Goal: Information Seeking & Learning: Learn about a topic

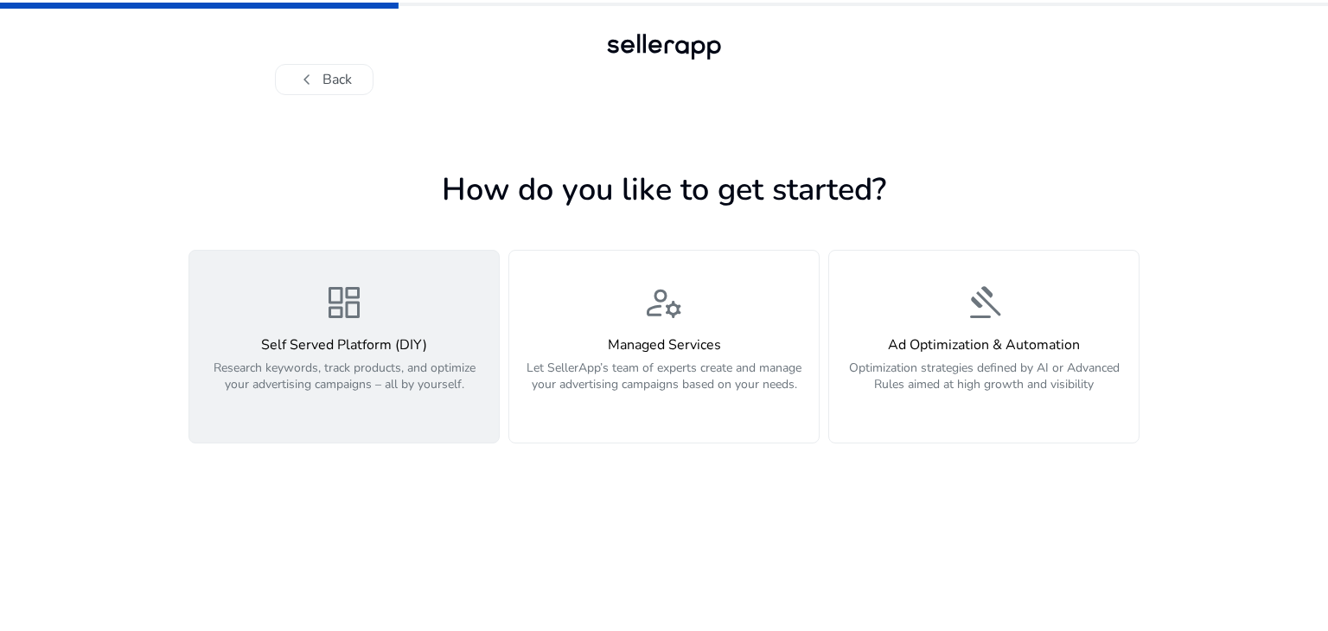
click at [357, 386] on p "Research keywords, track products, and optimize your advertising campaigns – al…" at bounding box center [344, 386] width 289 height 52
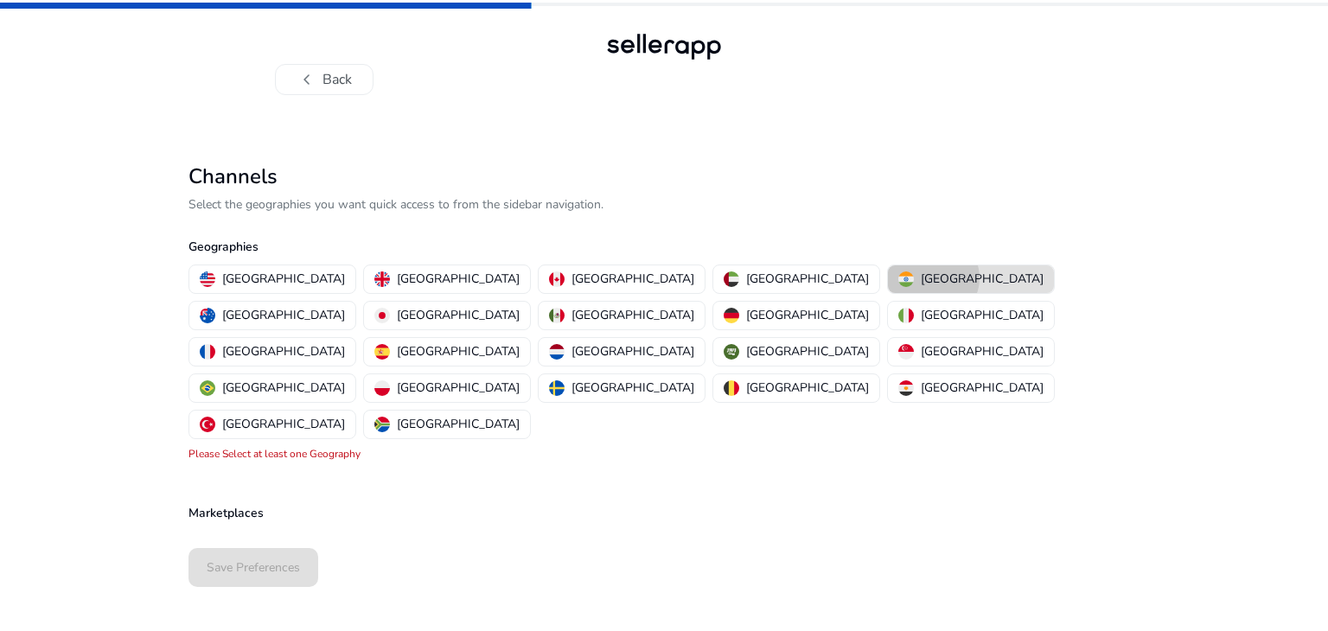
click at [921, 277] on p "[GEOGRAPHIC_DATA]" at bounding box center [982, 279] width 123 height 18
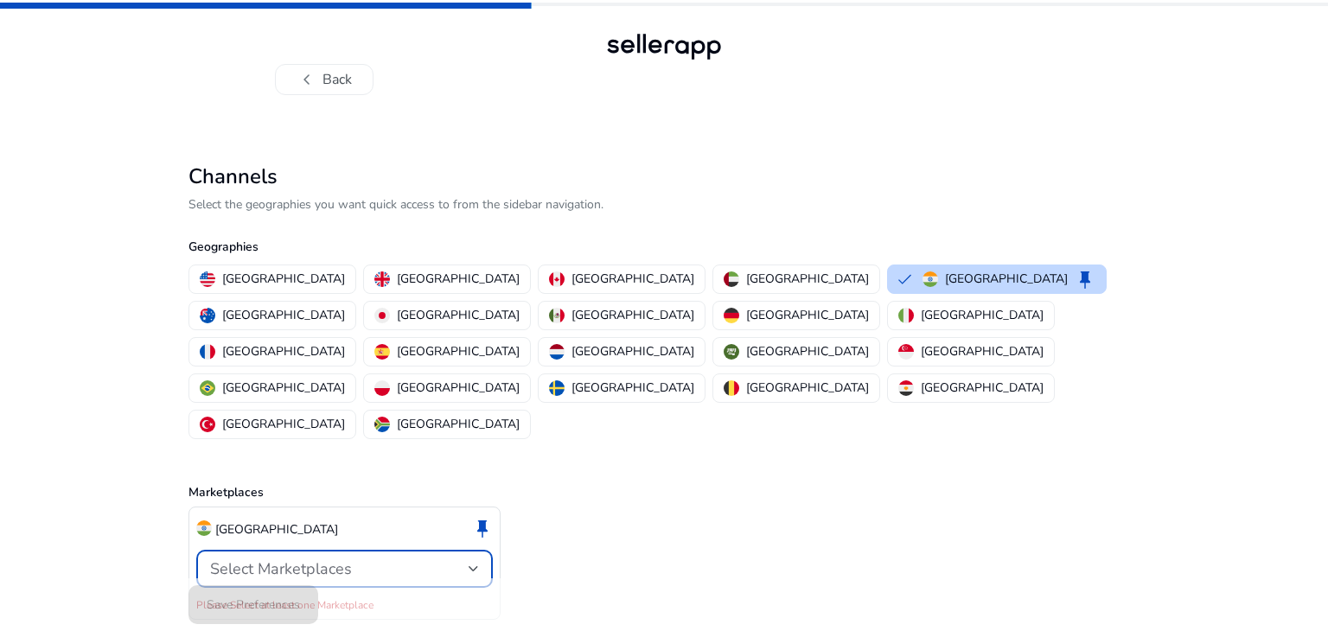
click at [387, 559] on div "Select Marketplaces" at bounding box center [339, 568] width 258 height 19
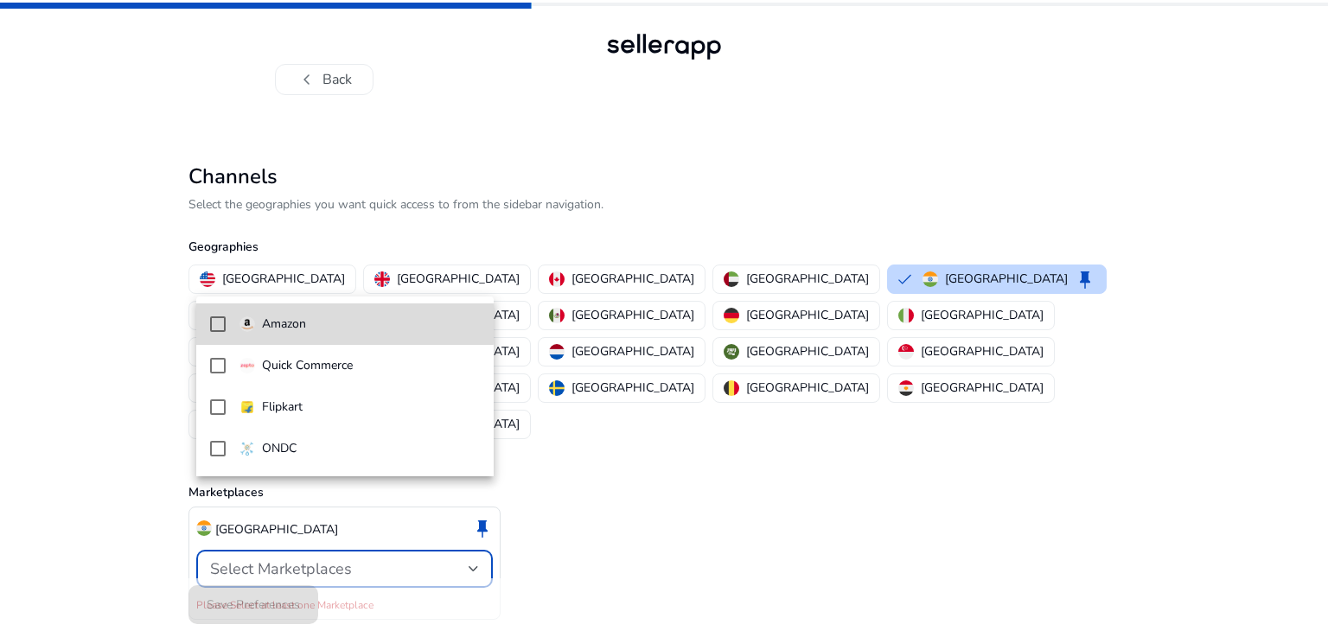
click at [274, 322] on p "Amazon" at bounding box center [284, 324] width 44 height 19
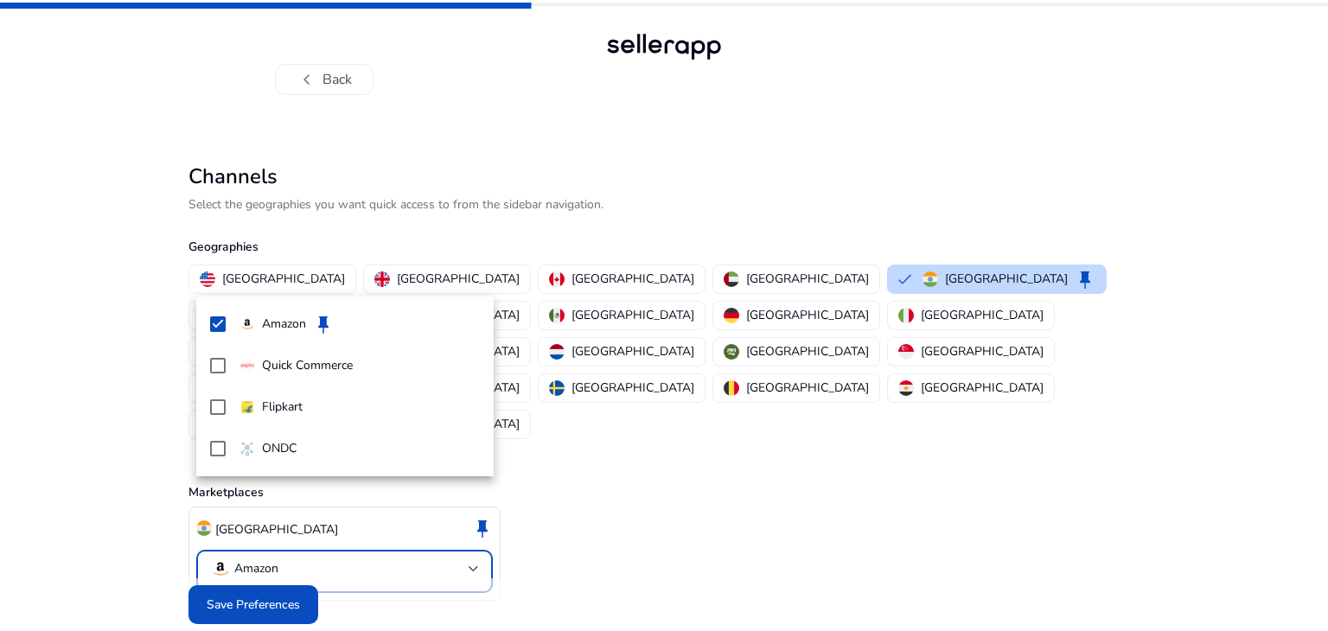
click at [581, 494] on div at bounding box center [664, 315] width 1328 height 631
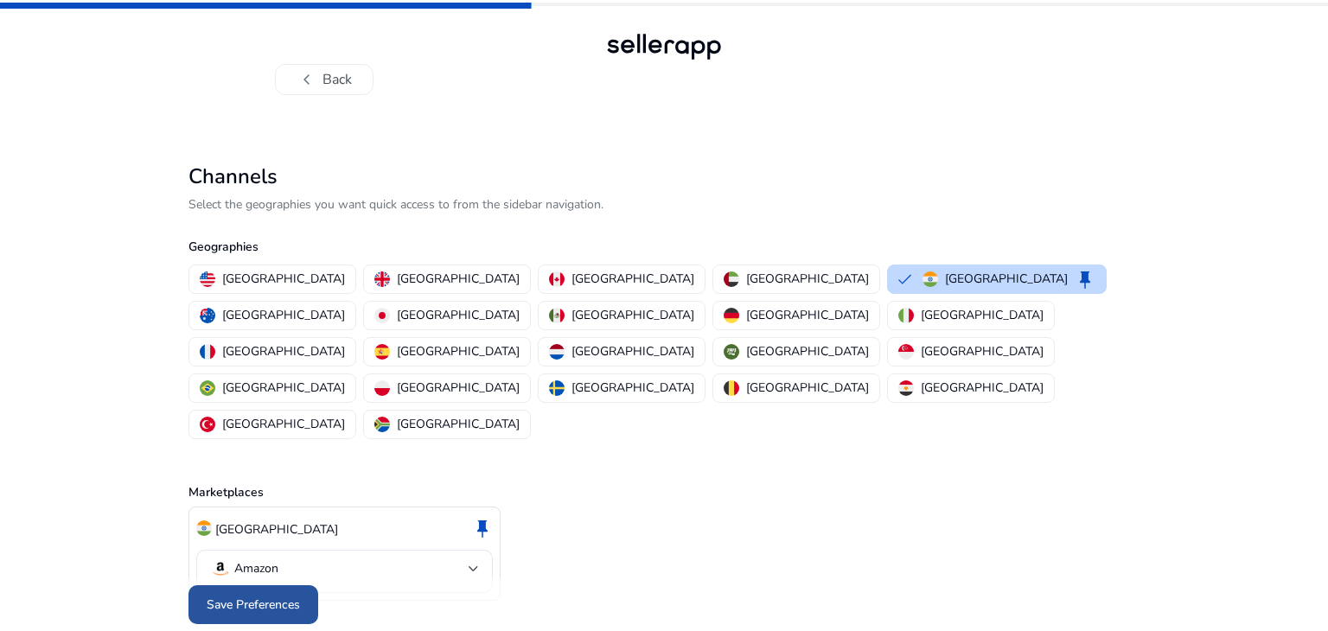
click at [258, 596] on span "Save Preferences" at bounding box center [253, 605] width 93 height 18
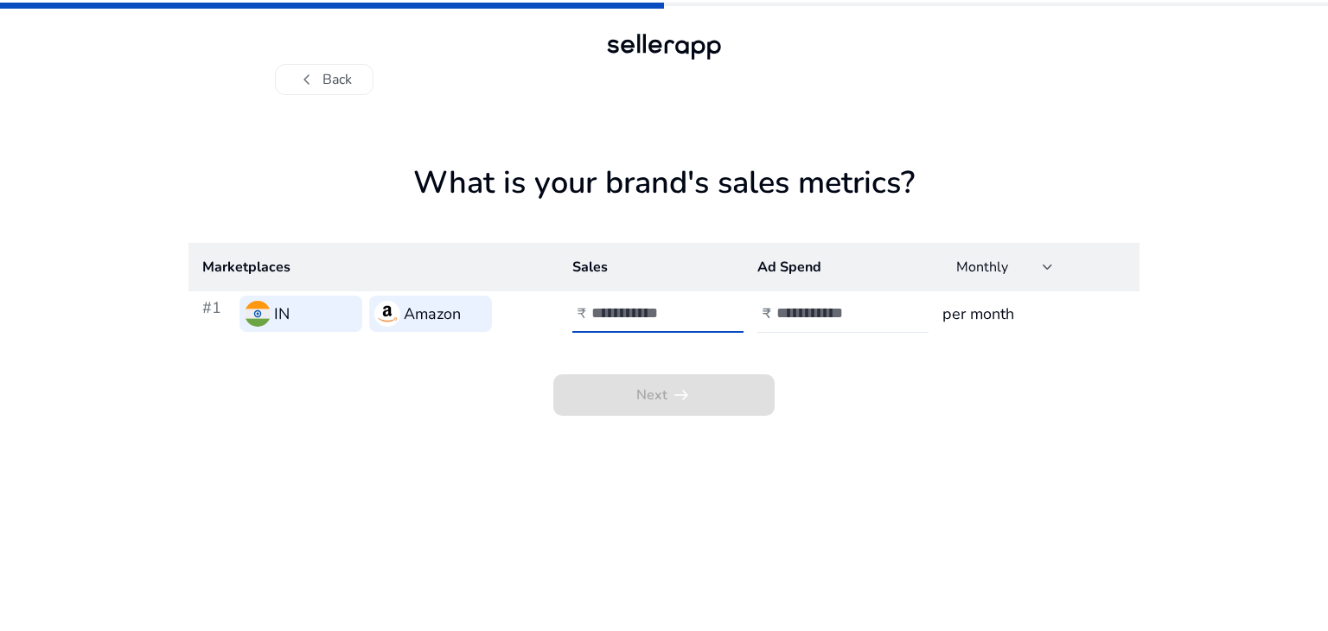
click at [646, 311] on input "number" at bounding box center [649, 312] width 117 height 19
type input "*****"
click at [784, 309] on input "number" at bounding box center [834, 312] width 117 height 19
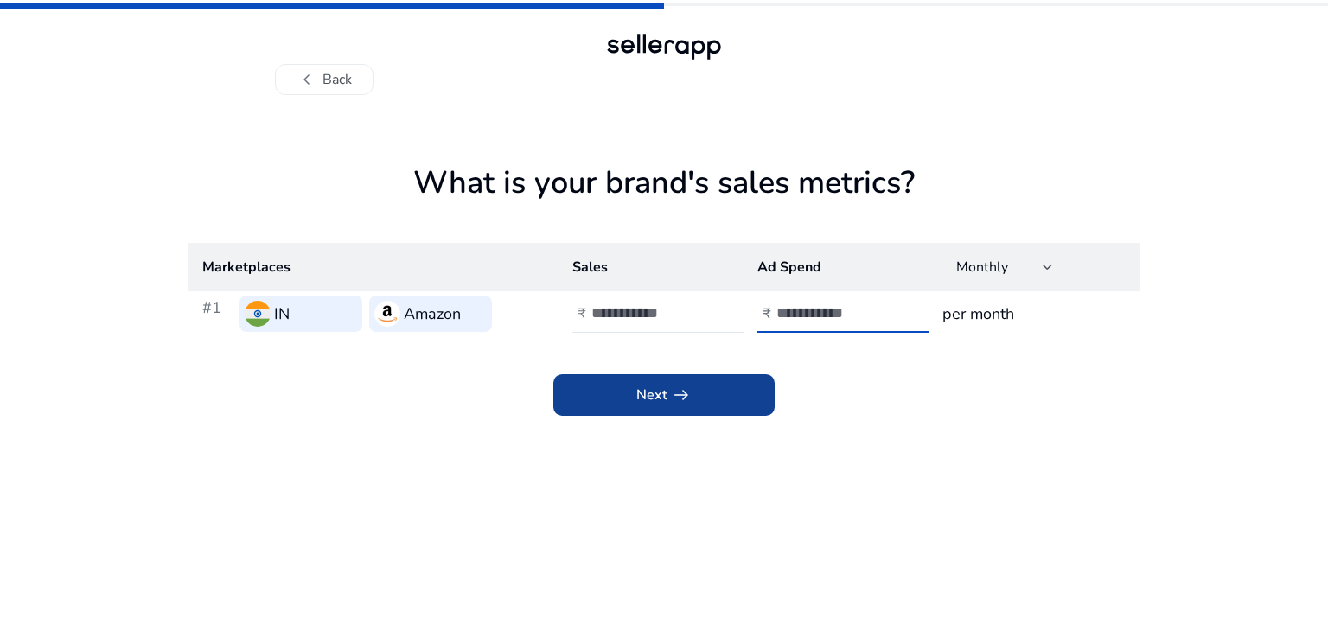
type input "*****"
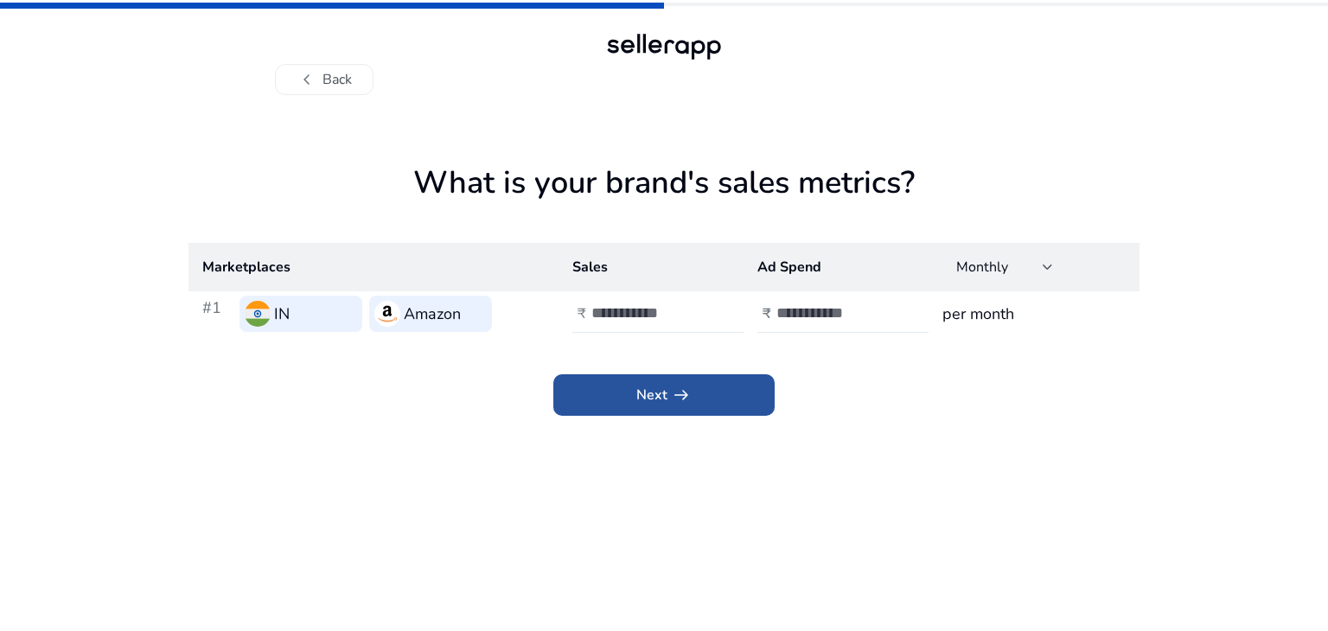
click at [694, 403] on span at bounding box center [663, 394] width 221 height 41
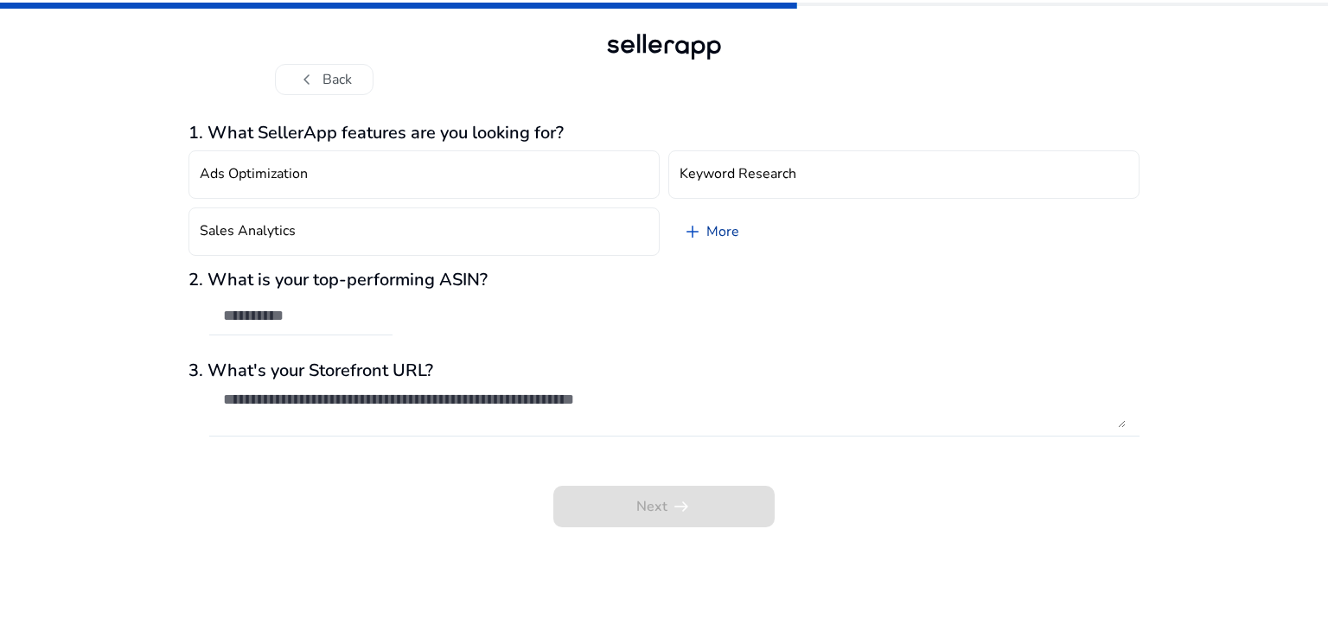
click at [722, 226] on link "add More" at bounding box center [710, 231] width 85 height 48
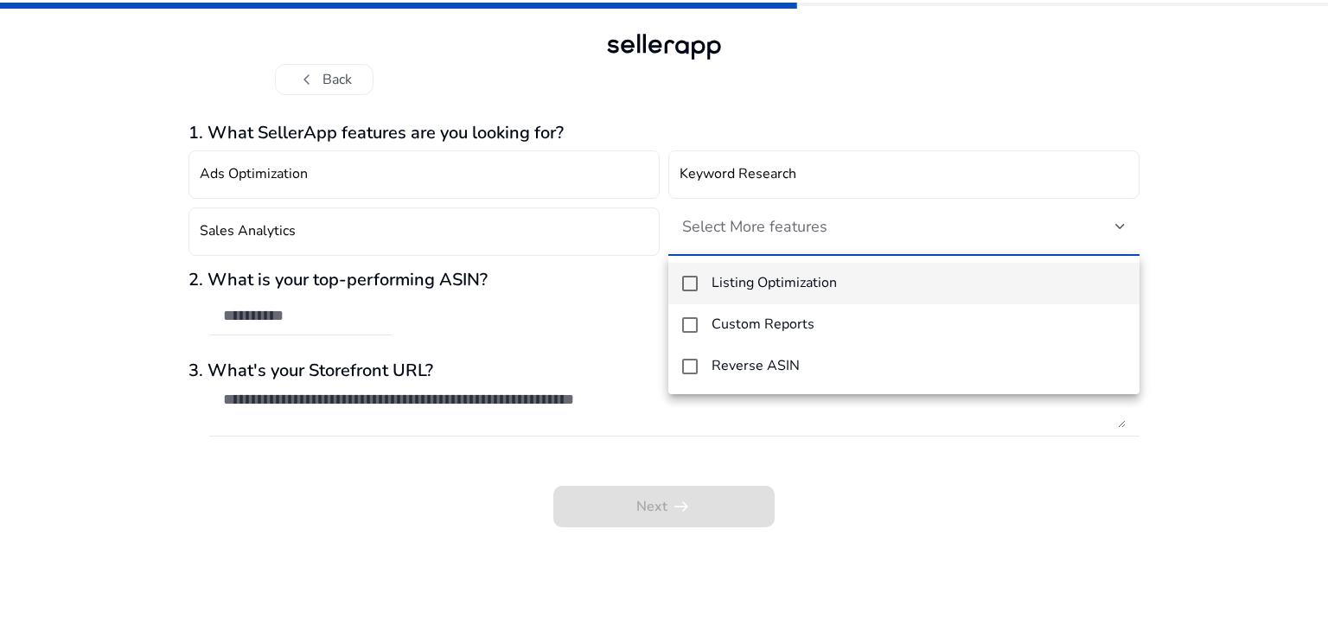
click at [1212, 252] on div at bounding box center [664, 315] width 1328 height 631
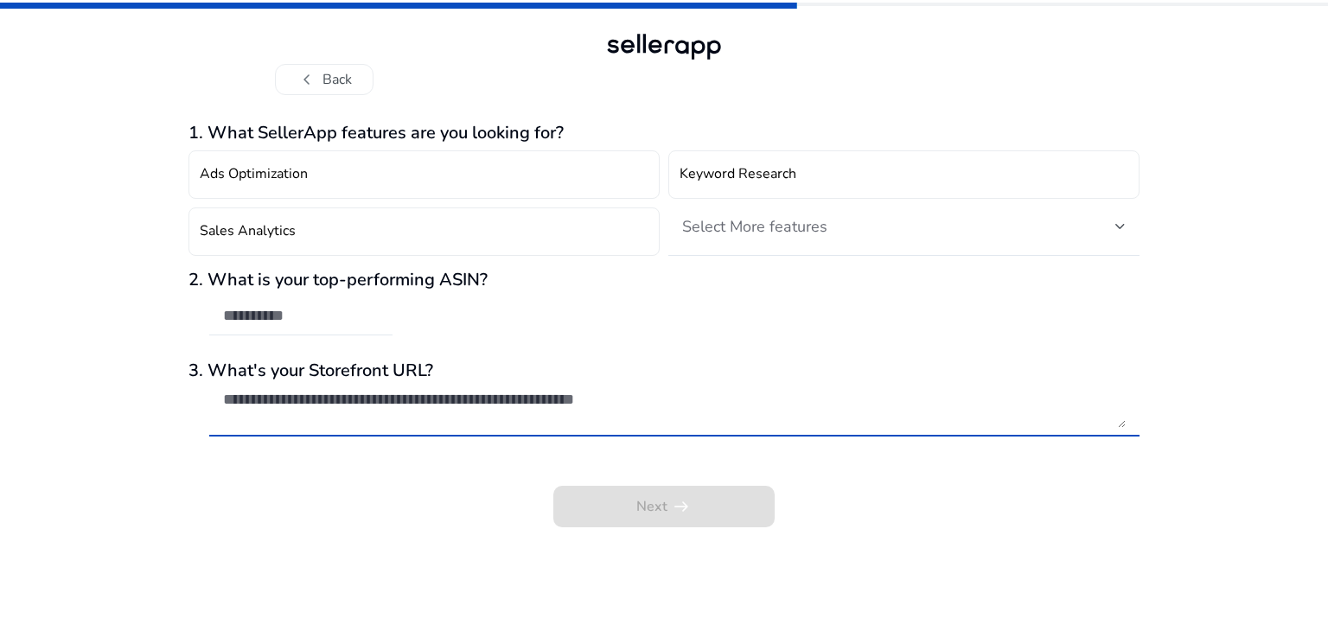
click at [564, 410] on textarea at bounding box center [674, 409] width 902 height 38
paste textarea "**********"
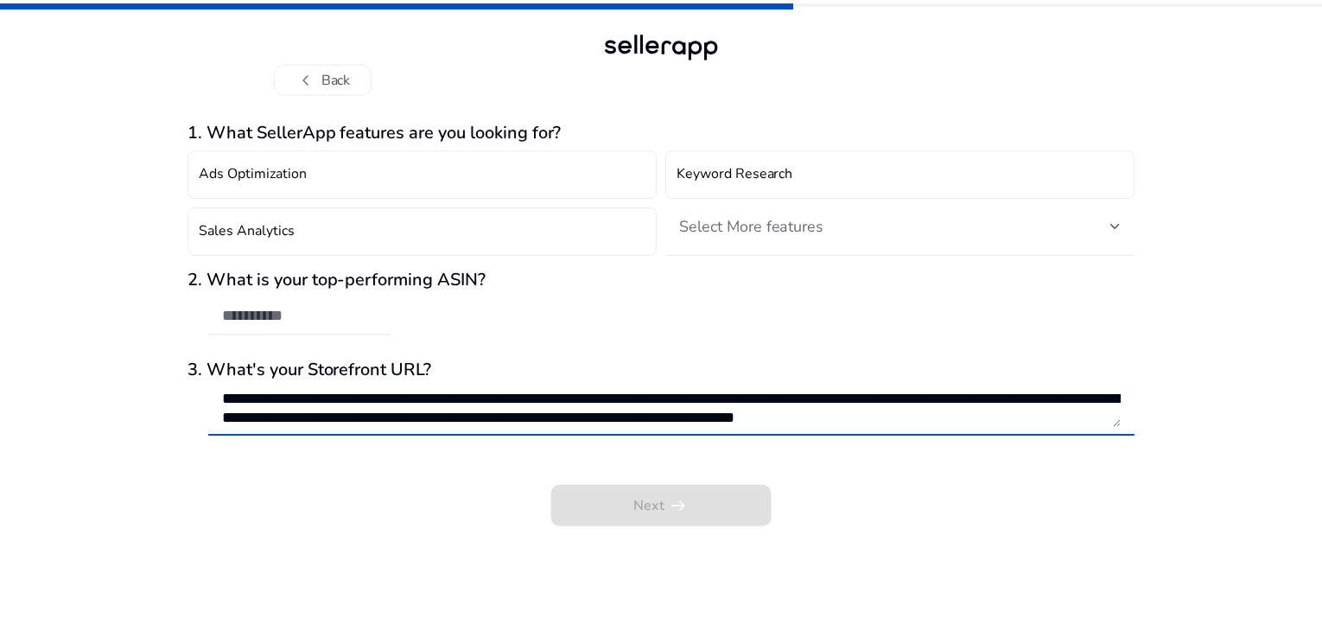
scroll to position [20, 0]
type textarea "**********"
click at [770, 220] on span "Select More features" at bounding box center [754, 226] width 145 height 21
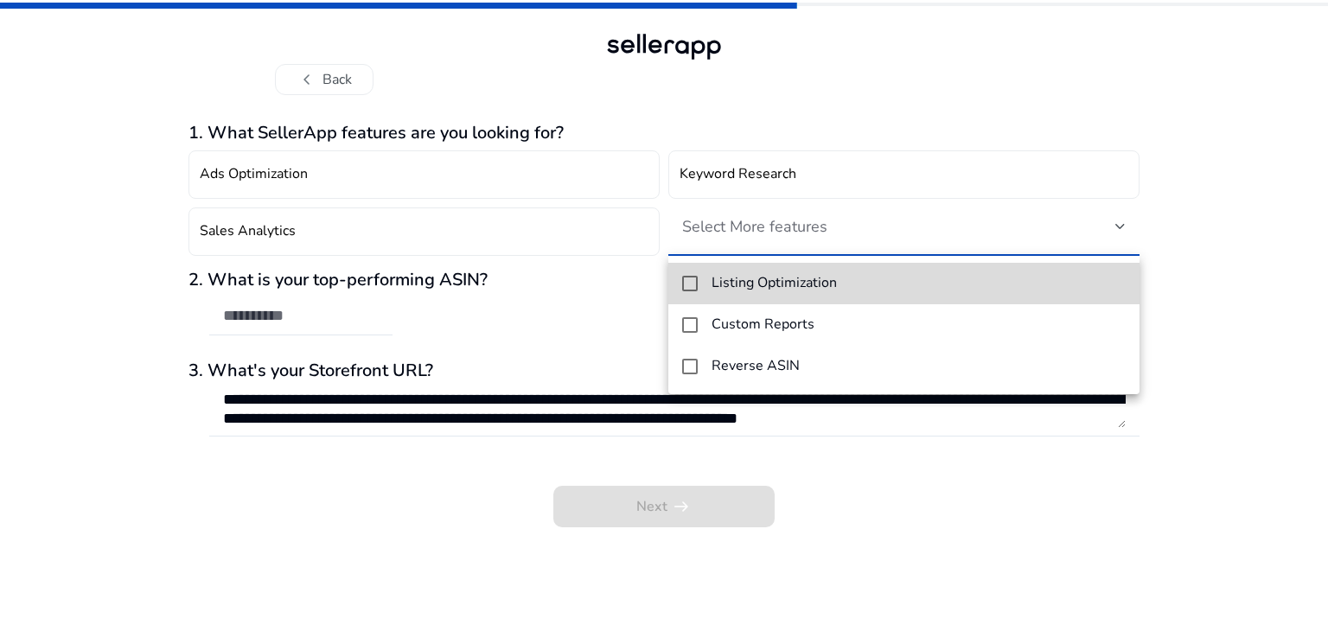
click at [737, 281] on h4 "Listing Optimization" at bounding box center [773, 283] width 125 height 16
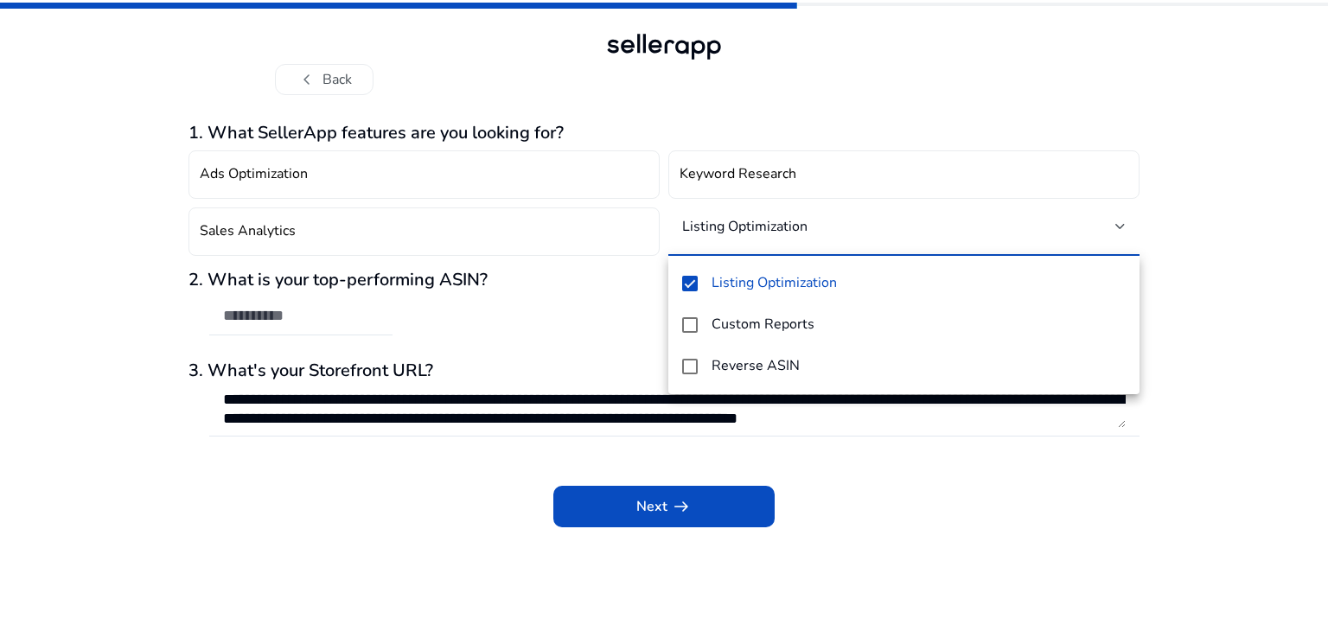
click at [1214, 272] on div at bounding box center [664, 315] width 1328 height 631
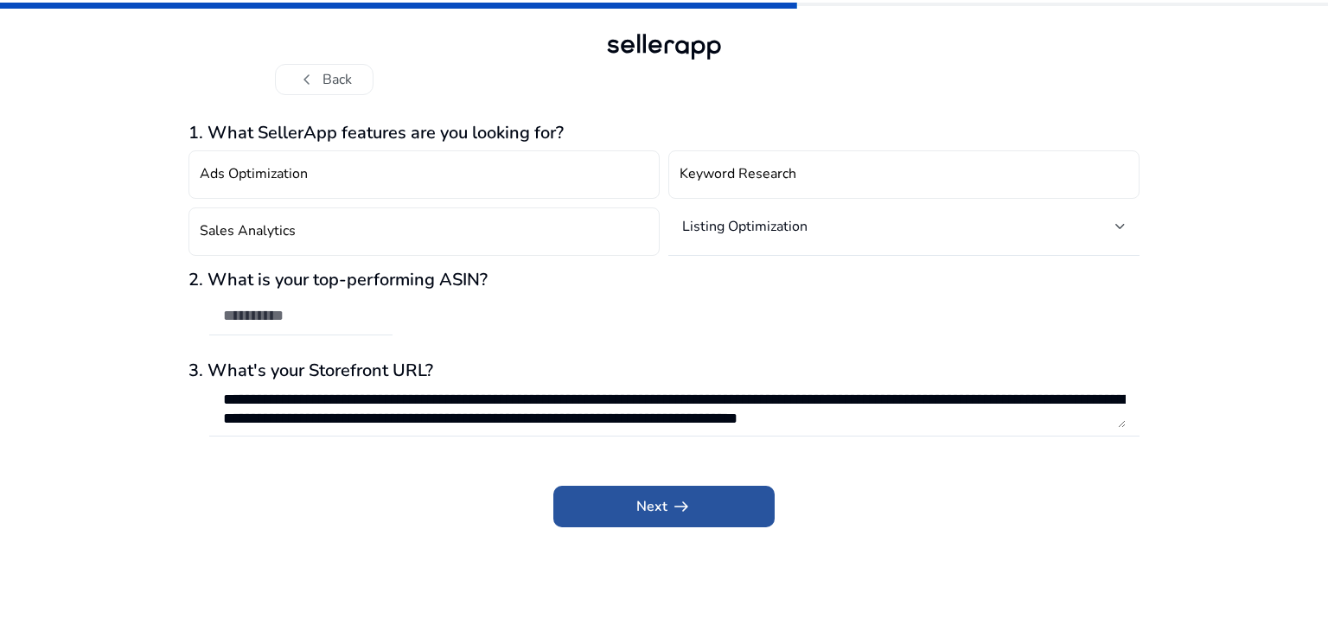
click at [620, 505] on span at bounding box center [663, 506] width 221 height 41
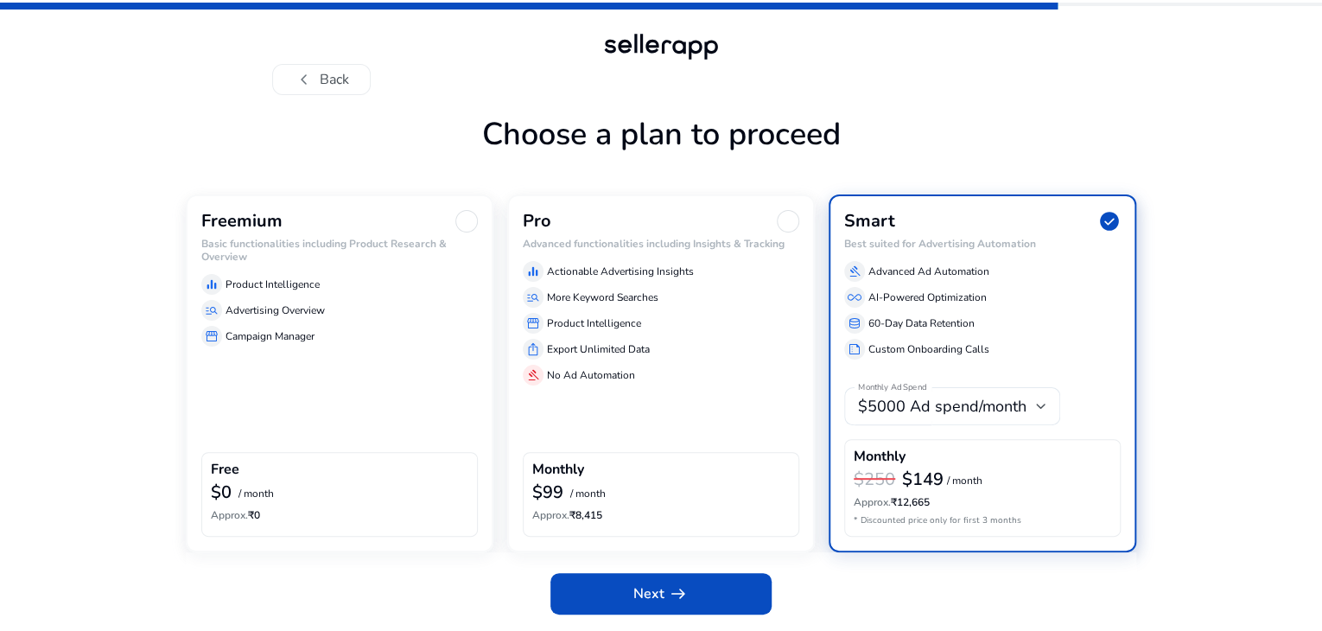
scroll to position [52, 0]
click at [283, 257] on h6 "Basic functionalities including Product Research & Overview" at bounding box center [339, 250] width 277 height 25
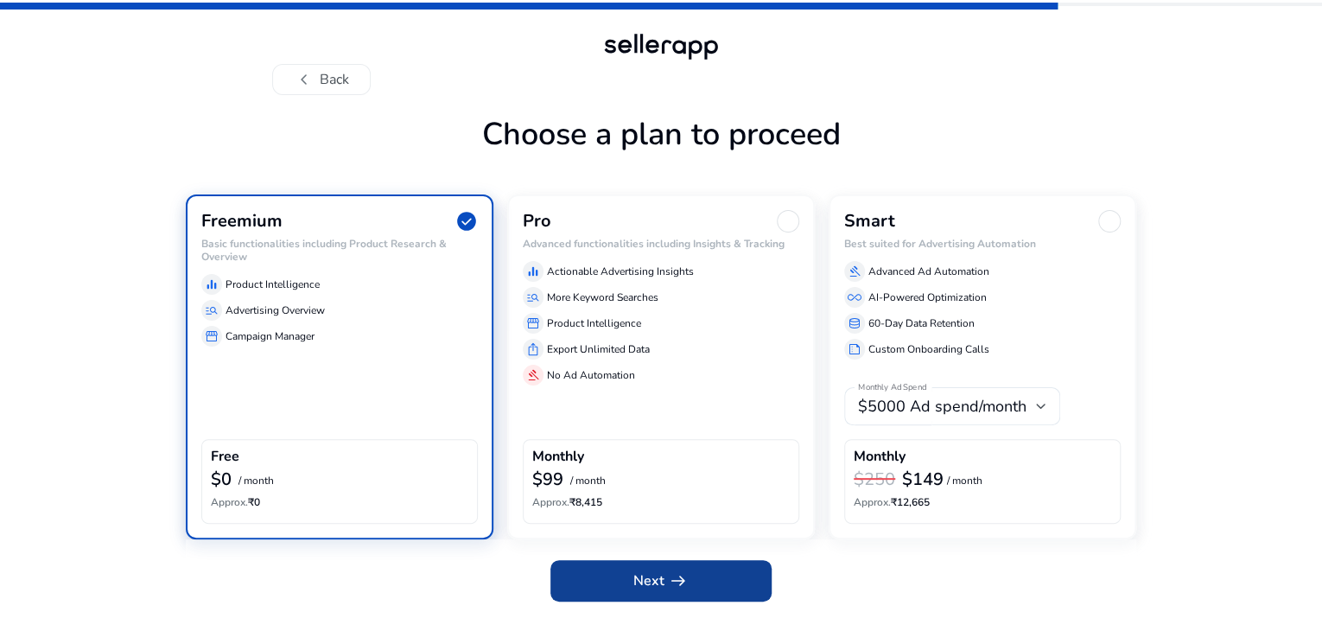
click at [665, 591] on app-icon "arrow_right_alt" at bounding box center [677, 580] width 24 height 21
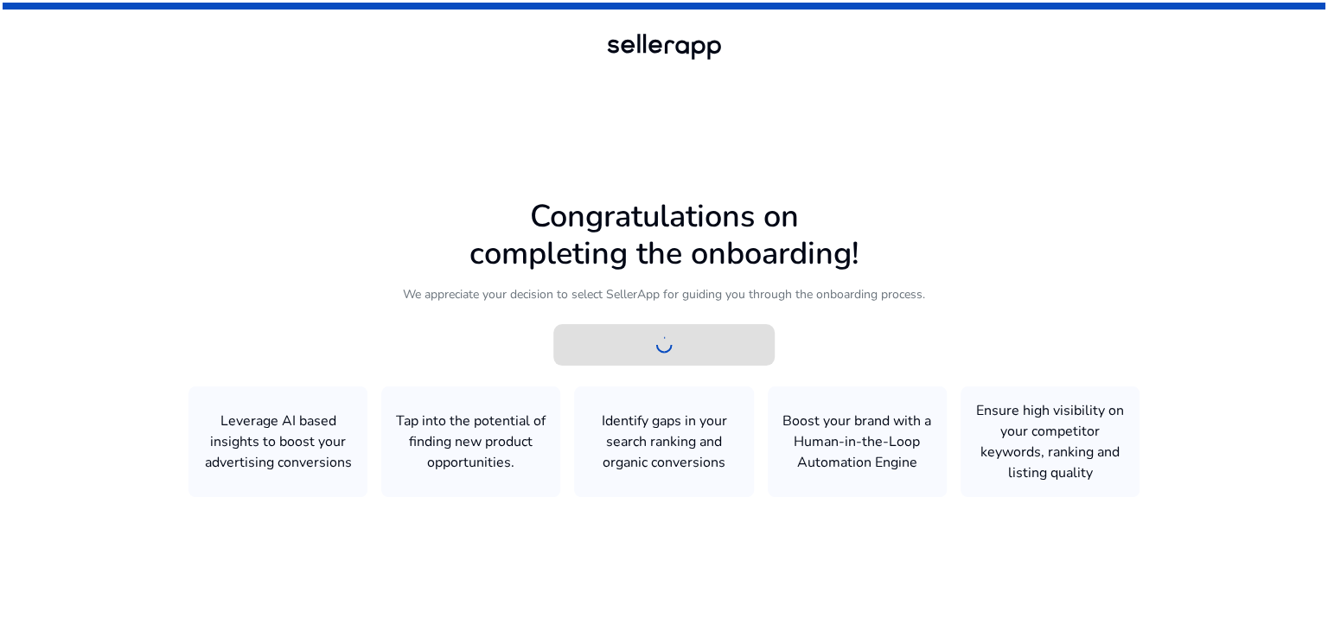
scroll to position [0, 0]
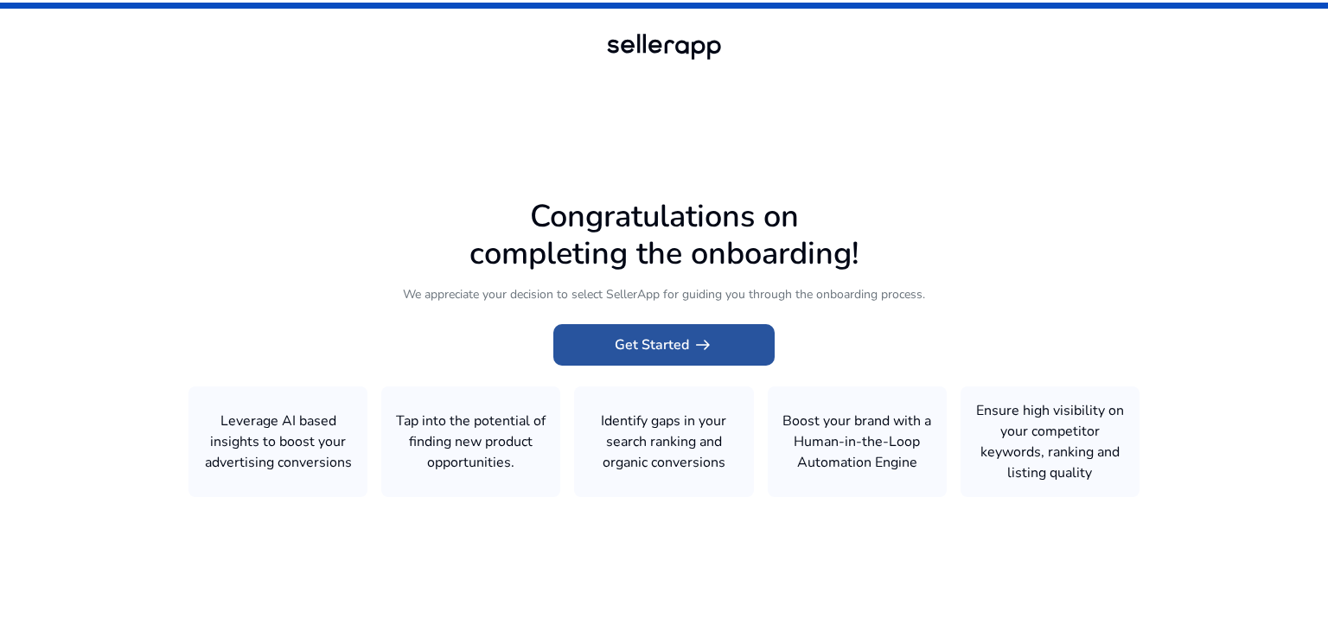
click at [674, 352] on span "Get Started arrow_right_alt" at bounding box center [664, 344] width 99 height 21
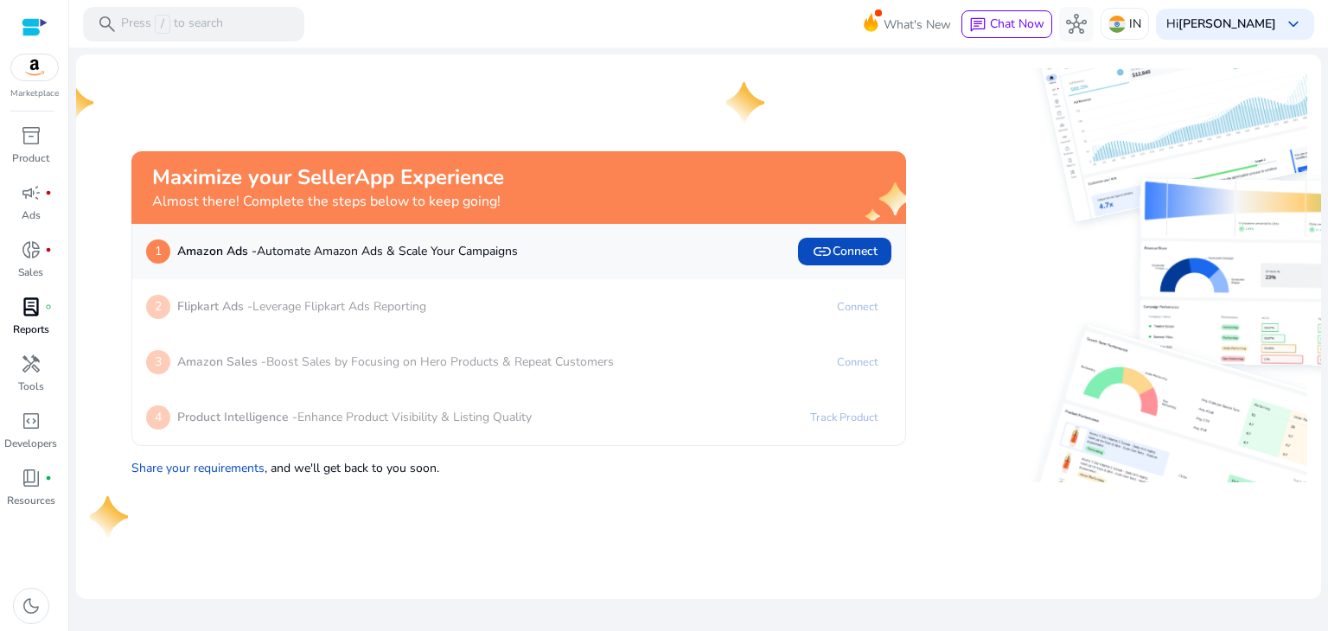
click at [25, 324] on p "Reports" at bounding box center [31, 330] width 36 height 16
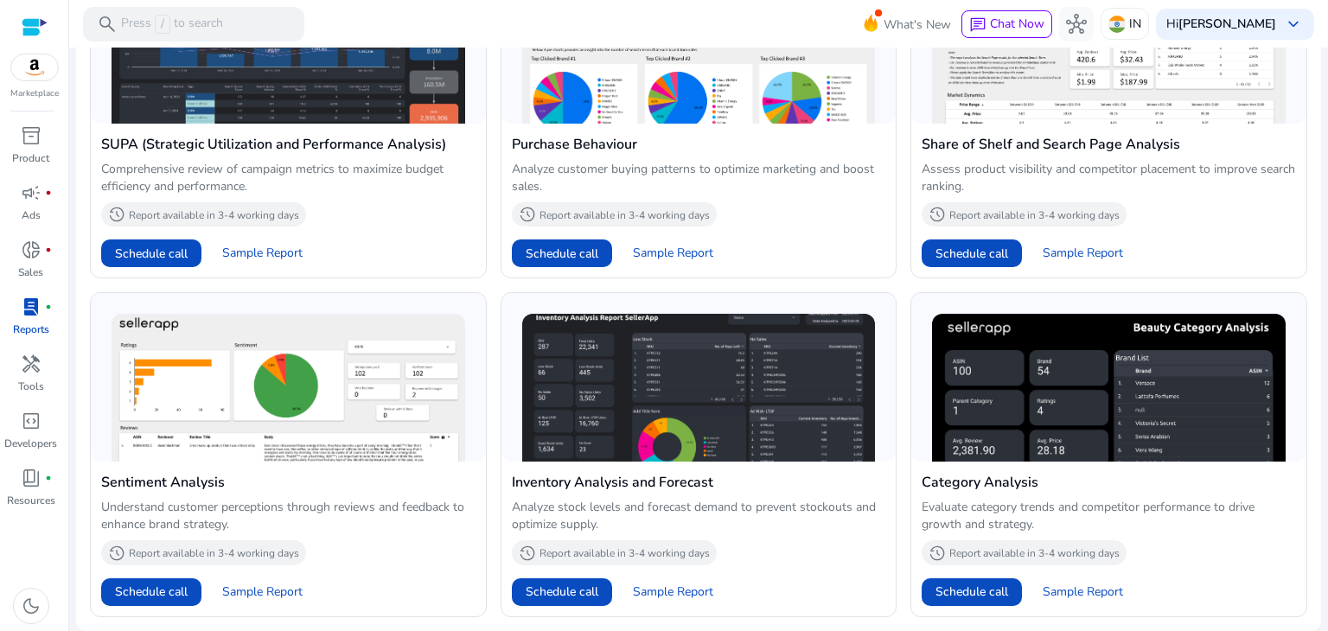
scroll to position [1277, 0]
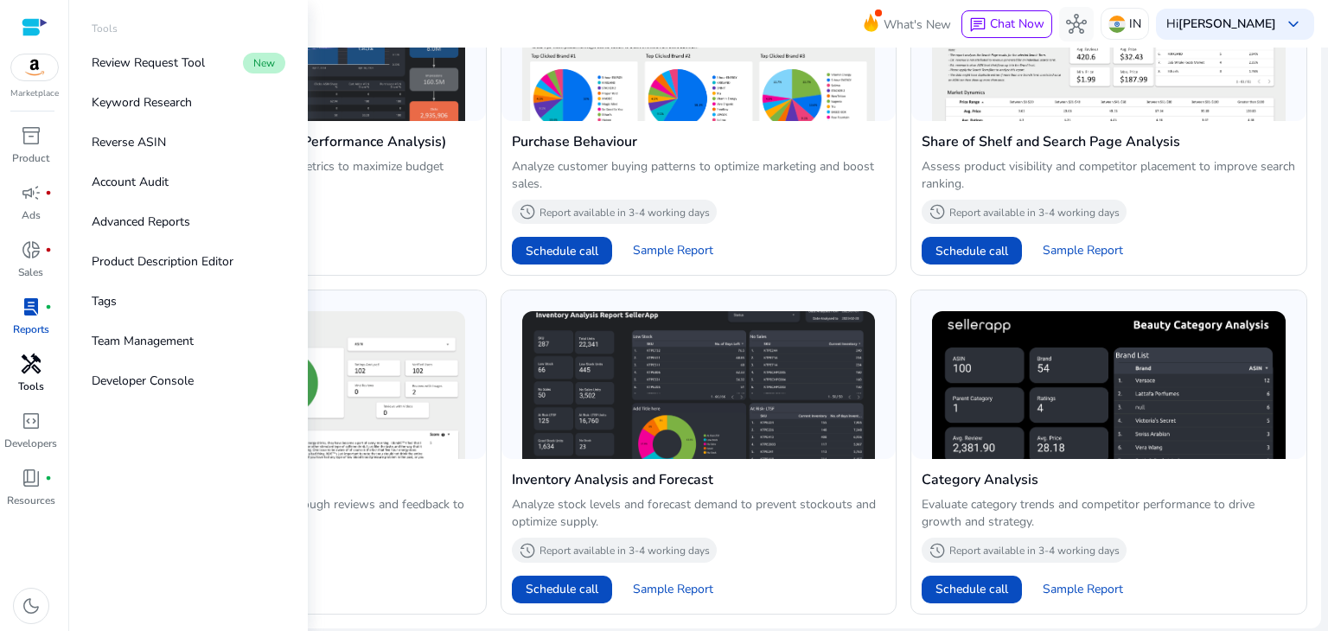
click at [31, 376] on div "handyman" at bounding box center [31, 364] width 48 height 28
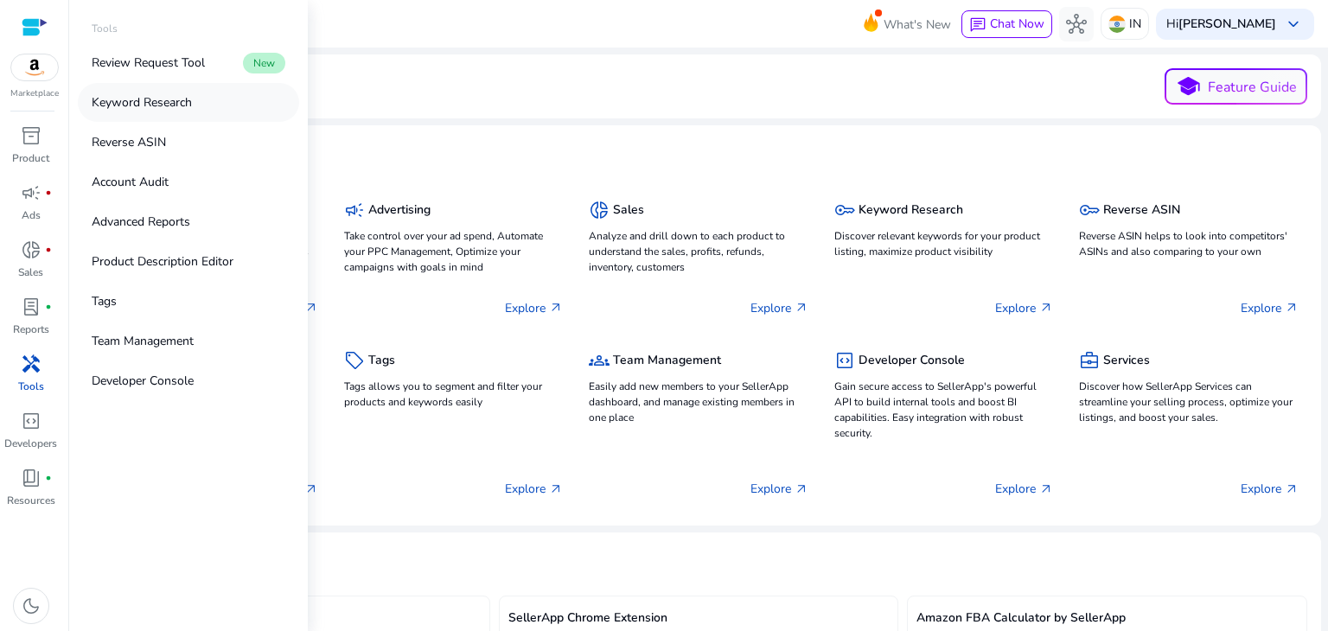
click at [189, 105] on p "Keyword Research" at bounding box center [142, 102] width 100 height 18
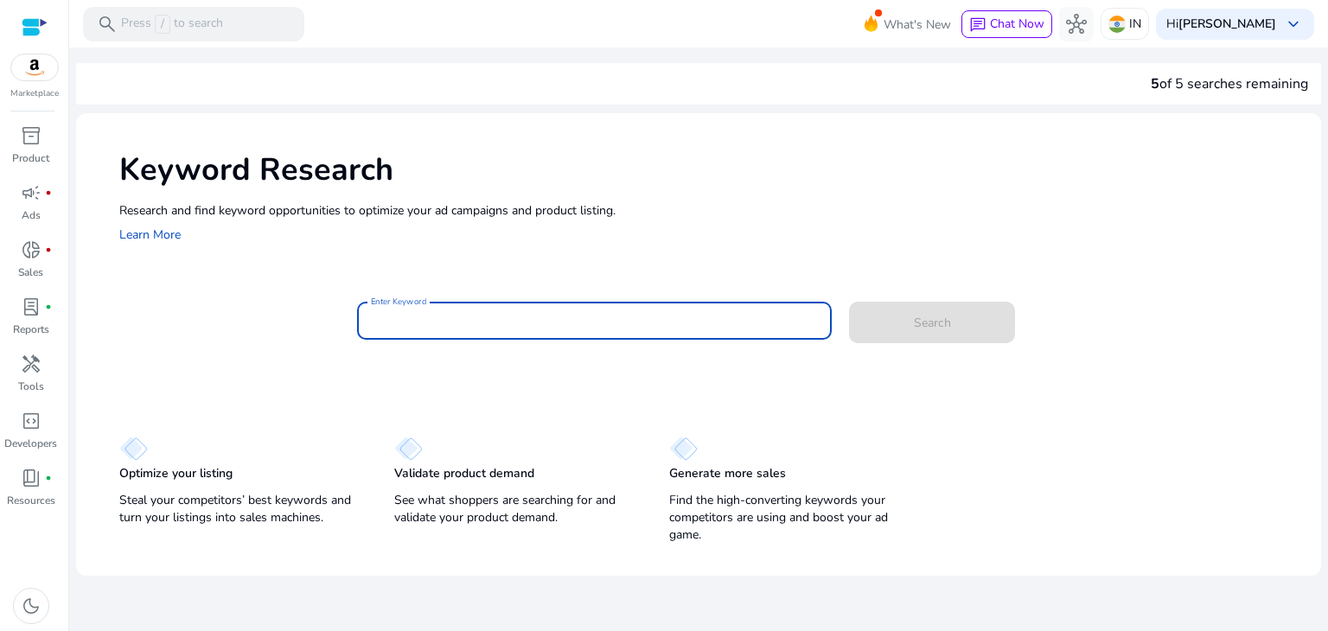
click at [462, 322] on input "Enter Keyword" at bounding box center [595, 320] width 448 height 19
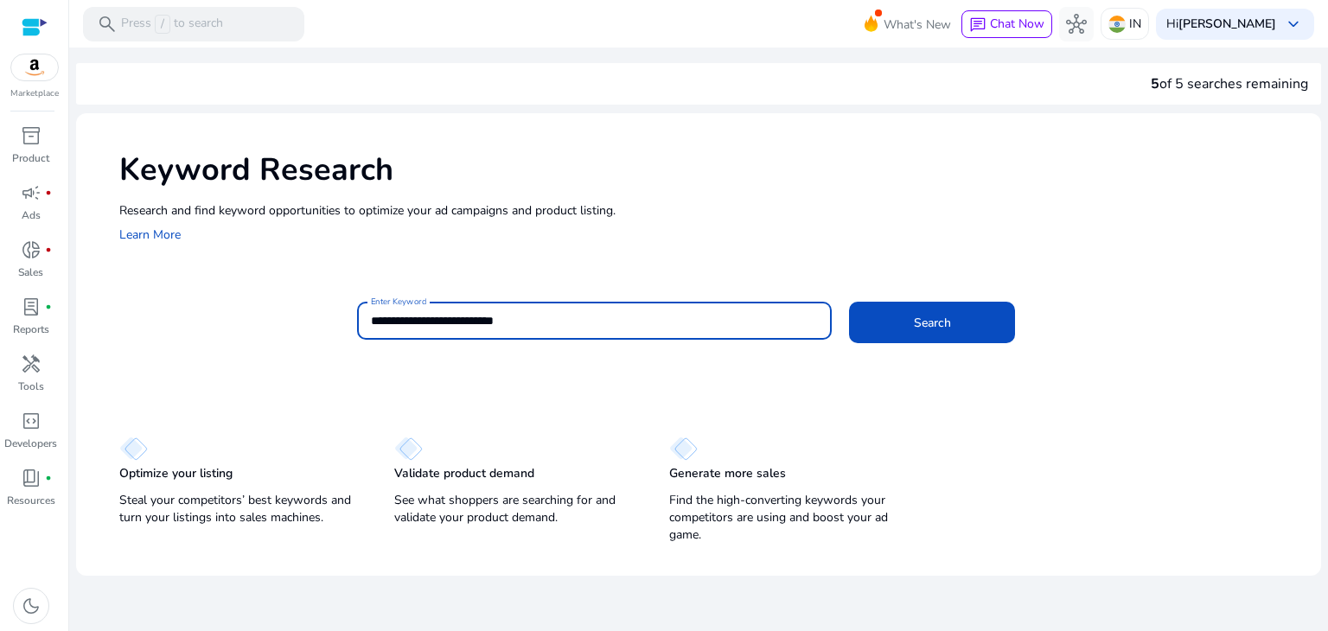
click at [849, 302] on button "Search" at bounding box center [932, 322] width 166 height 41
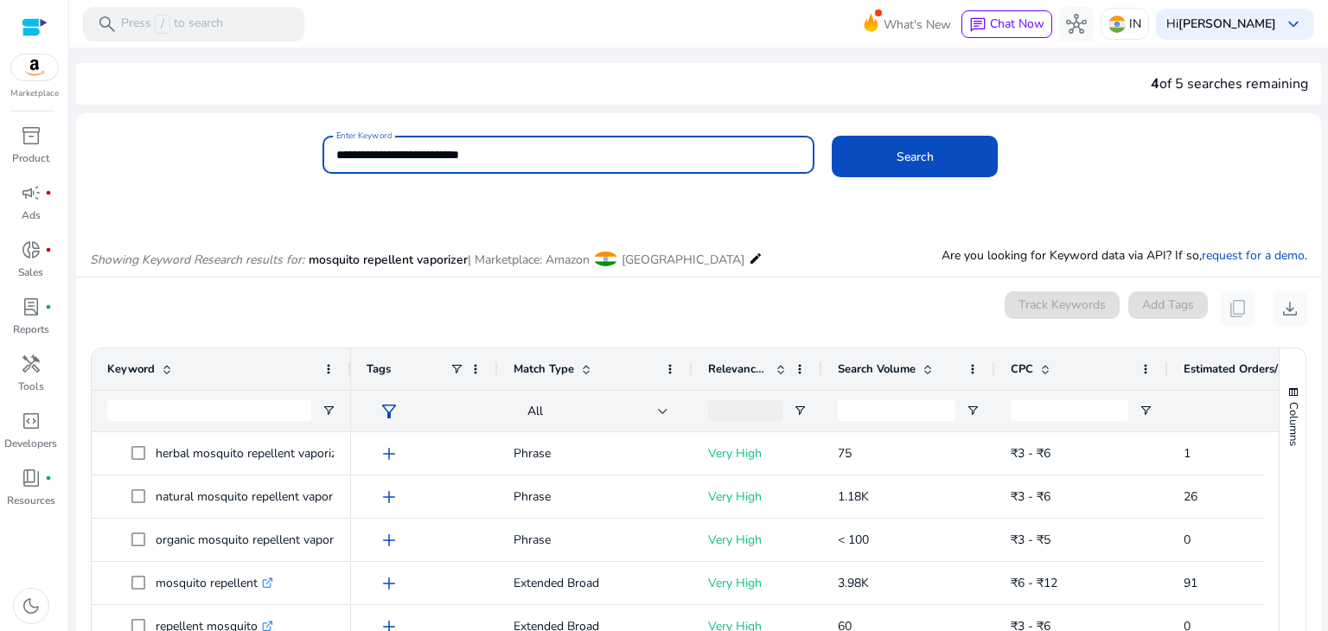
click at [425, 150] on input "**********" at bounding box center [568, 154] width 465 height 19
click at [468, 154] on input "**********" at bounding box center [568, 154] width 465 height 19
type input "**********"
click at [831, 136] on button "Search" at bounding box center [914, 156] width 166 height 41
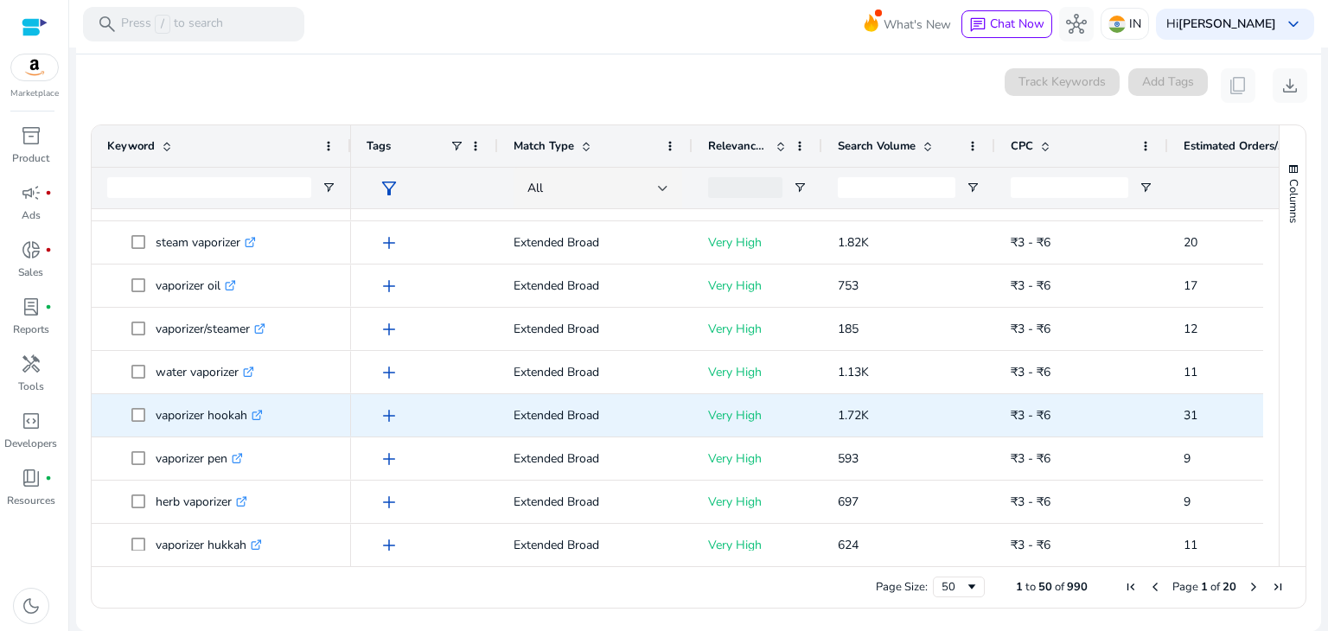
scroll to position [290, 0]
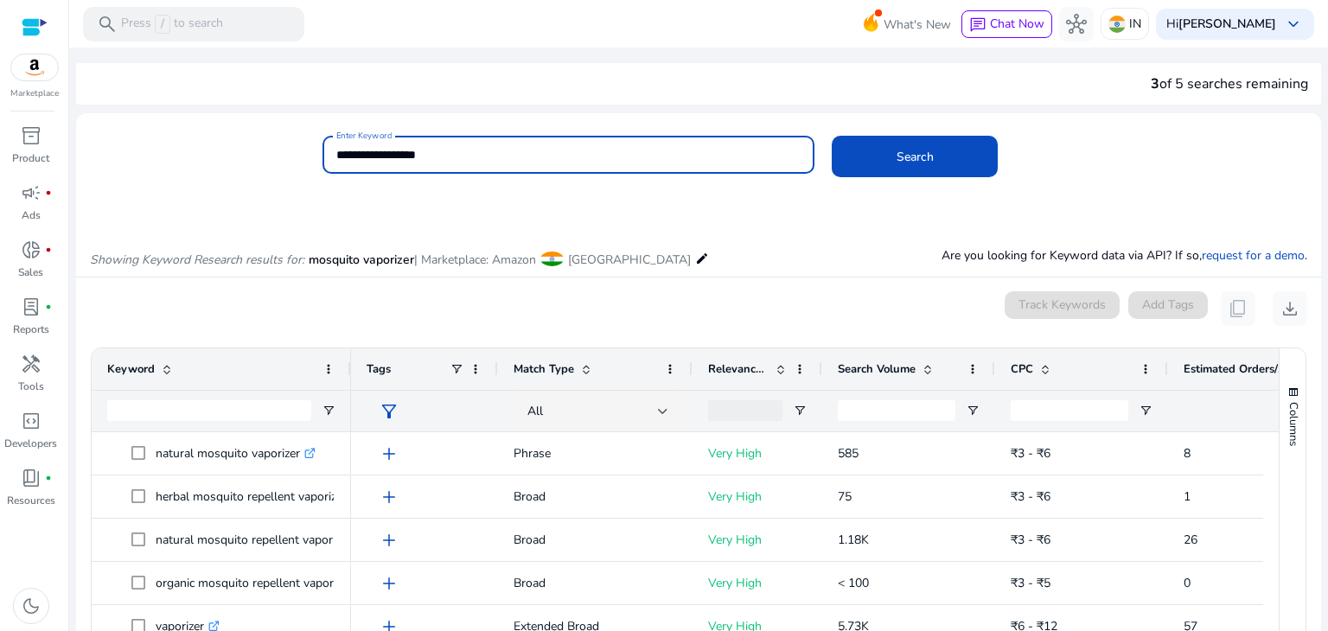
click at [454, 153] on input "**********" at bounding box center [568, 154] width 465 height 19
paste input
type input "**********"
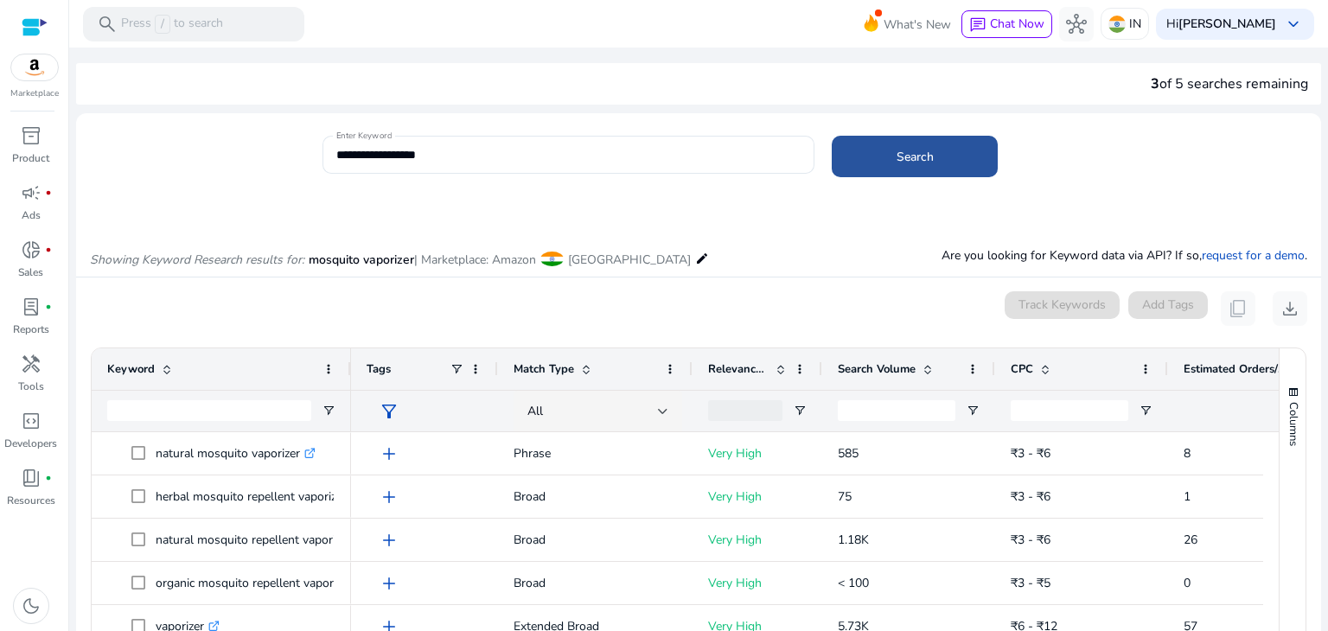
click at [940, 159] on span at bounding box center [914, 156] width 166 height 41
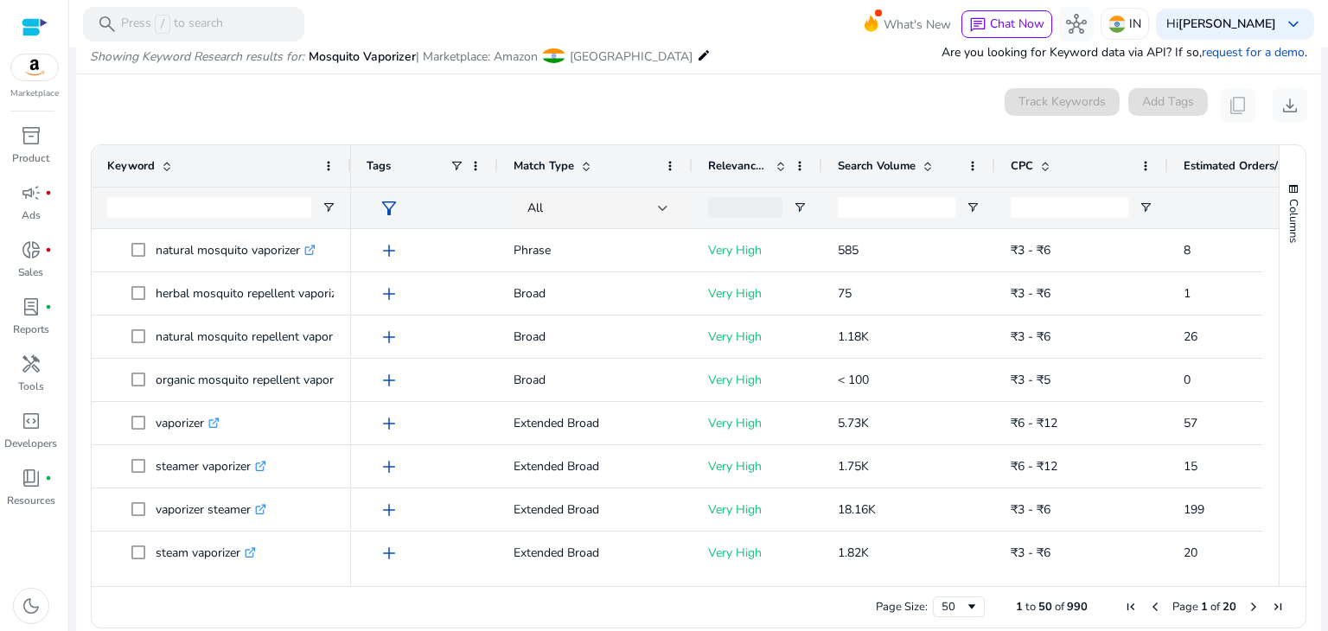
scroll to position [206, 0]
click at [947, 596] on div "50" at bounding box center [952, 604] width 23 height 16
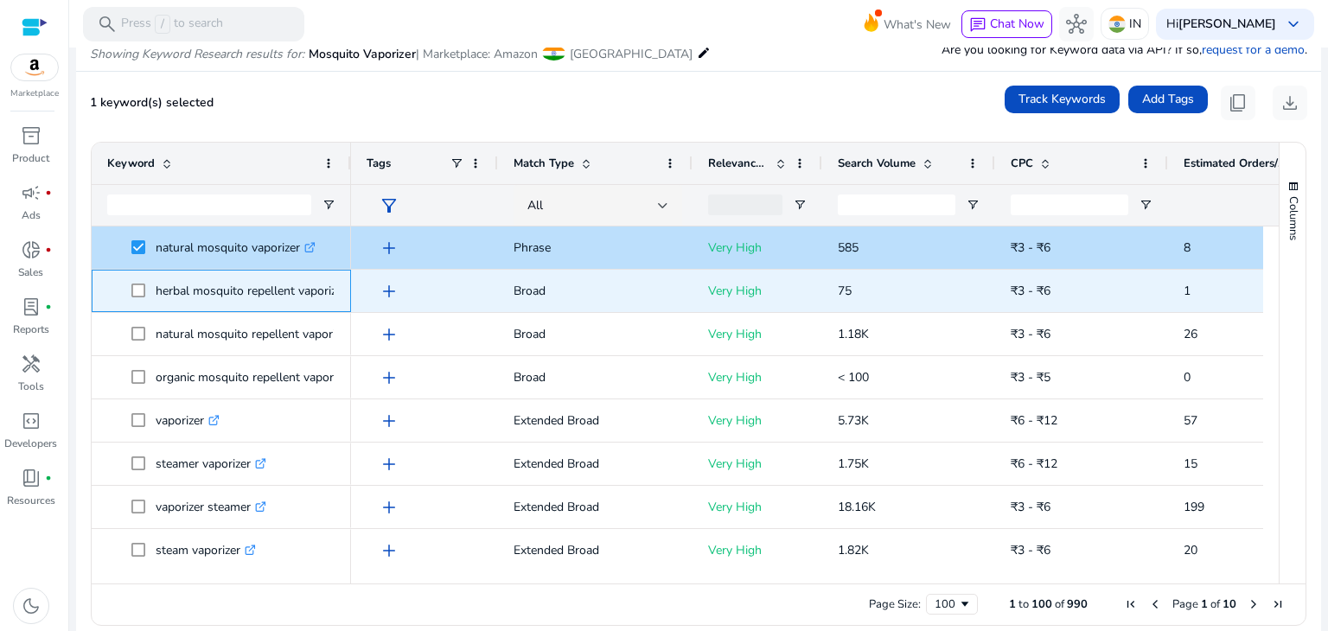
click at [145, 288] on span at bounding box center [143, 290] width 24 height 35
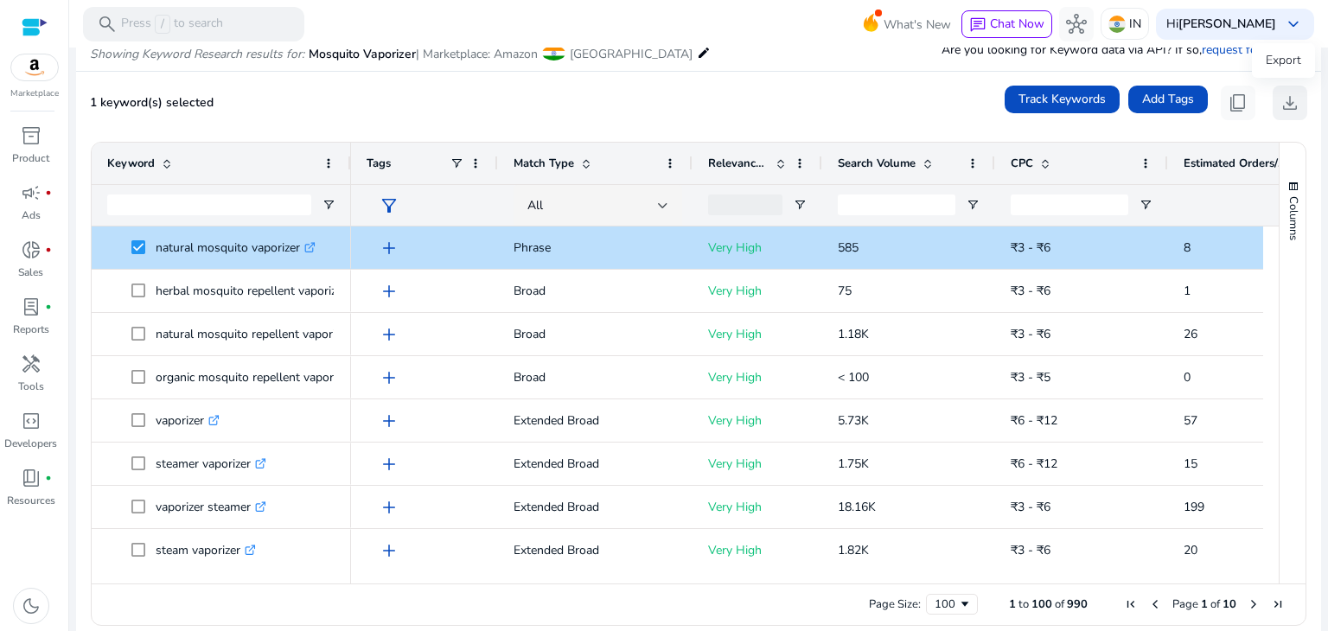
click at [1280, 105] on span "download" at bounding box center [1289, 102] width 21 height 21
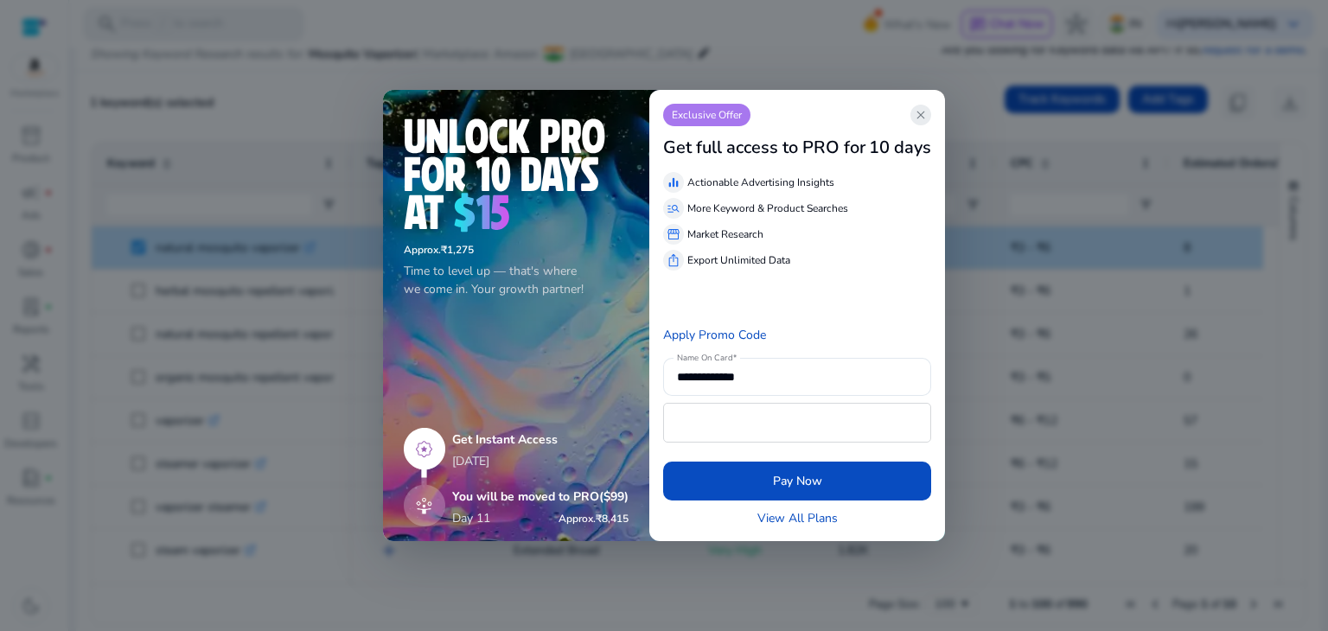
click at [921, 118] on span "close" at bounding box center [921, 115] width 14 height 14
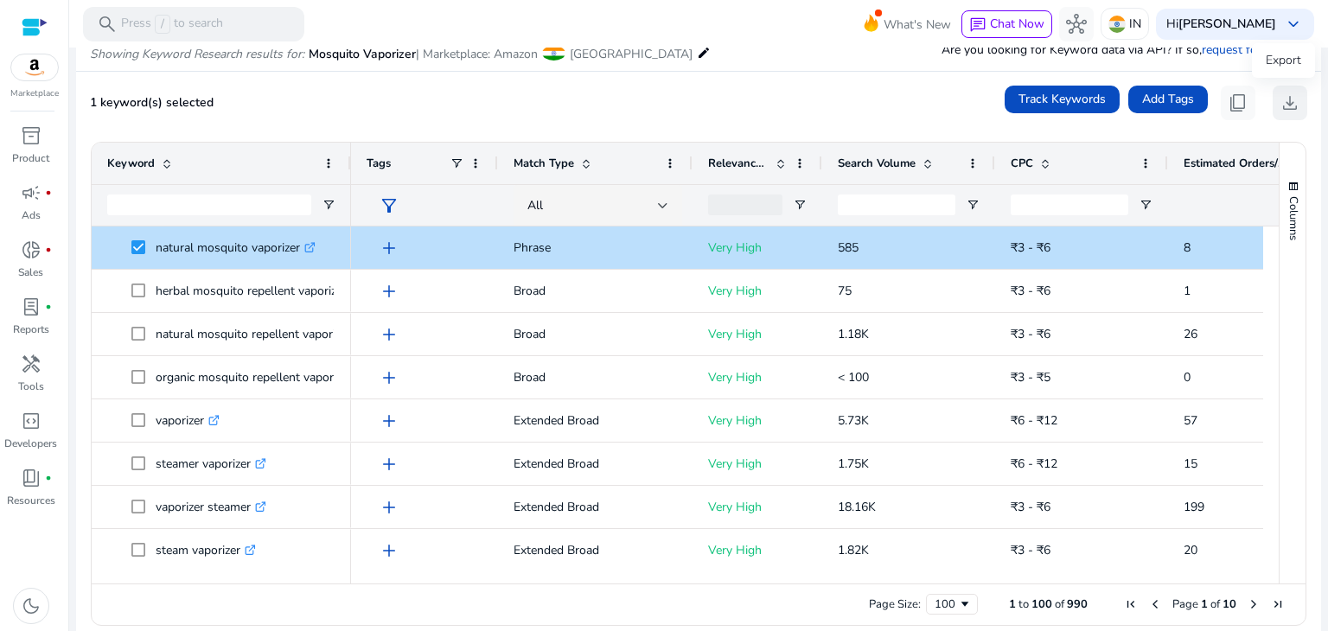
click at [1283, 104] on span "download" at bounding box center [1289, 102] width 21 height 21
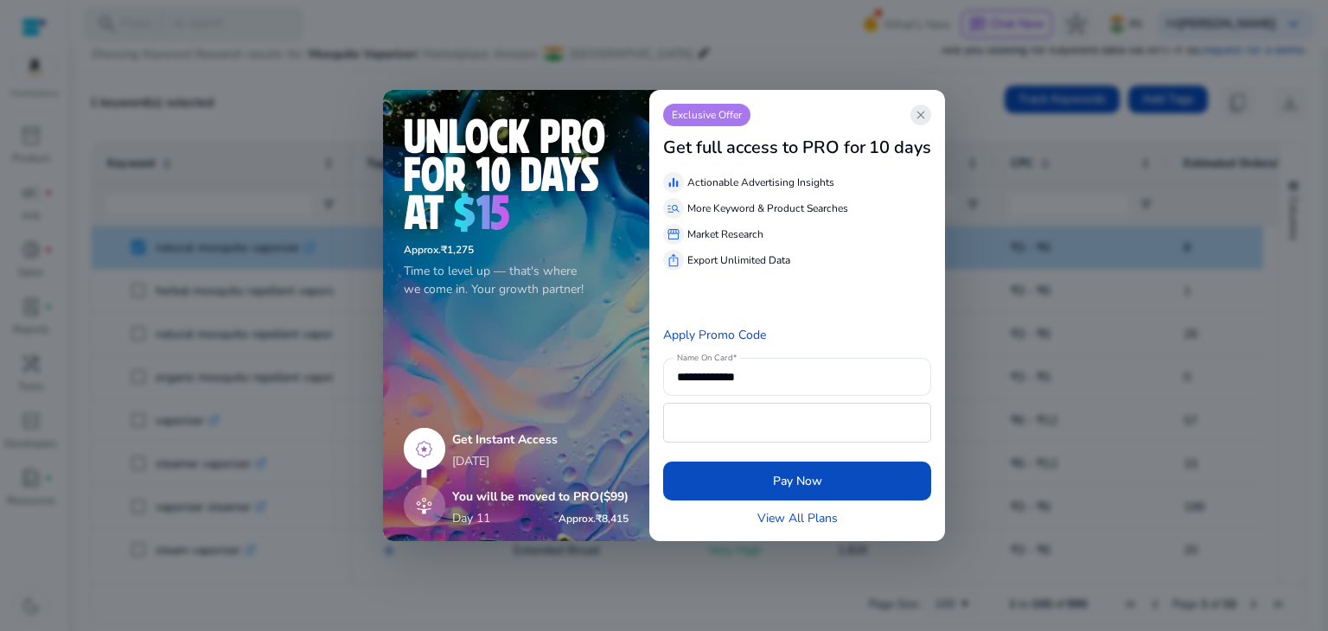
click at [918, 110] on span "close" at bounding box center [921, 115] width 14 height 14
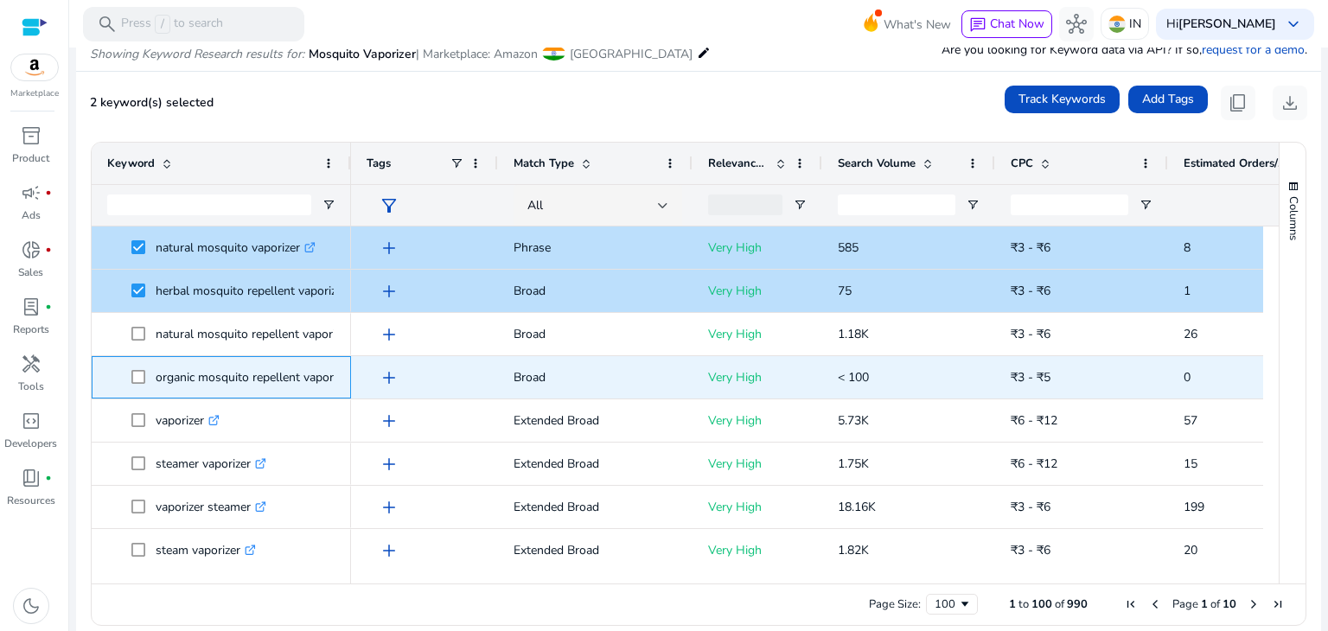
click at [135, 356] on div "organic mosquito repellent vaporizer .st0{fill:#2c8af8}" at bounding box center [221, 377] width 259 height 42
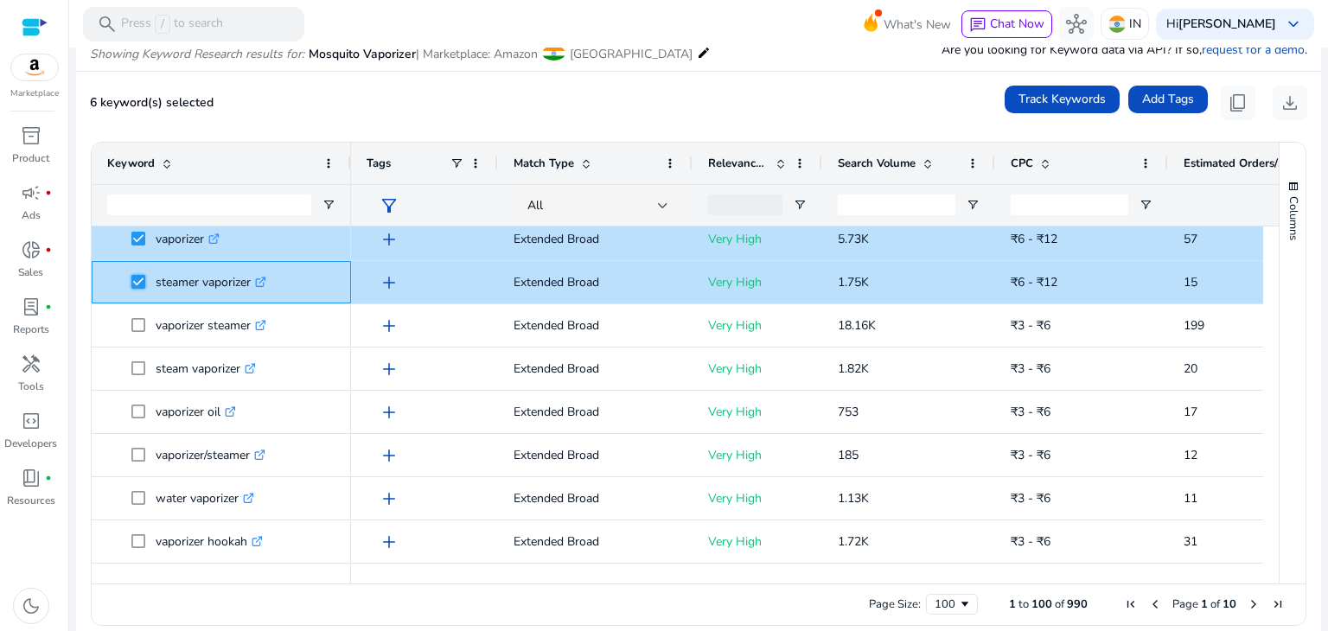
scroll to position [0, 0]
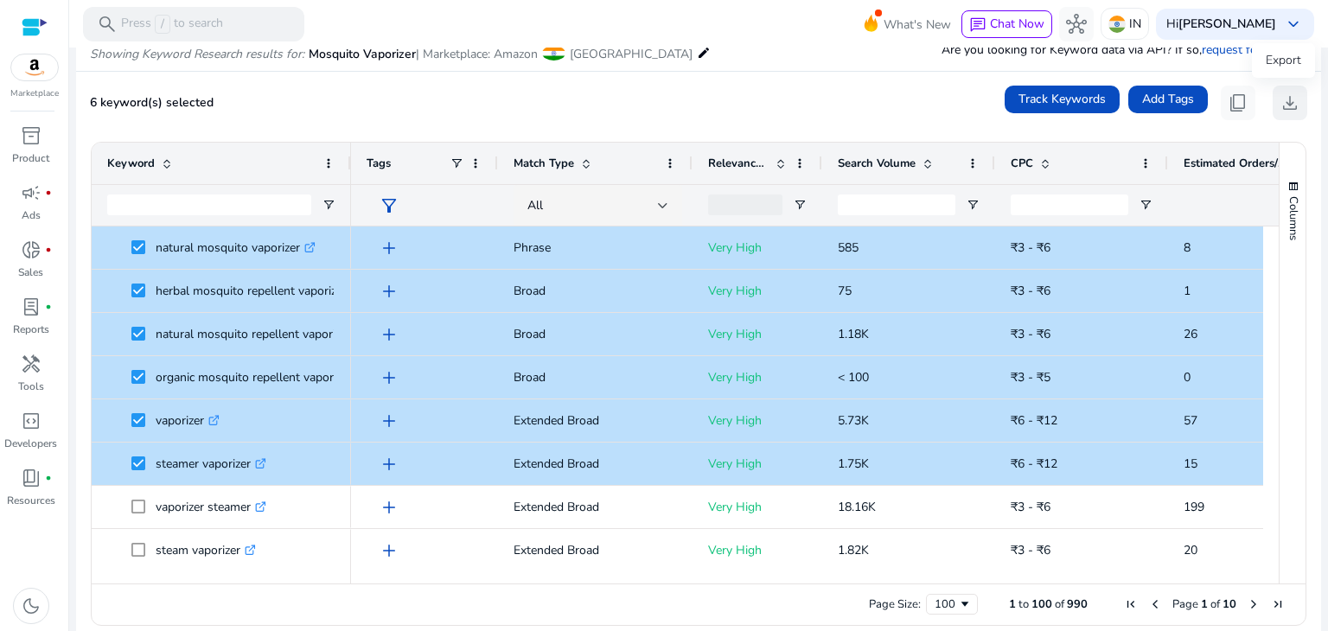
click at [1281, 94] on span "download" at bounding box center [1289, 102] width 21 height 21
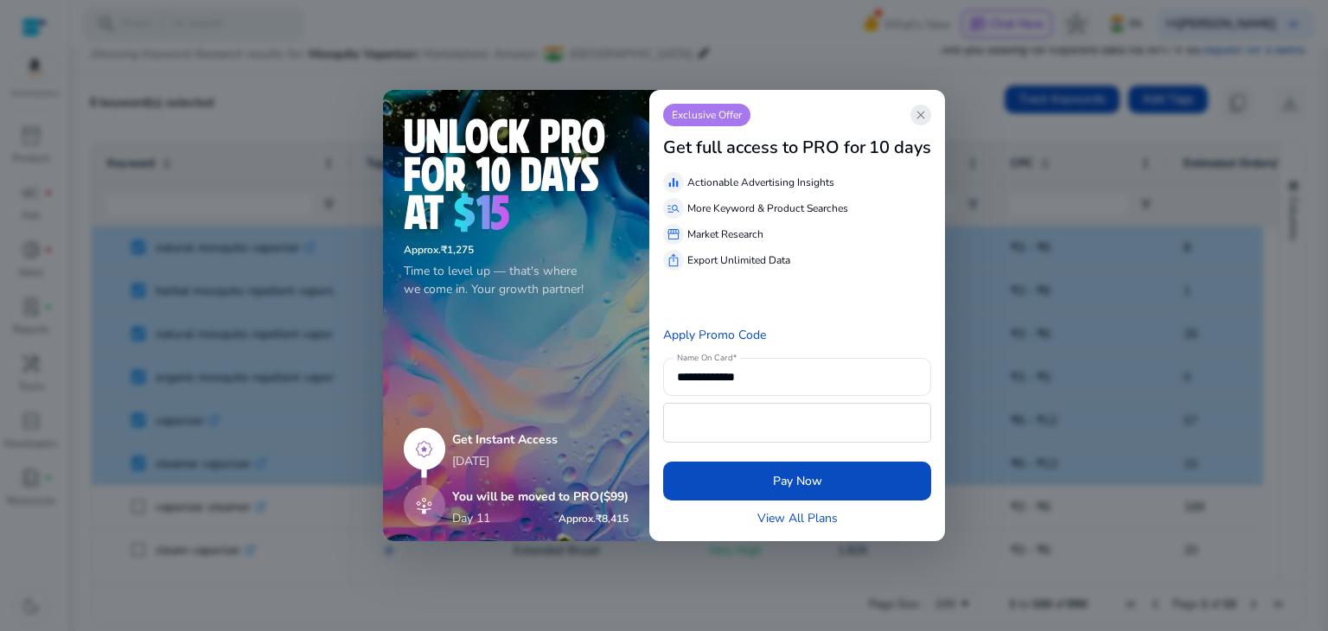
click at [920, 109] on span "close" at bounding box center [921, 115] width 14 height 14
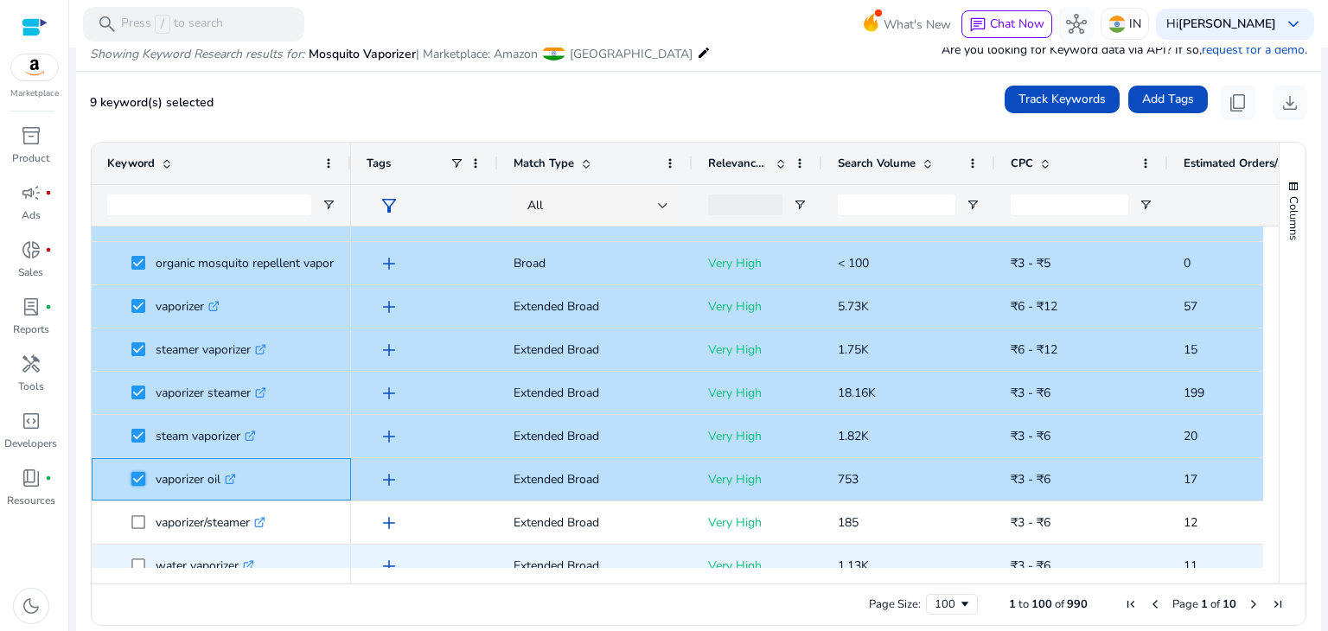
scroll to position [252, 0]
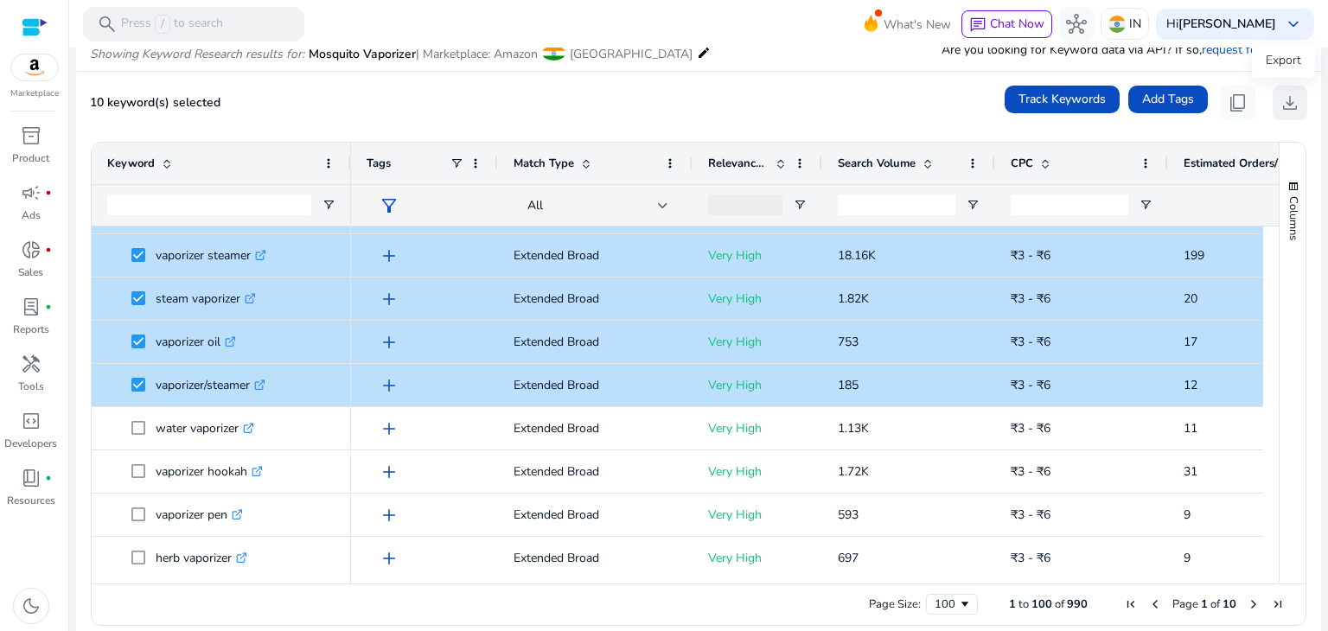
click at [1281, 105] on span "download" at bounding box center [1289, 102] width 21 height 21
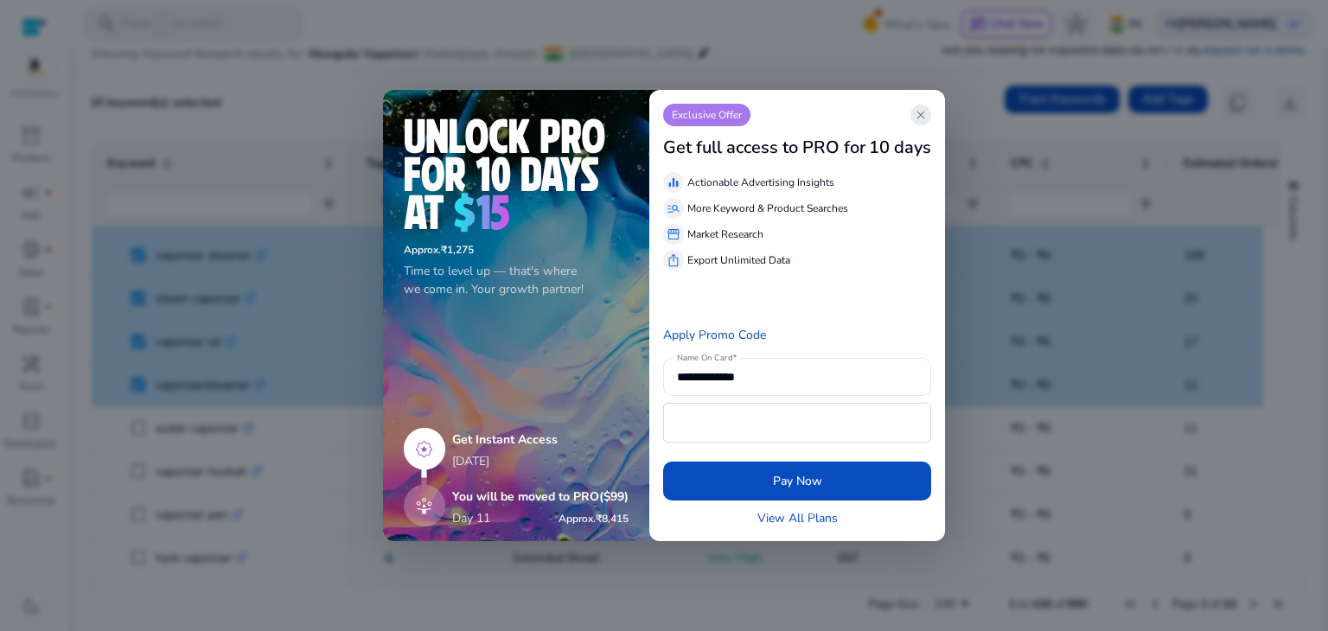
click at [922, 114] on span "close" at bounding box center [921, 115] width 14 height 14
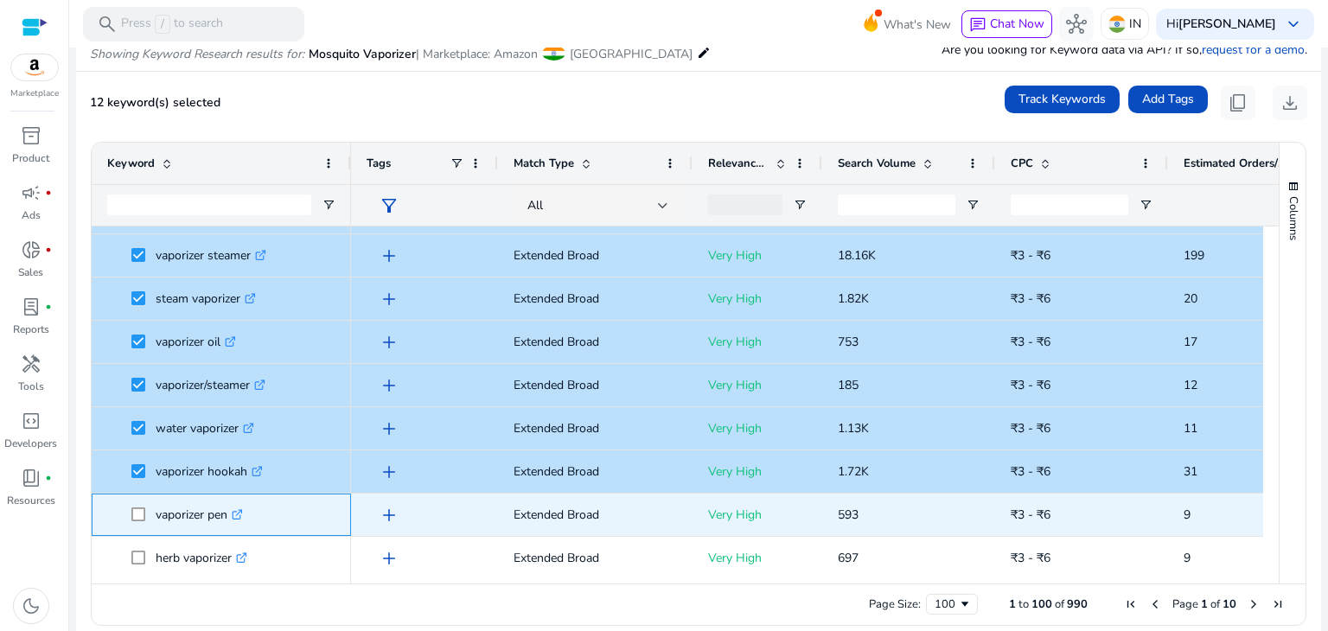
click at [142, 530] on span at bounding box center [143, 514] width 24 height 35
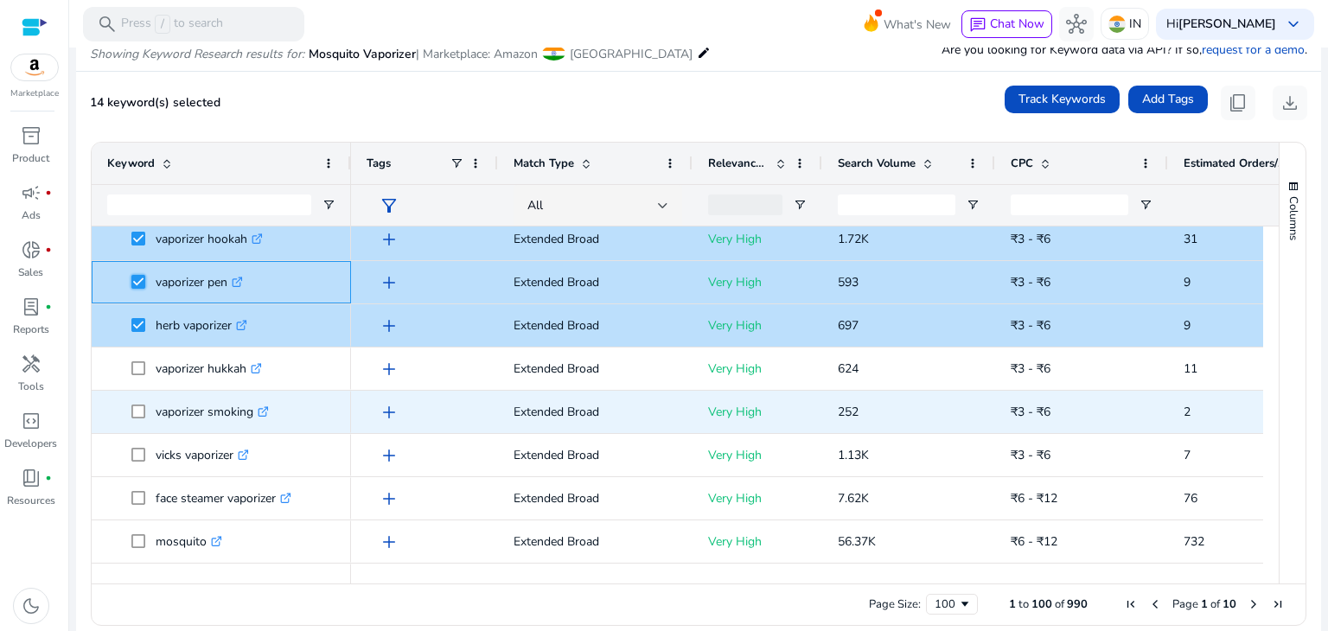
scroll to position [584, 0]
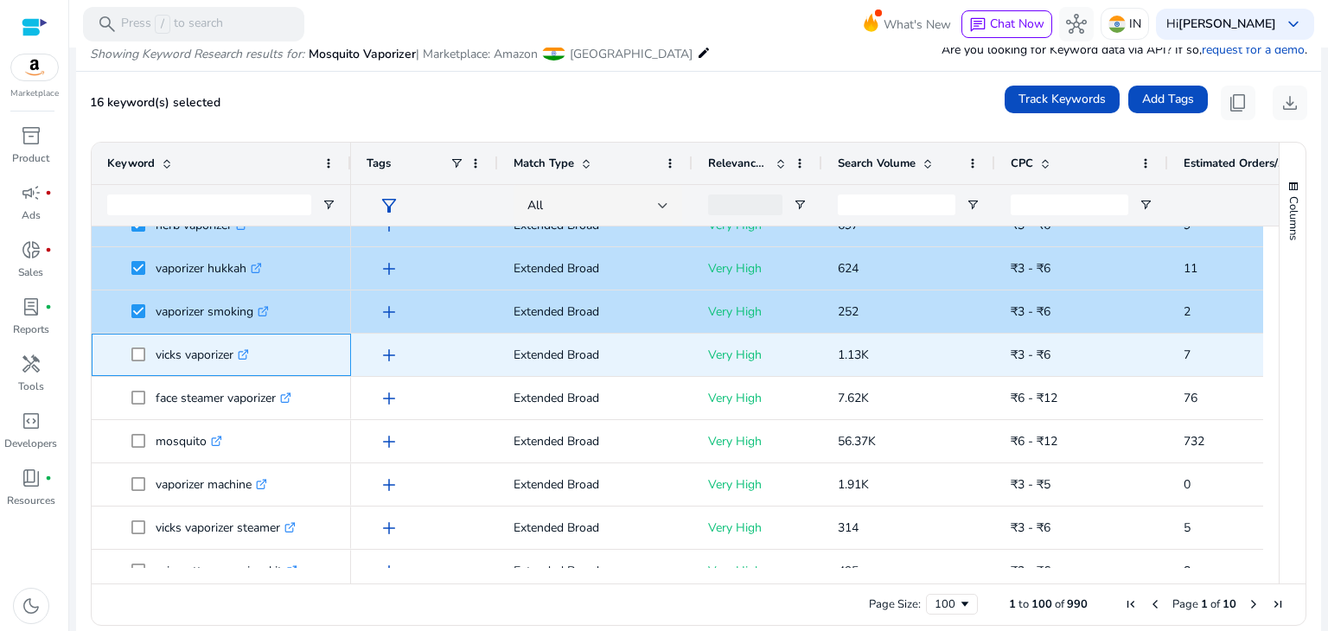
click at [138, 361] on span at bounding box center [143, 354] width 24 height 35
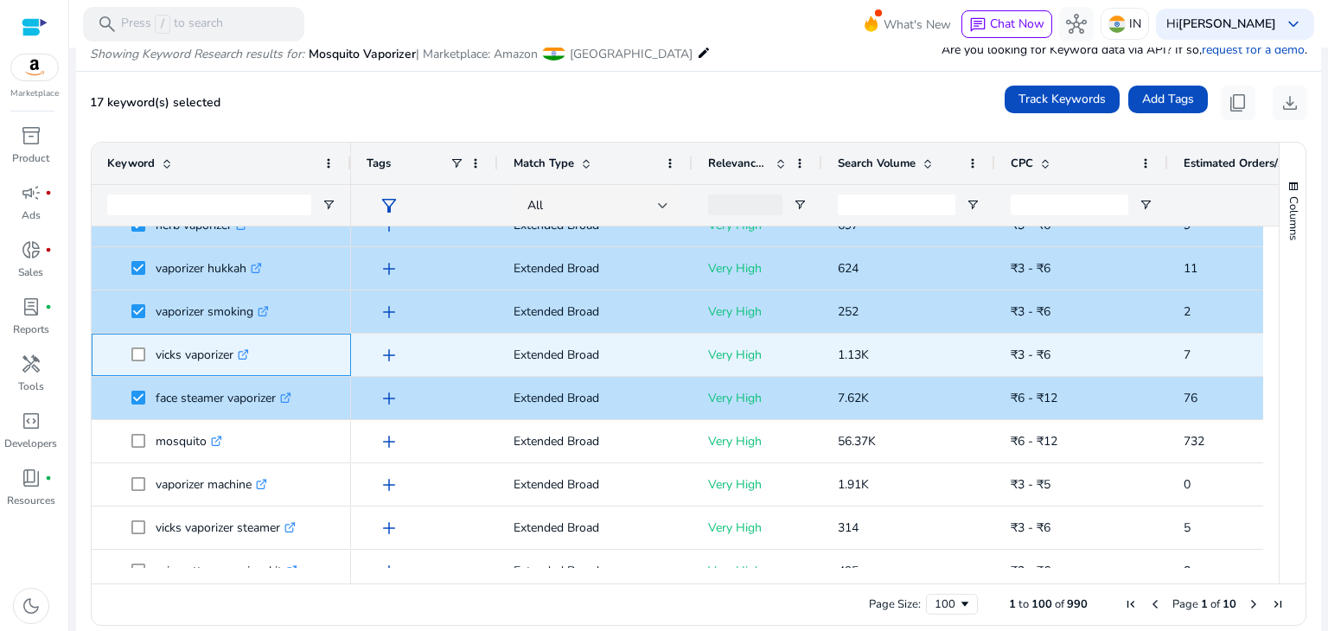
click at [137, 362] on span at bounding box center [143, 354] width 24 height 35
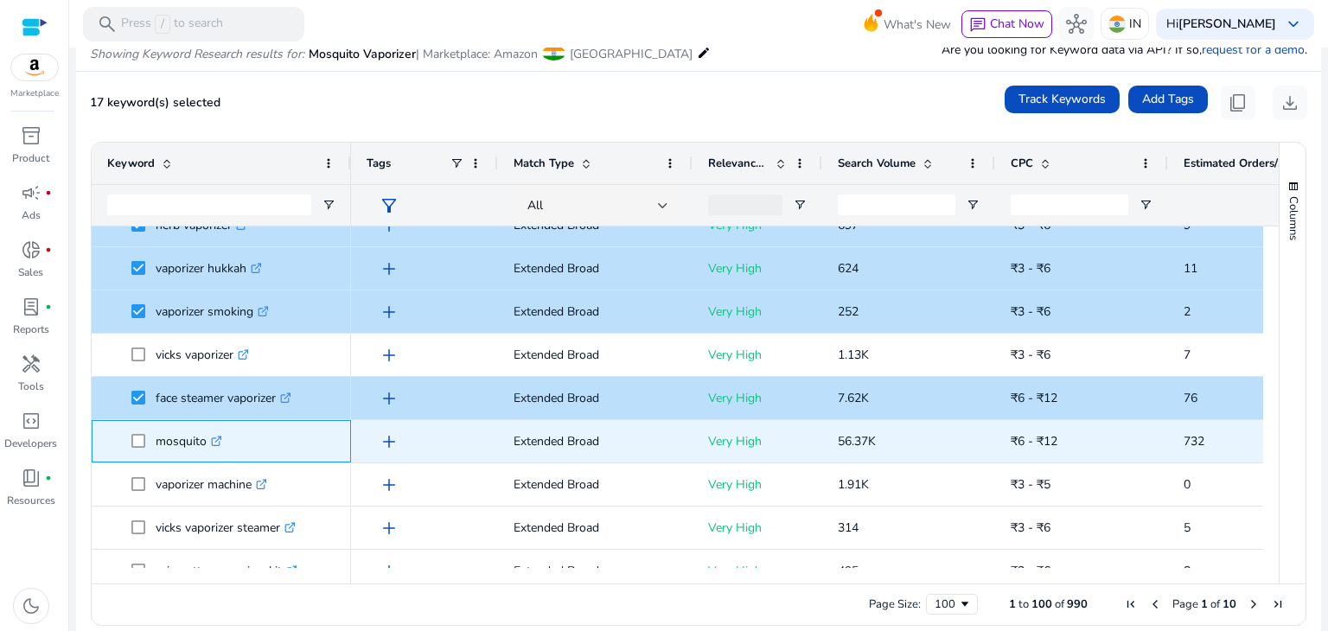
click at [143, 447] on span at bounding box center [143, 441] width 24 height 35
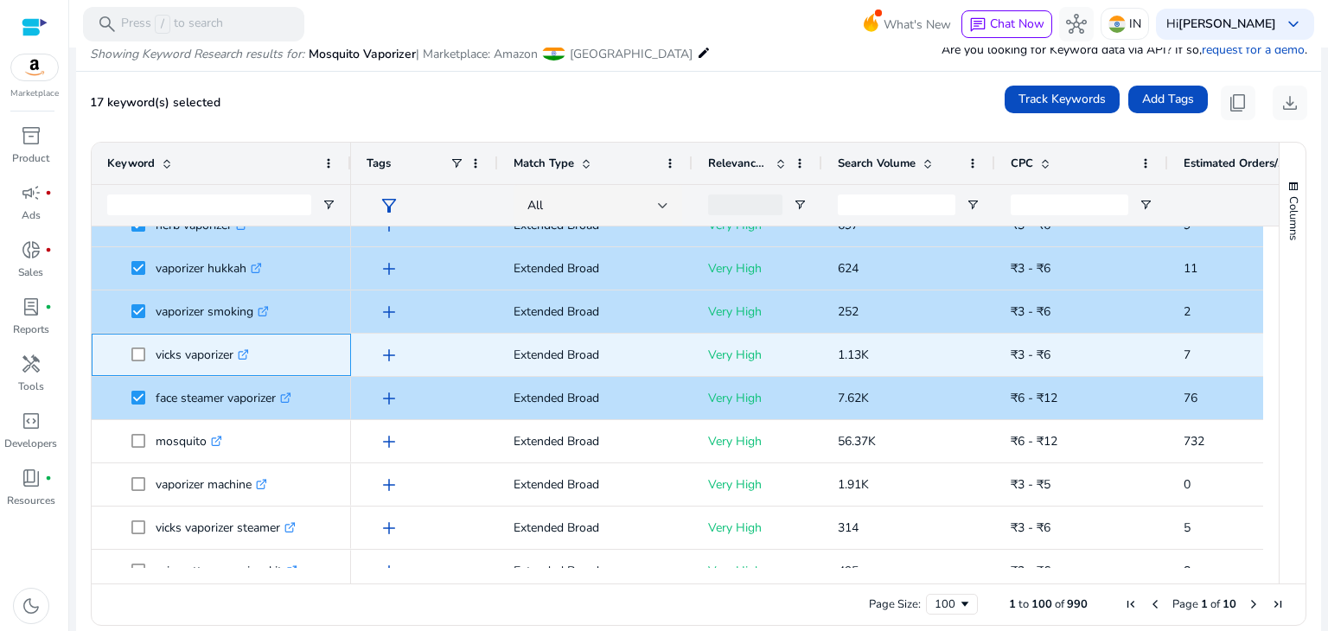
click at [141, 363] on span at bounding box center [143, 354] width 24 height 35
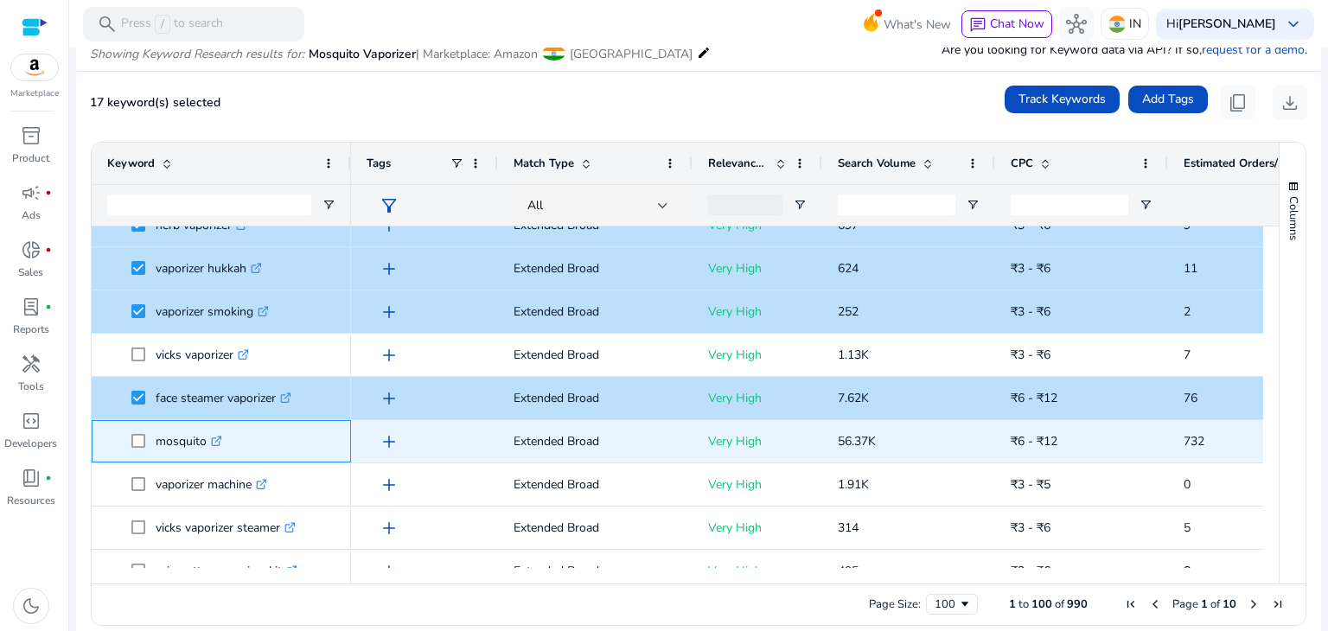
click at [137, 430] on span at bounding box center [143, 441] width 24 height 35
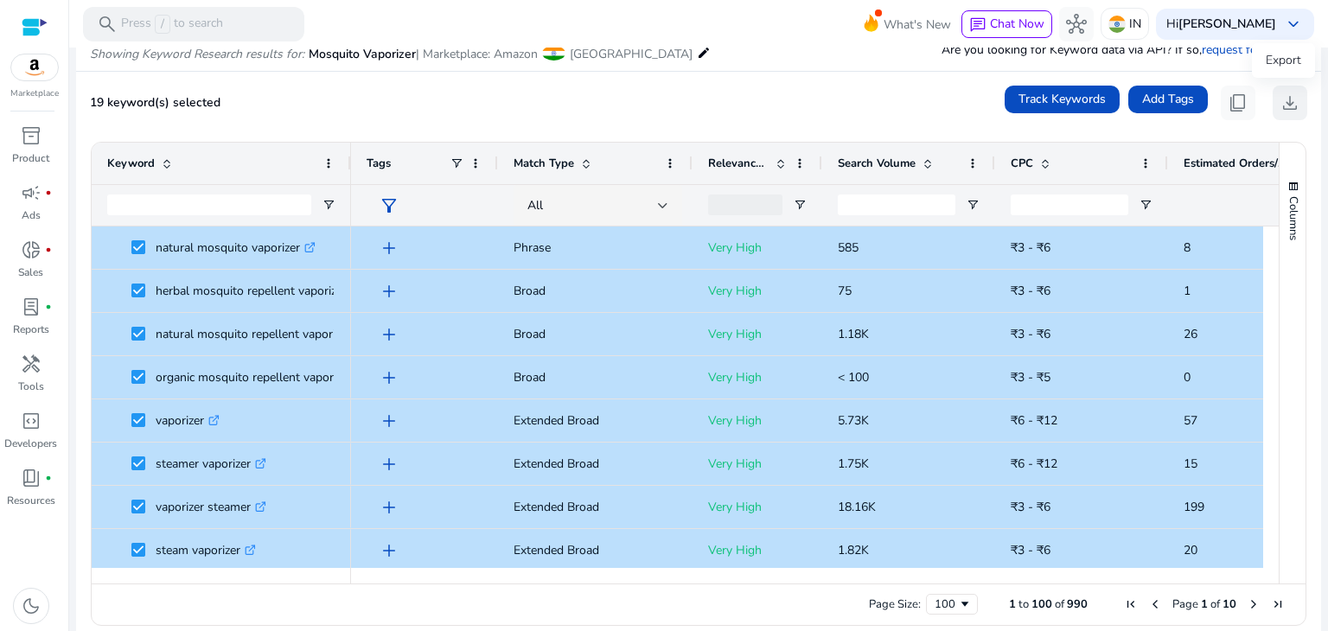
click at [1279, 101] on span "download" at bounding box center [1289, 102] width 21 height 21
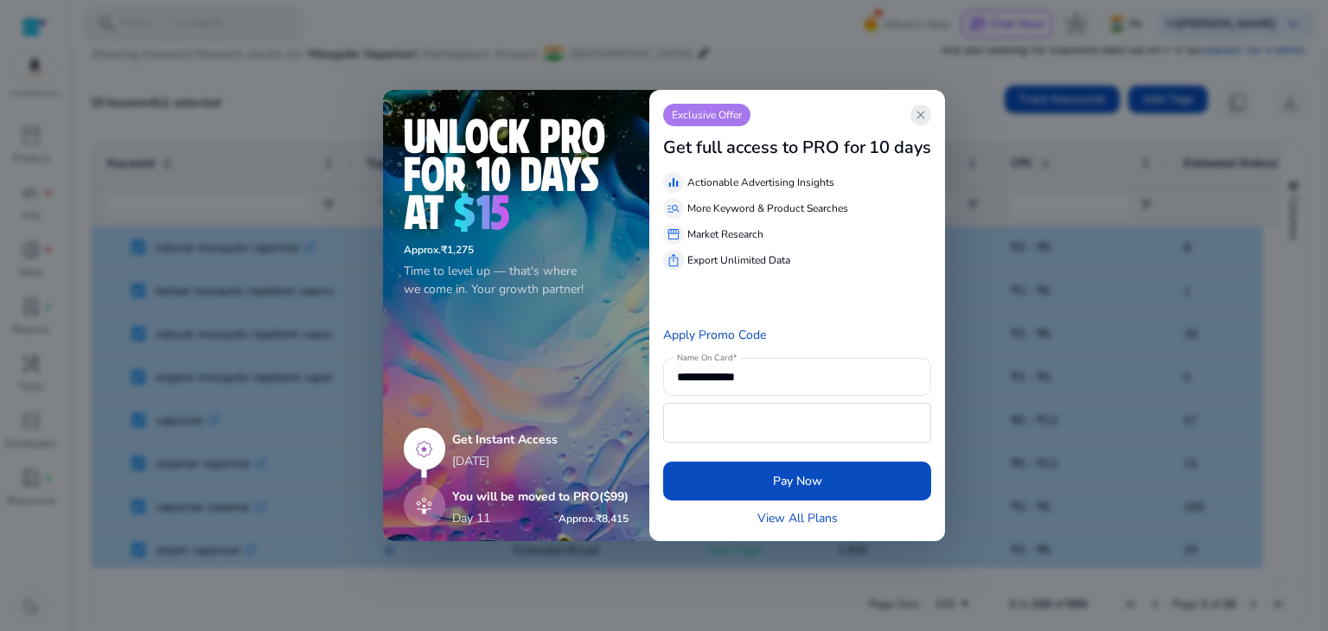
click at [920, 118] on span "close" at bounding box center [921, 115] width 14 height 14
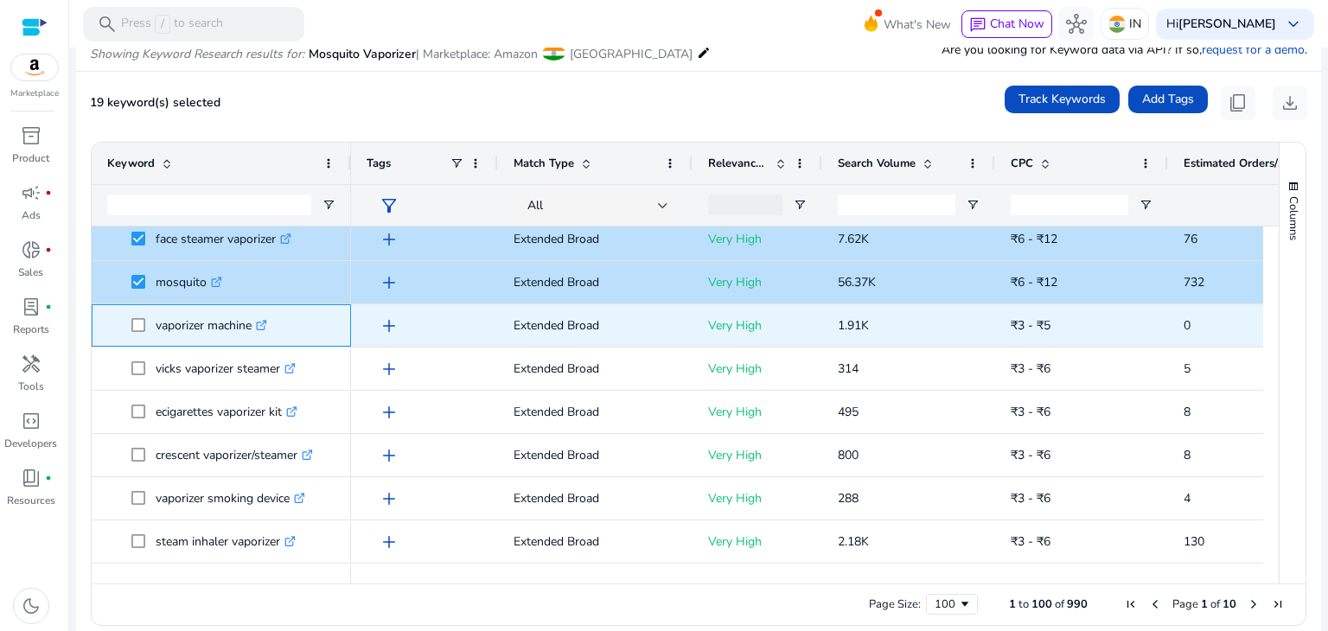
click at [124, 322] on span "vaporizer machine .st0{fill:#2c8af8}" at bounding box center [221, 325] width 228 height 35
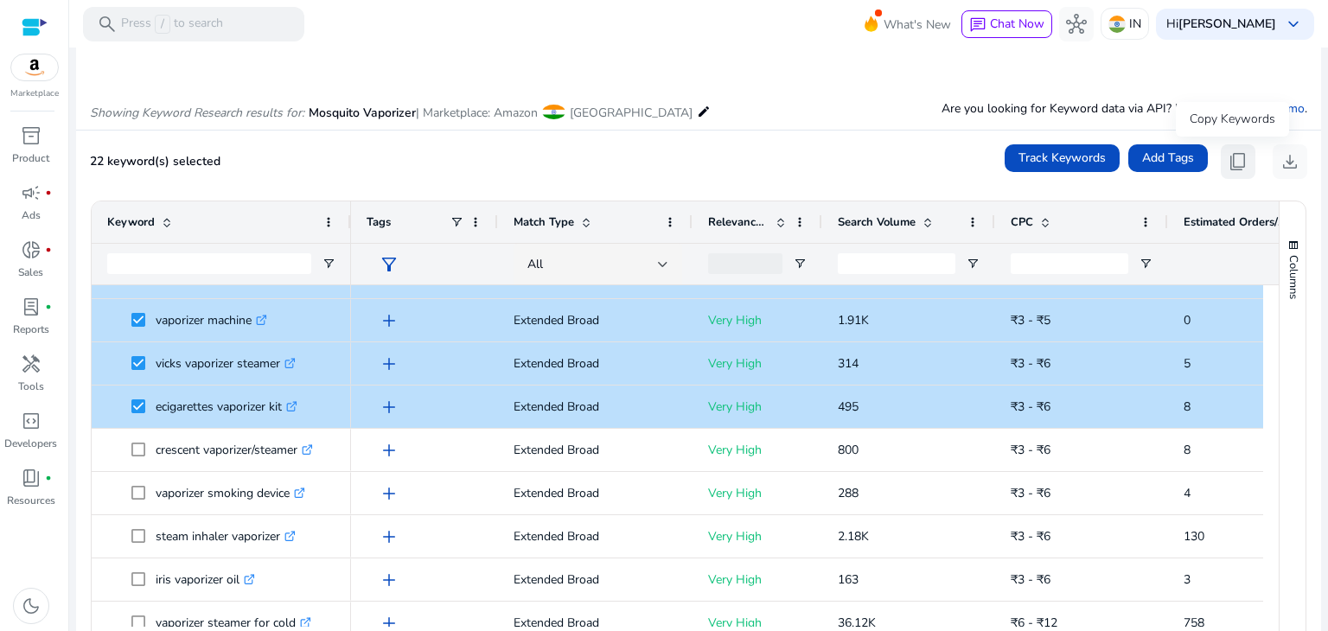
click at [1227, 157] on span "content_copy" at bounding box center [1237, 161] width 21 height 21
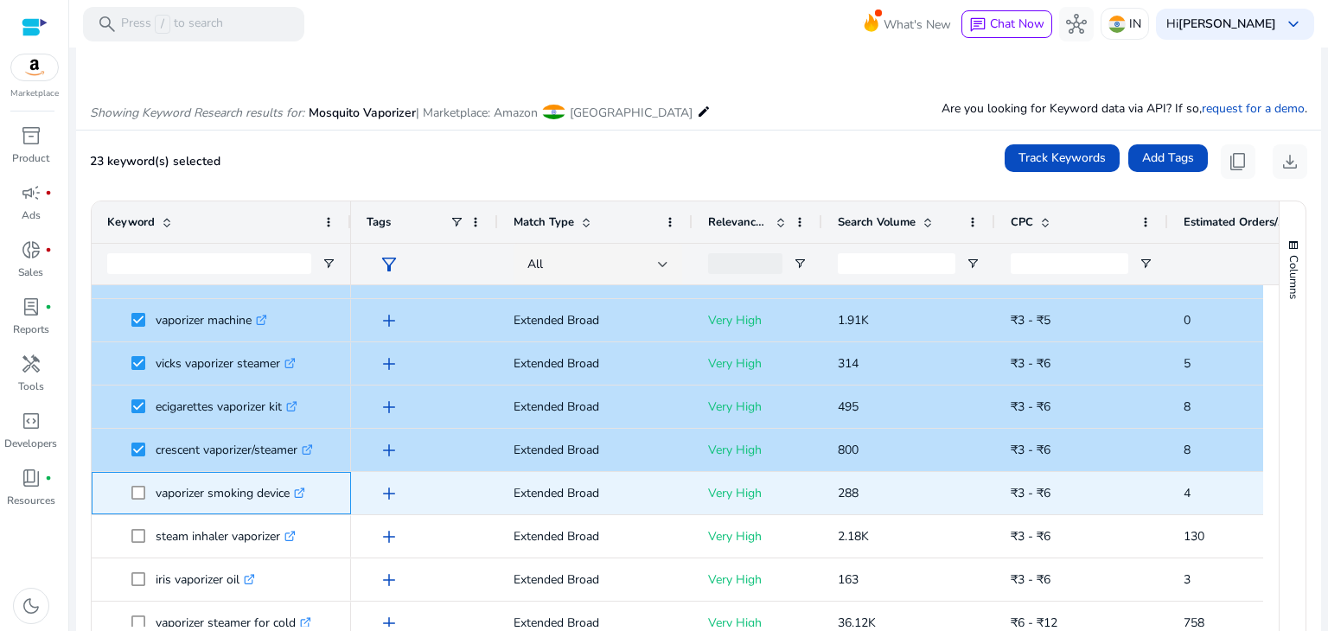
click at [145, 499] on span at bounding box center [143, 492] width 24 height 35
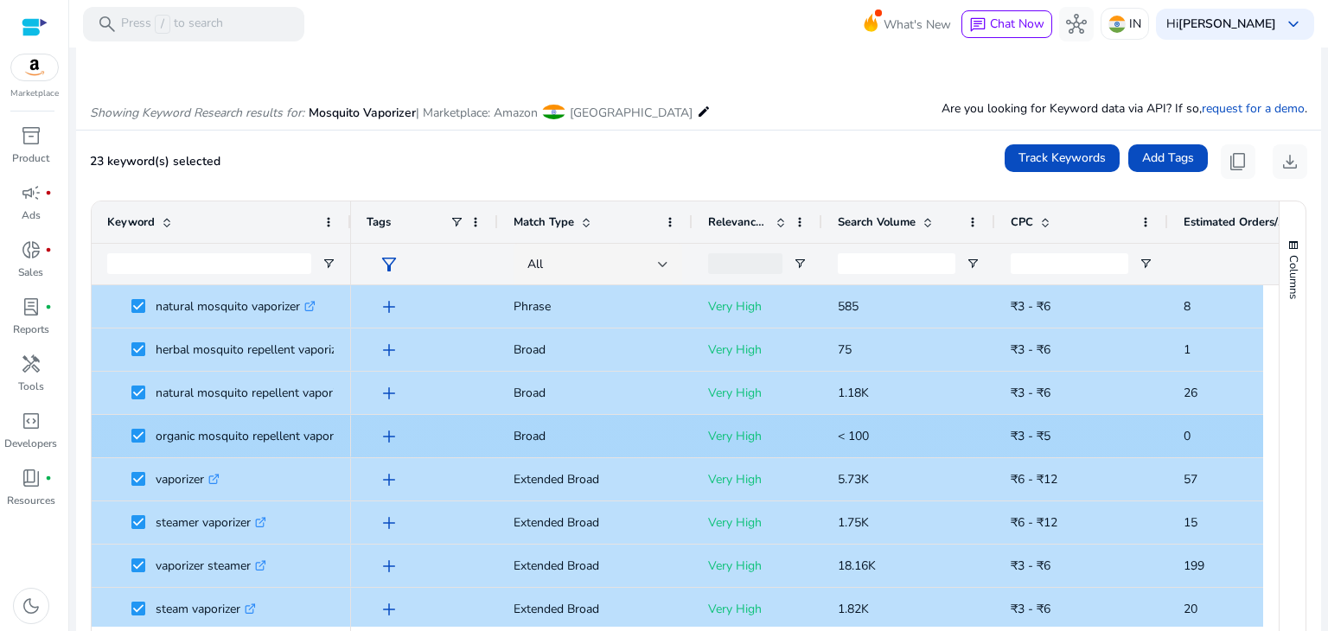
scroll to position [59, 0]
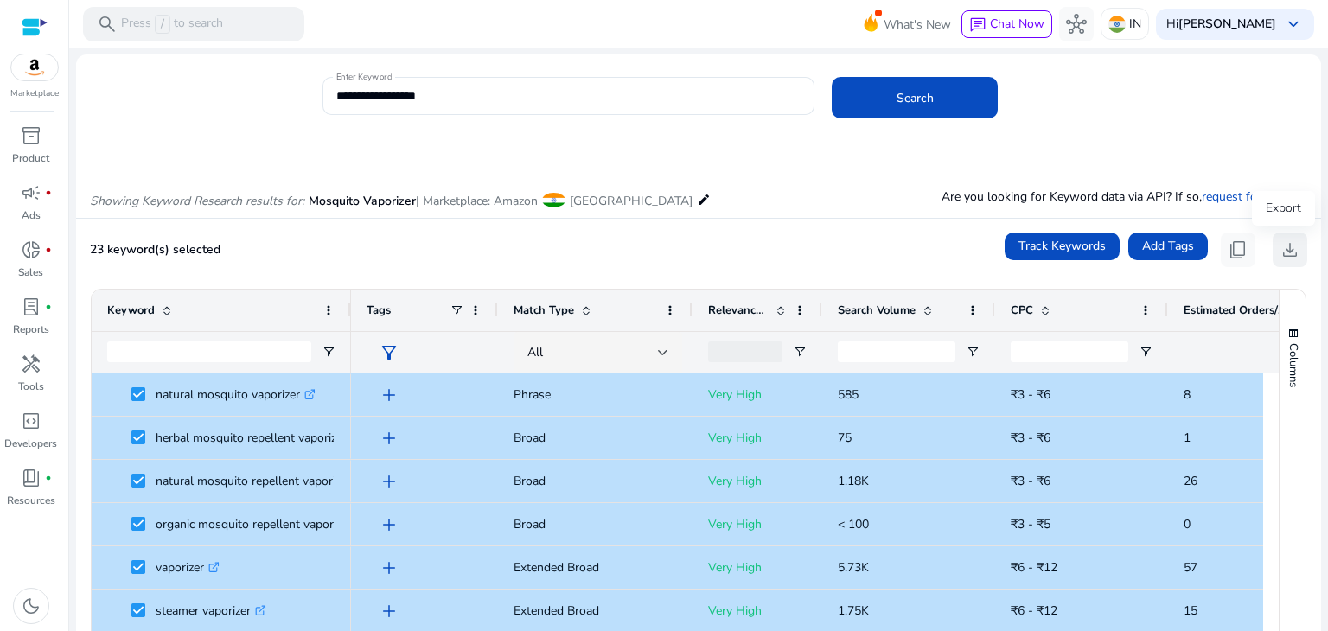
click at [1284, 252] on span "download" at bounding box center [1289, 249] width 21 height 21
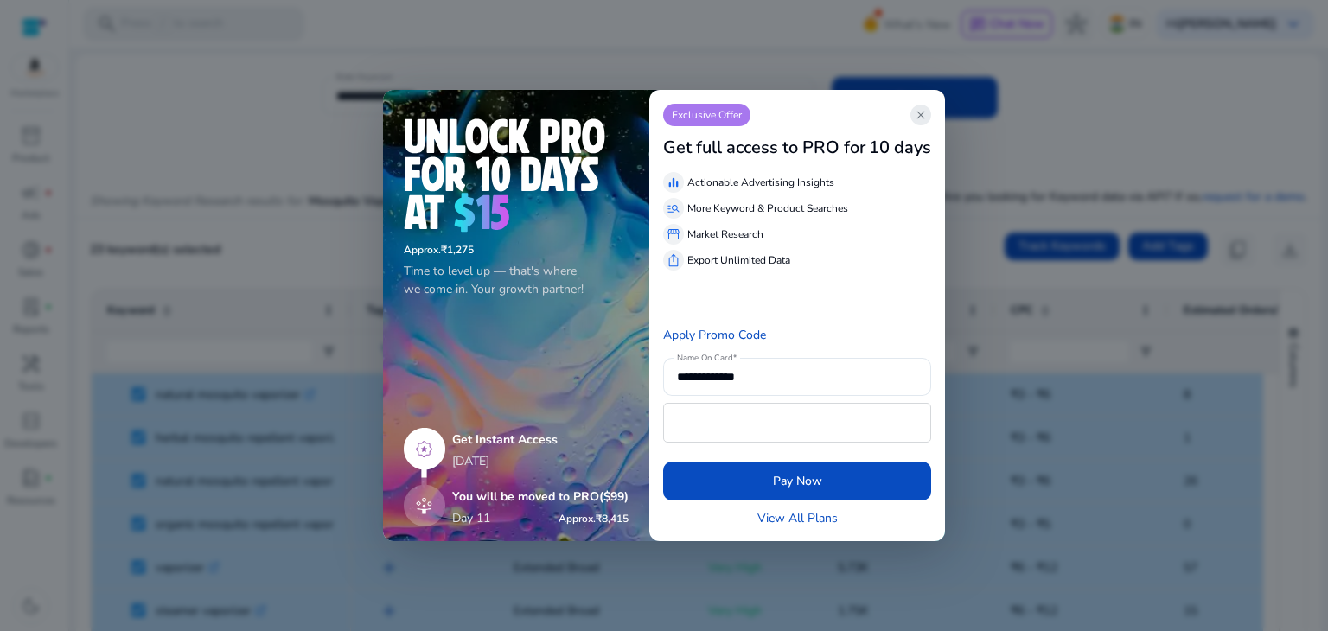
click at [921, 110] on span "close" at bounding box center [921, 115] width 14 height 14
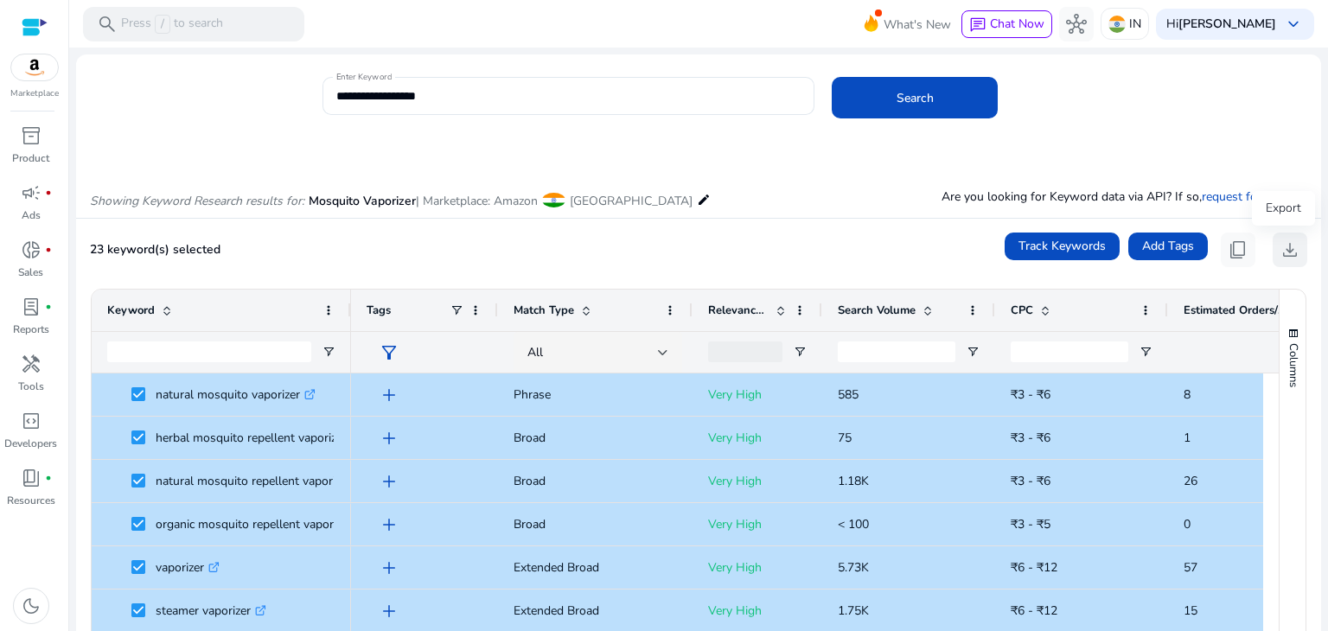
click at [1281, 244] on span "download" at bounding box center [1289, 249] width 21 height 21
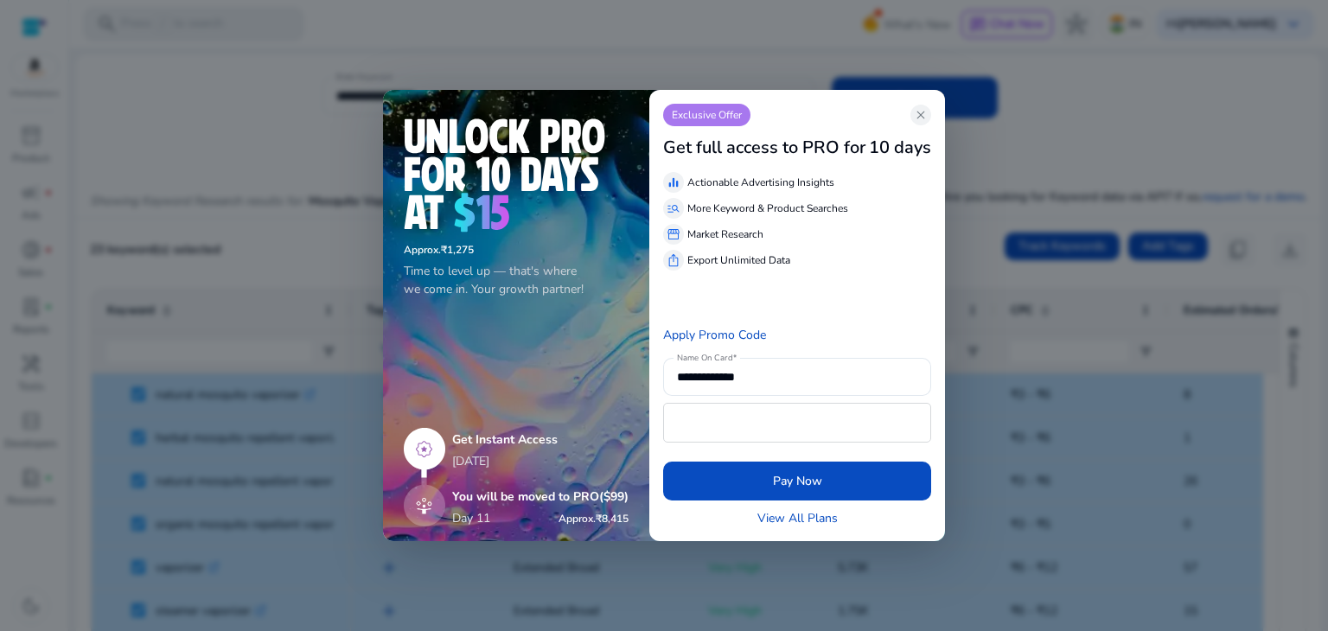
click at [911, 120] on div "Exclusive Offer close" at bounding box center [797, 115] width 268 height 22
click at [920, 118] on span "close" at bounding box center [921, 115] width 14 height 14
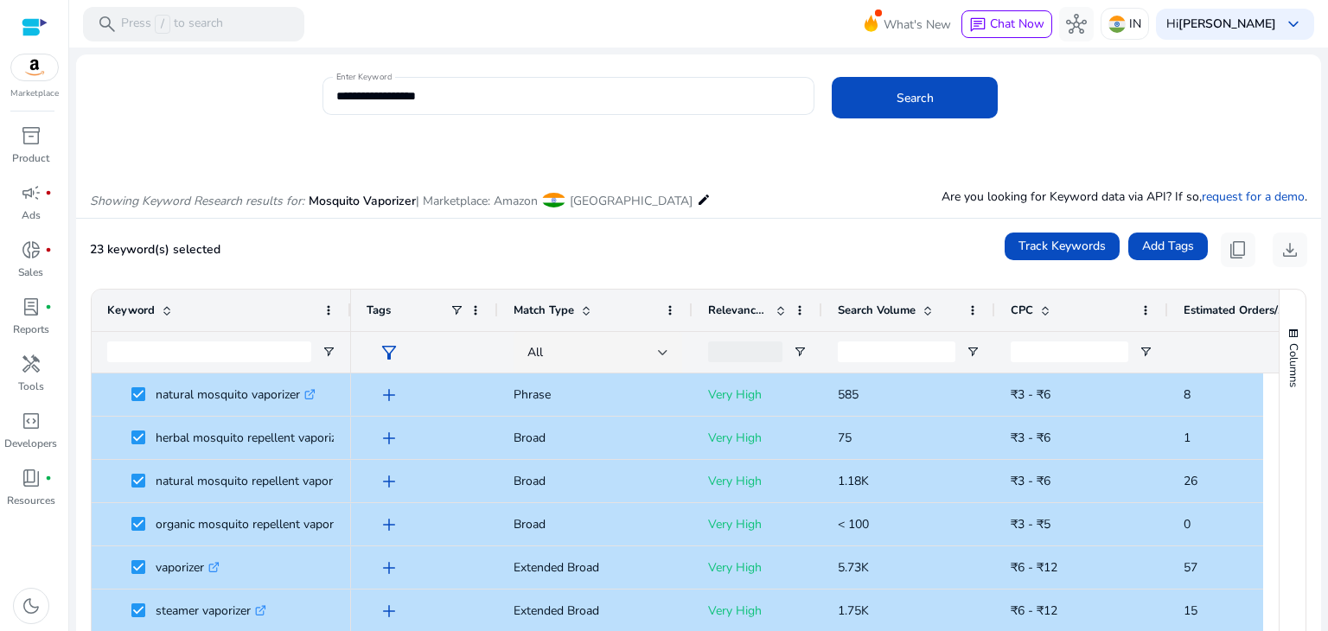
click at [945, 255] on div "23 keyword(s) selected Track Keywords Add Tags content_copy download" at bounding box center [698, 250] width 1217 height 35
click at [973, 350] on span "Open Filter Menu" at bounding box center [972, 352] width 14 height 14
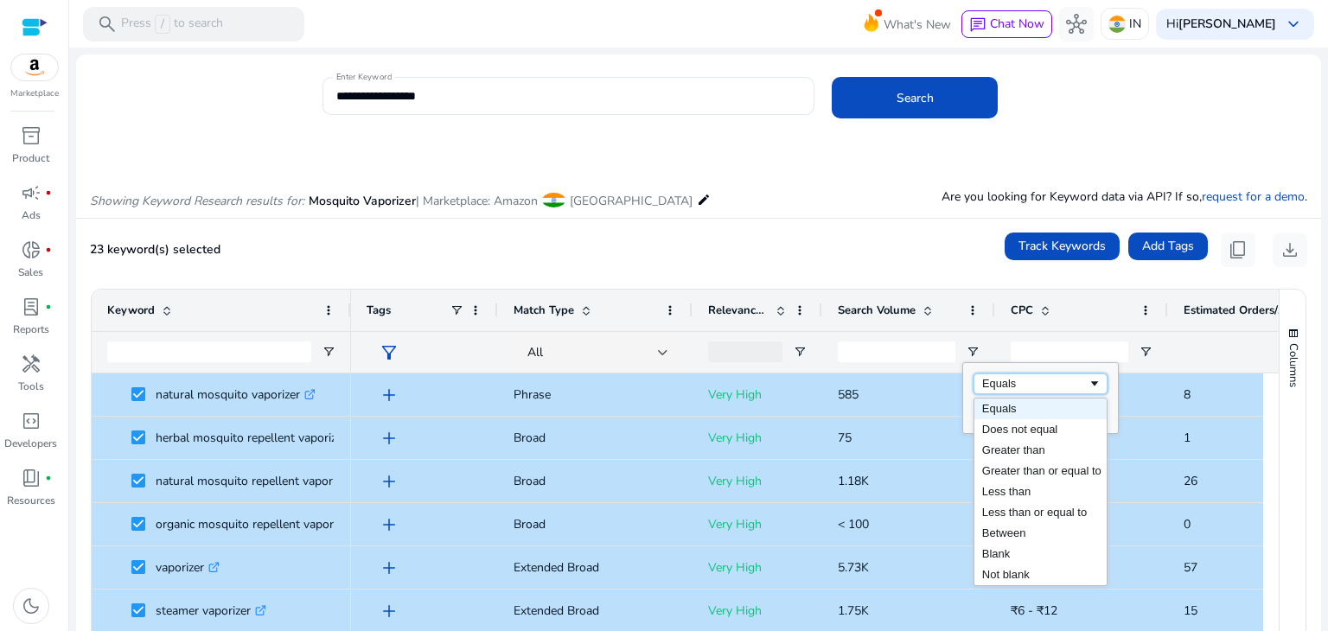
click at [1061, 385] on div "Equals" at bounding box center [1034, 383] width 105 height 13
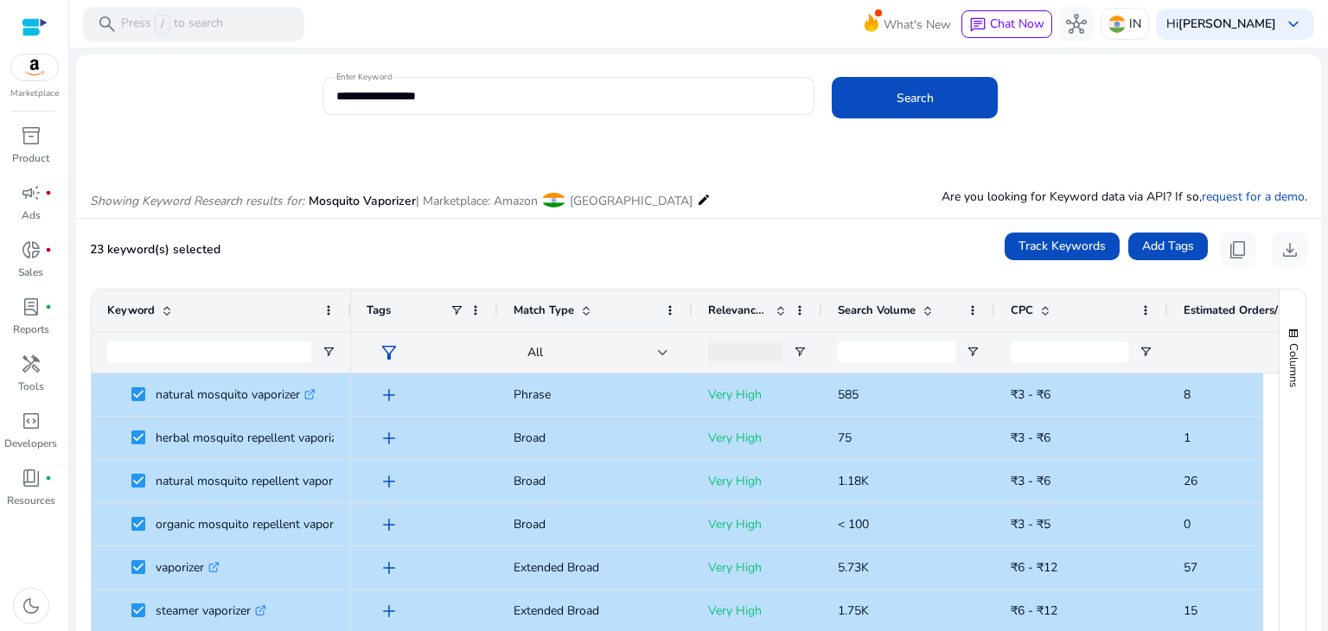
click at [875, 268] on mat-card "23 keyword(s) selected Track Keywords Add Tags content_copy download Press SPAC…" at bounding box center [698, 507] width 1245 height 577
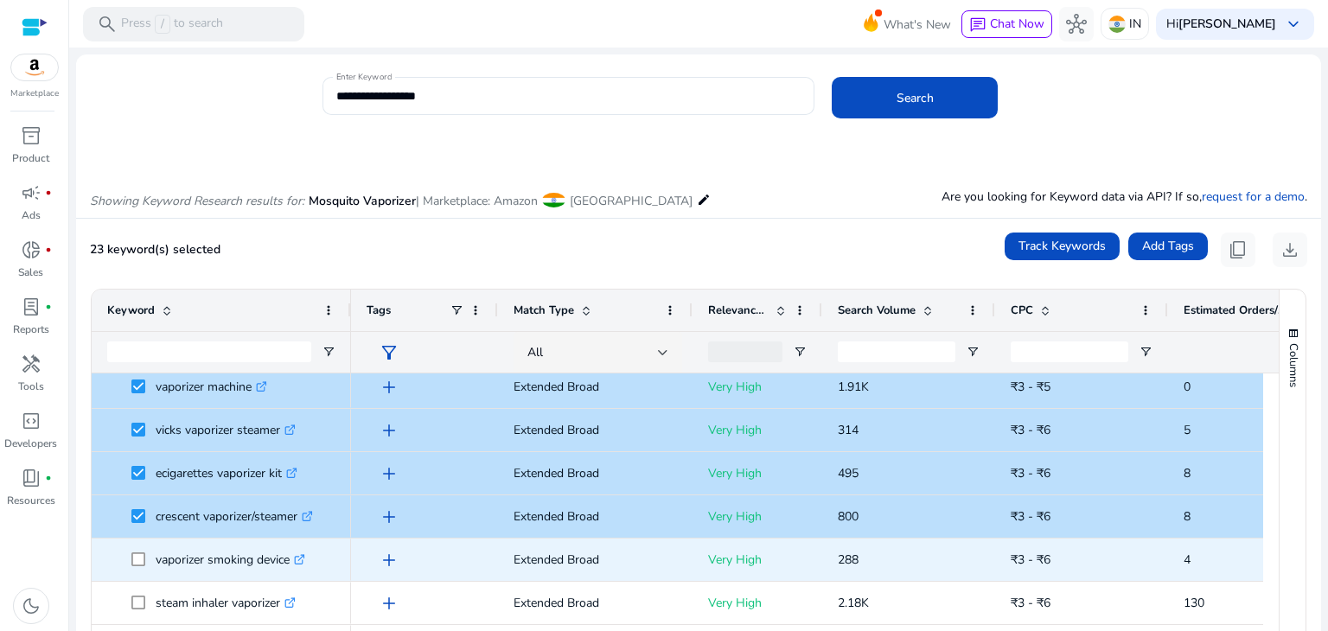
scroll to position [901, 0]
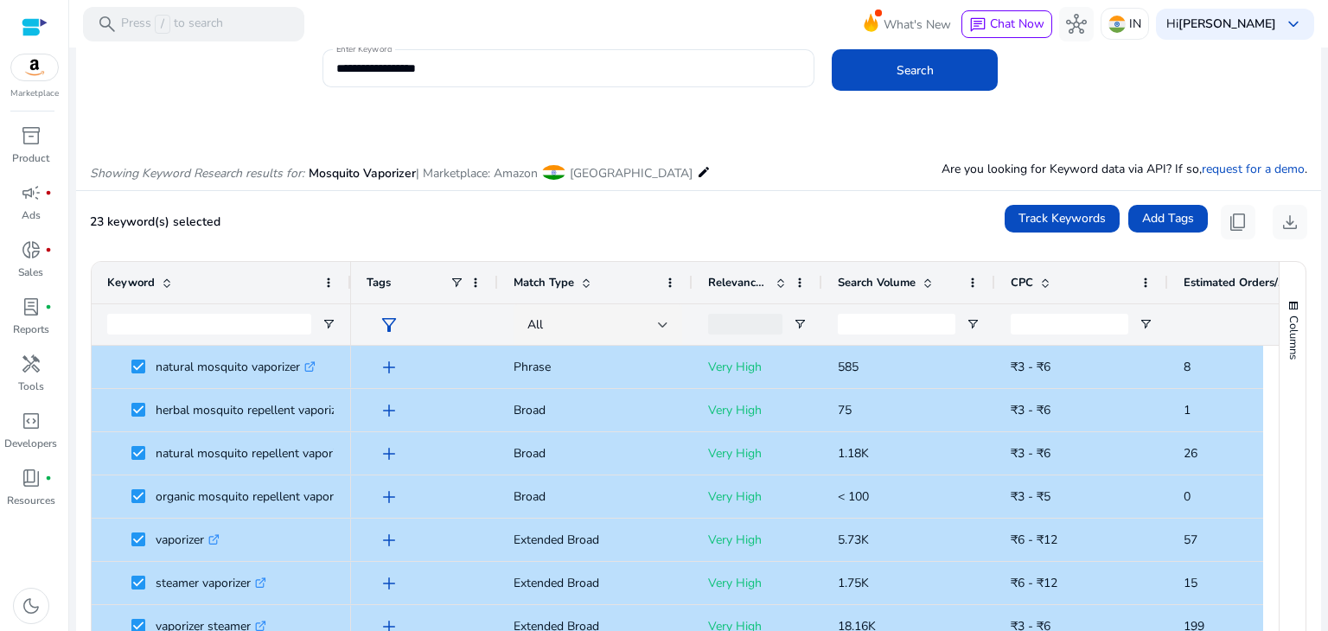
scroll to position [92, 0]
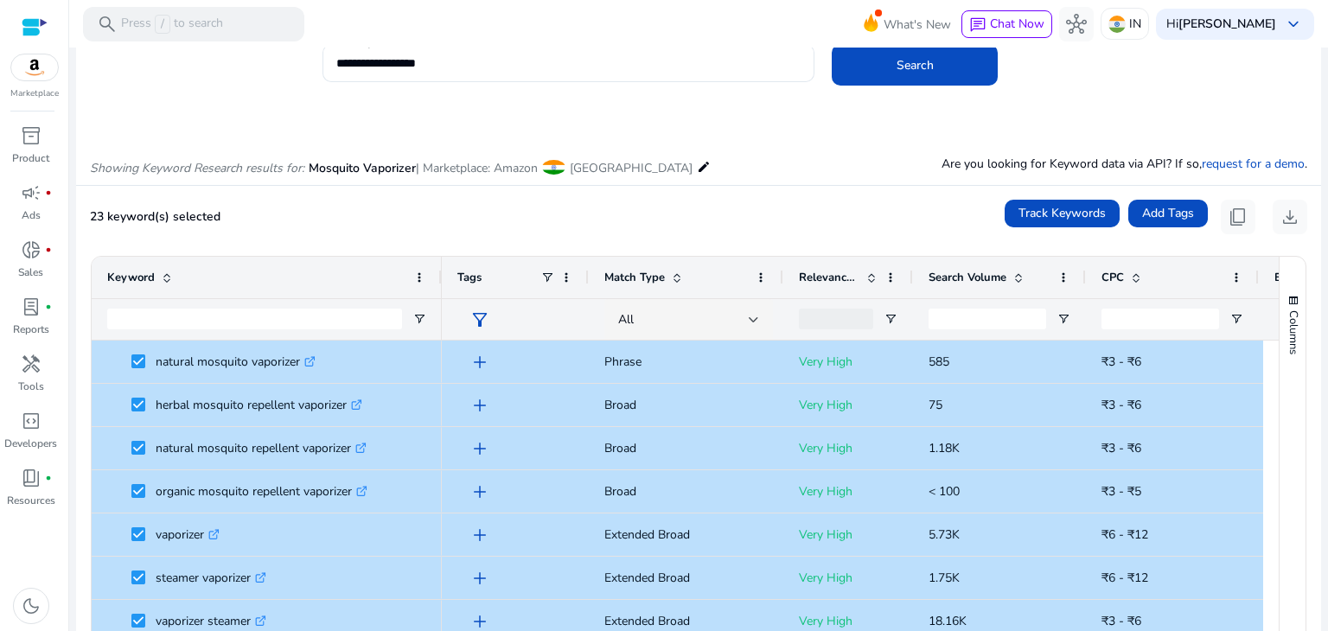
drag, startPoint x: 346, startPoint y: 271, endPoint x: 435, endPoint y: 271, distance: 89.0
click at [437, 271] on div at bounding box center [440, 277] width 7 height 41
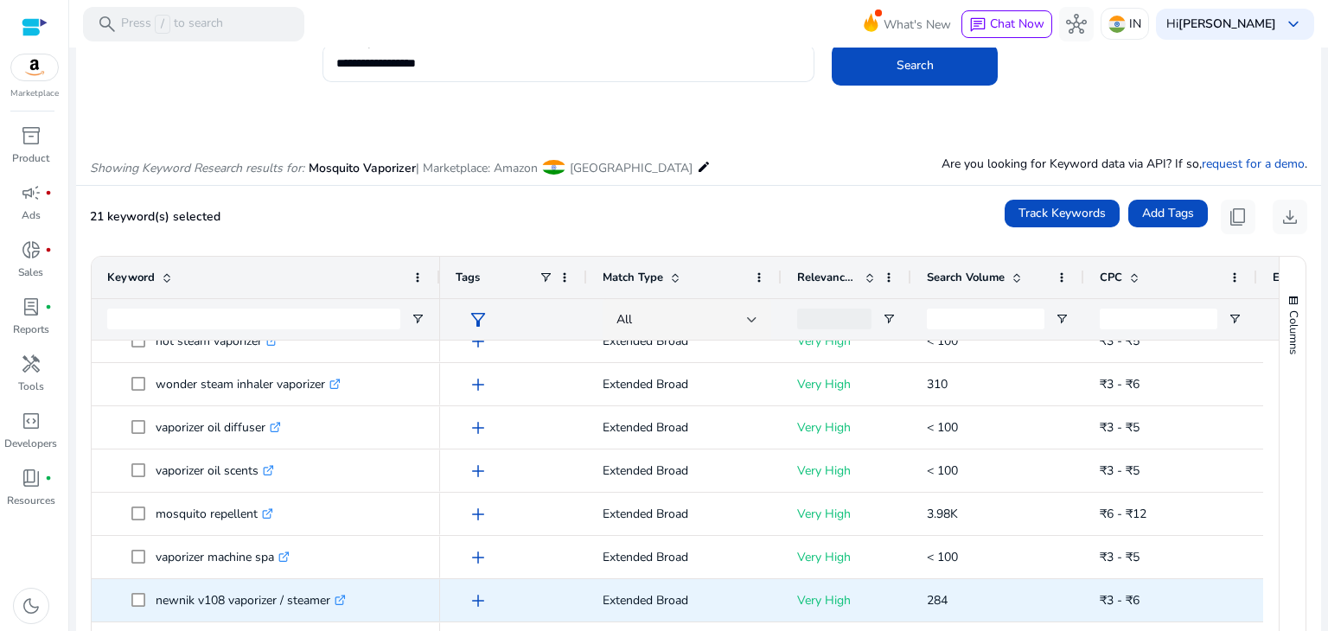
scroll to position [1430, 0]
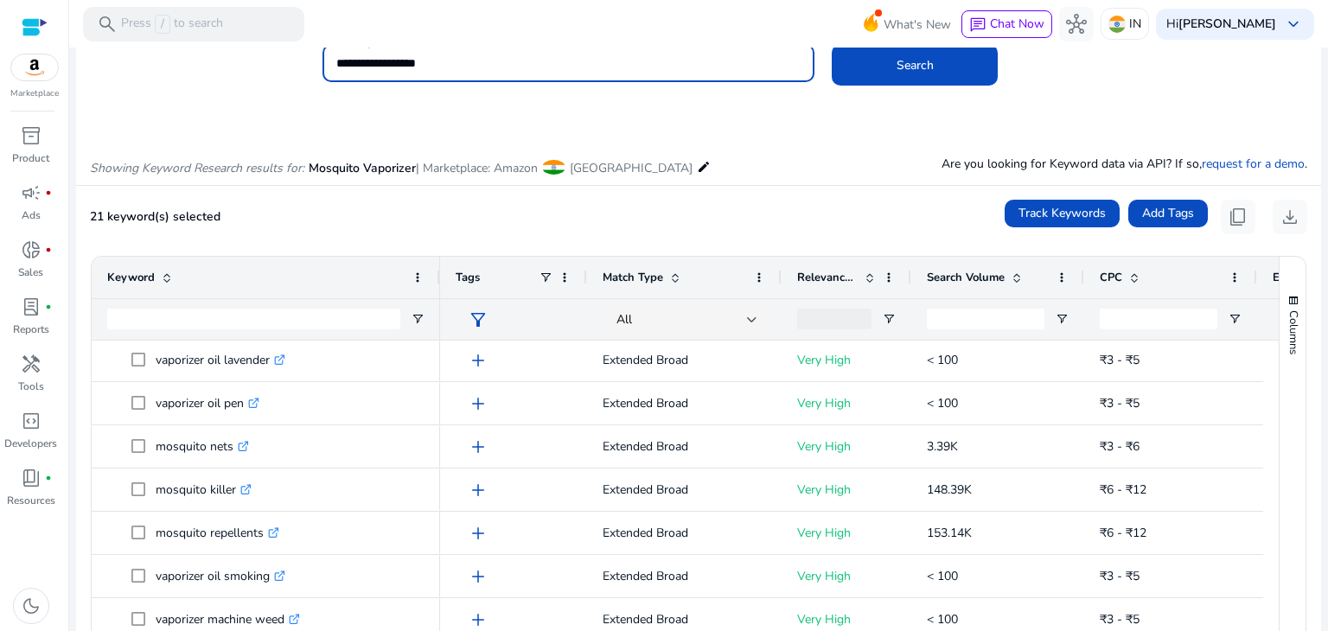
click at [447, 60] on input "**********" at bounding box center [568, 63] width 465 height 19
type input "**********"
click at [831, 44] on button "Search" at bounding box center [914, 64] width 166 height 41
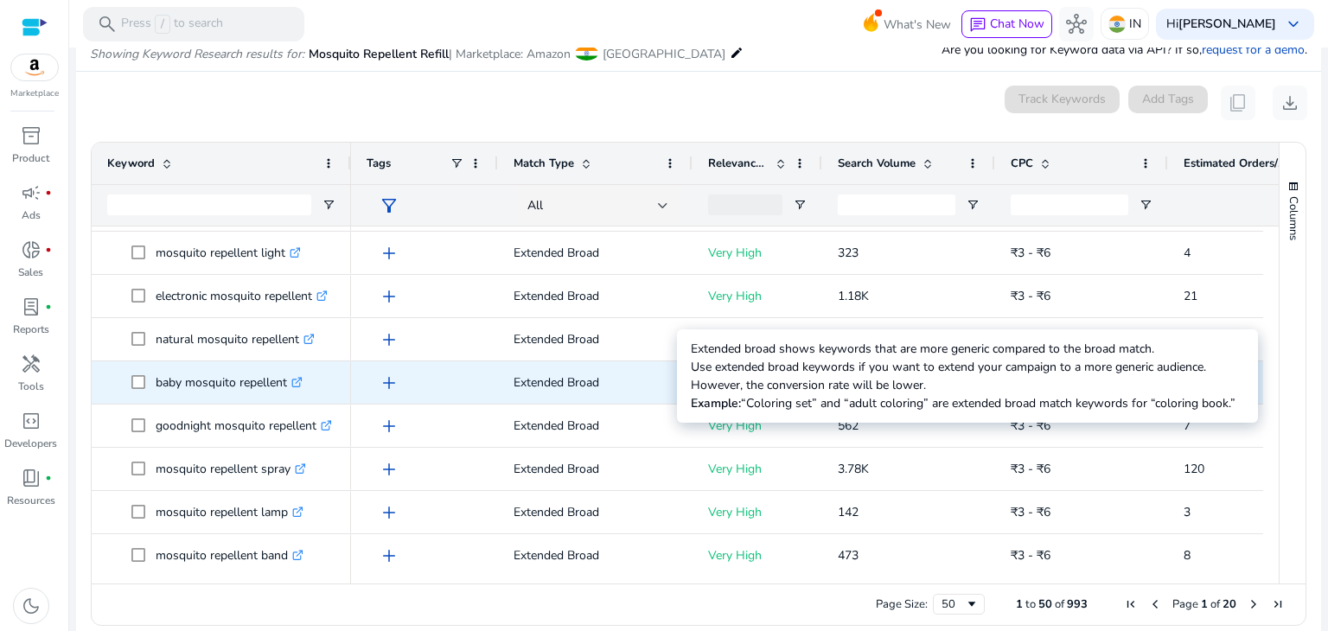
scroll to position [601, 0]
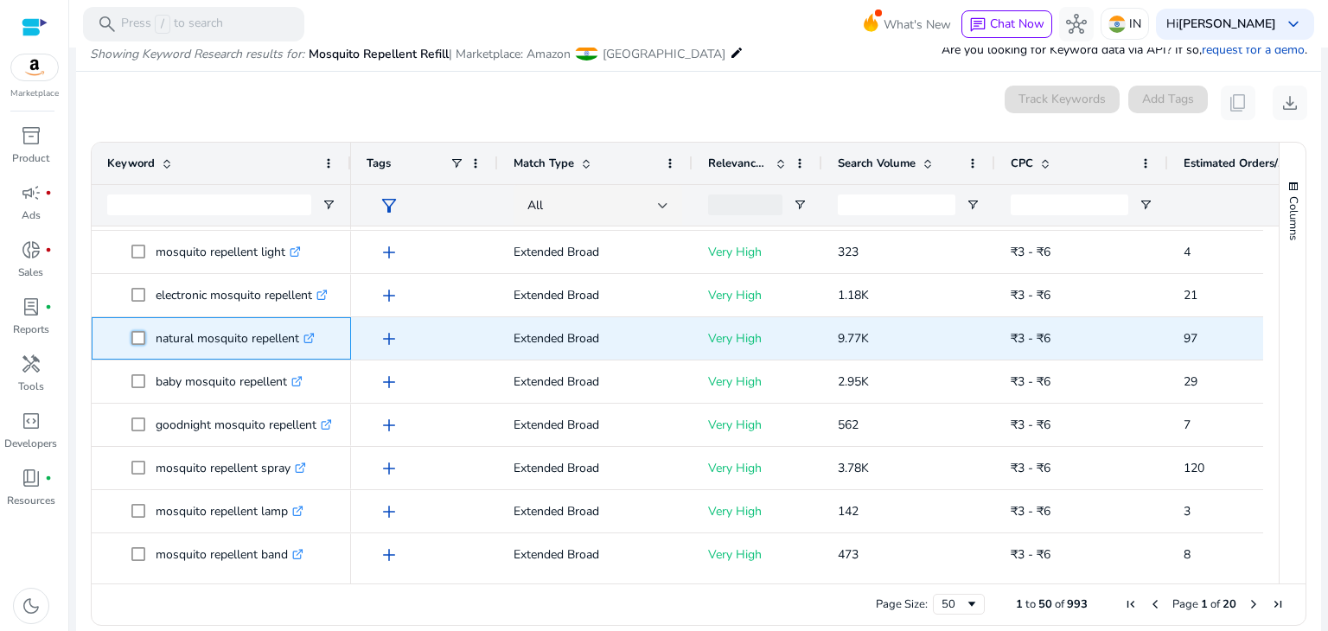
click at [336, 339] on div "natural mosquito repellent .st0{fill:#2c8af8}" at bounding box center [221, 338] width 259 height 42
click at [136, 333] on div "natural mosquito repellent .st0{fill:#2c8af8}" at bounding box center [221, 338] width 259 height 42
copy span "natural mosquito repellent .st0{fill:#2c8af8}"
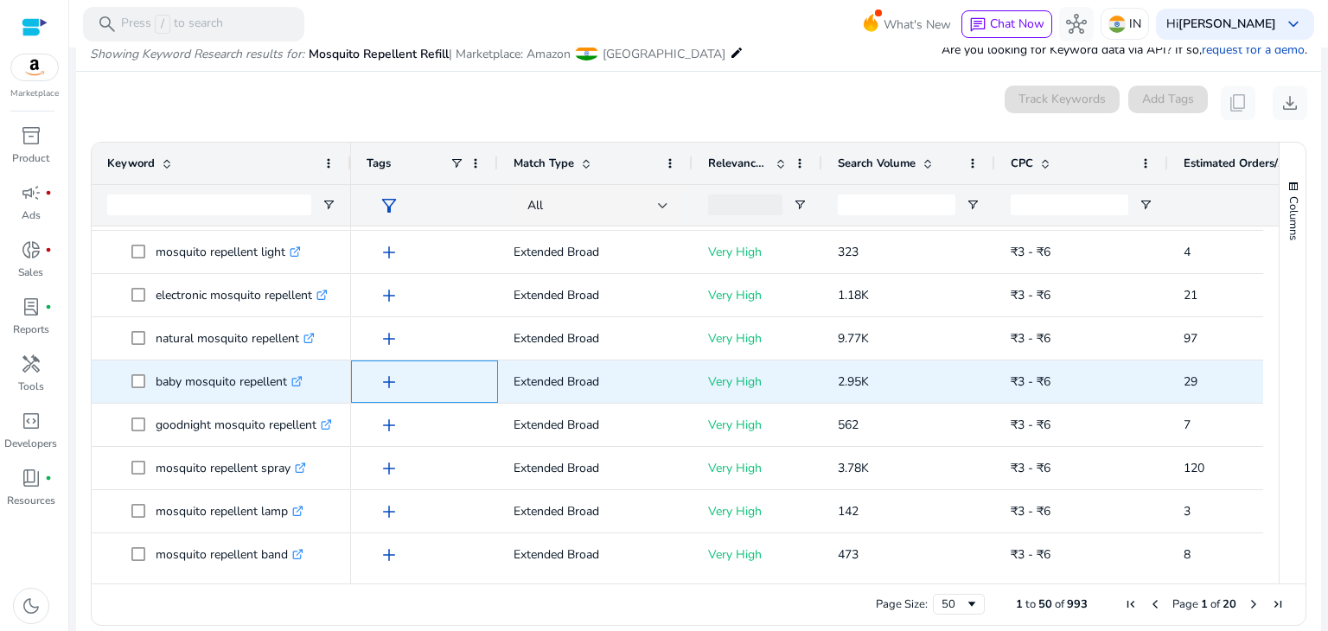
click at [465, 371] on div "add" at bounding box center [428, 382] width 107 height 32
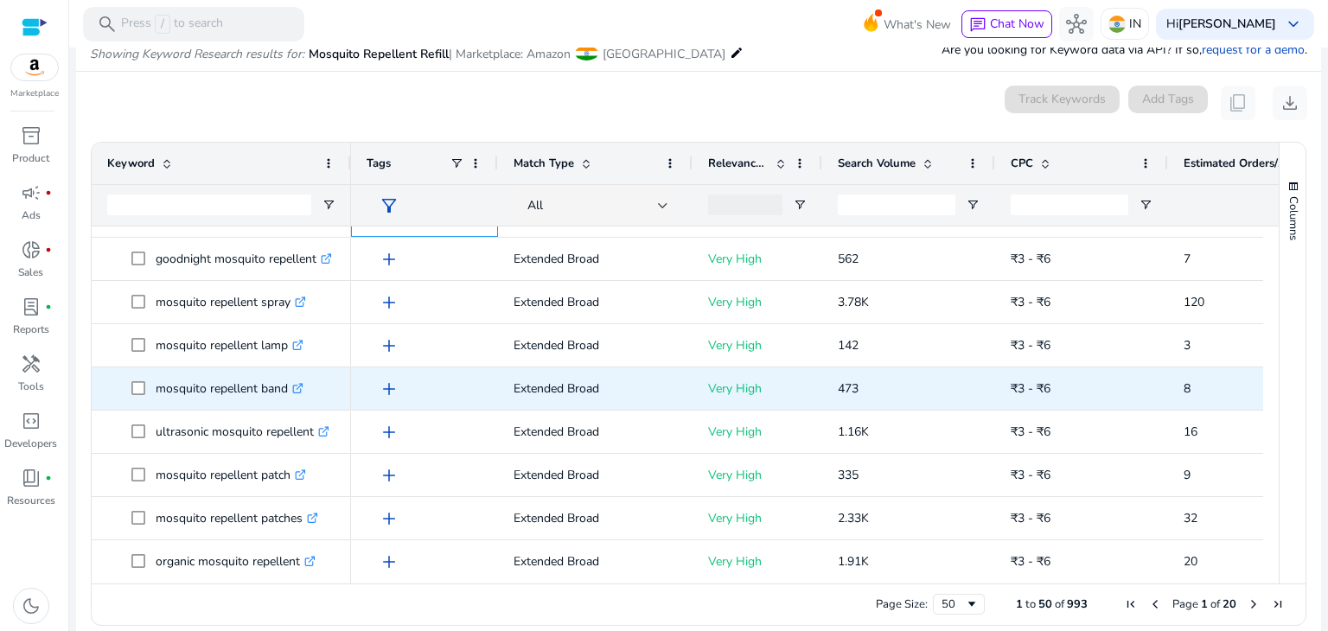
scroll to position [792, 0]
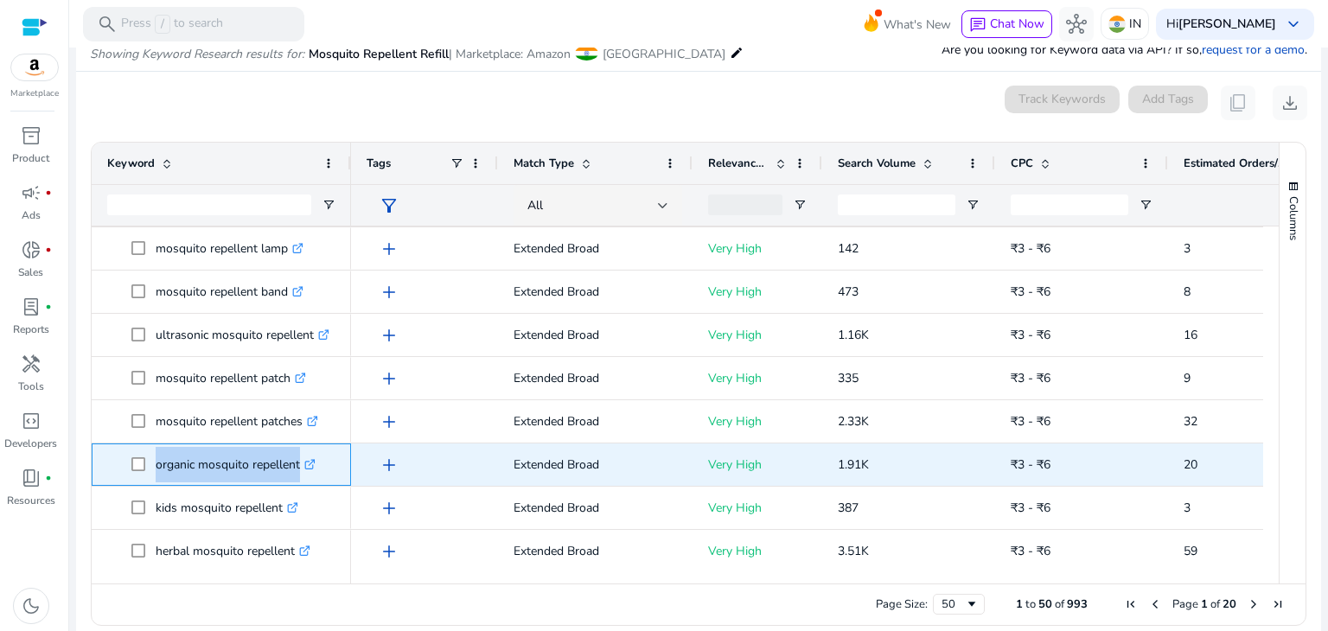
drag, startPoint x: 147, startPoint y: 460, endPoint x: 328, endPoint y: 472, distance: 181.9
click at [328, 472] on span "organic mosquito repellent .st0{fill:#2c8af8}" at bounding box center [233, 464] width 204 height 35
copy span "organic mosquito repellent .st0{fill:#2c8af8}"
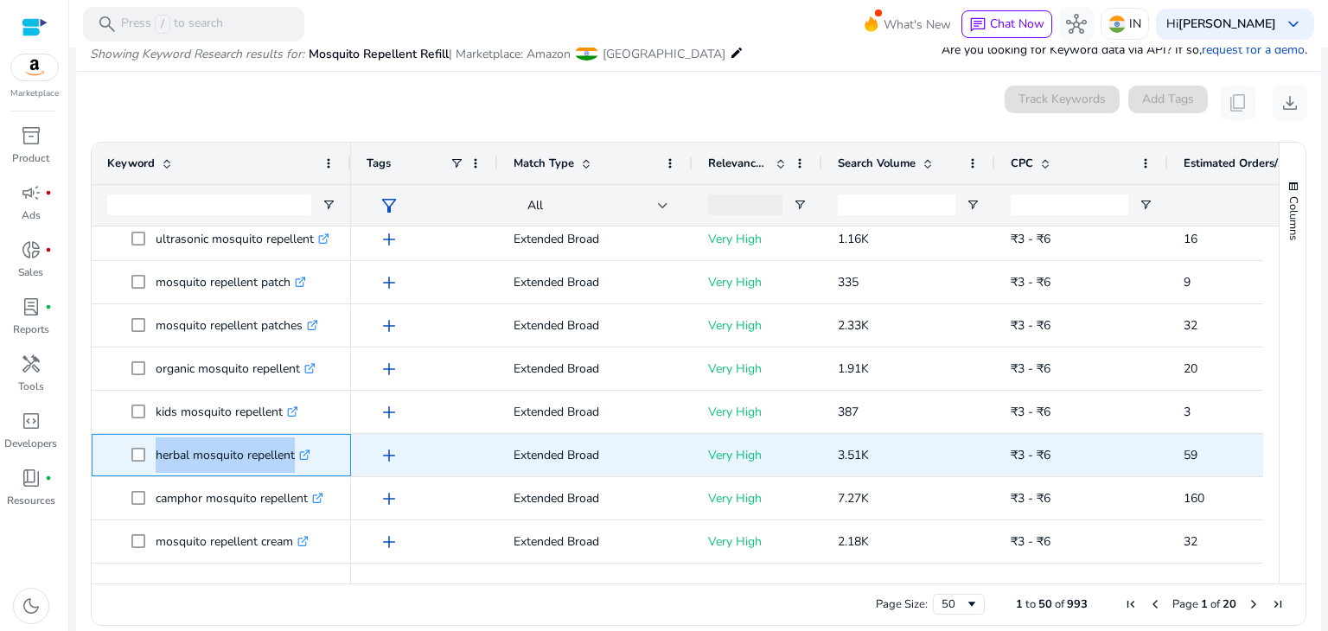
drag, startPoint x: 150, startPoint y: 454, endPoint x: 328, endPoint y: 459, distance: 178.1
click at [328, 459] on span "herbal mosquito repellent .st0{fill:#2c8af8}" at bounding box center [233, 454] width 204 height 35
copy span "herbal mosquito repellent .st0{fill:#2c8af8}"
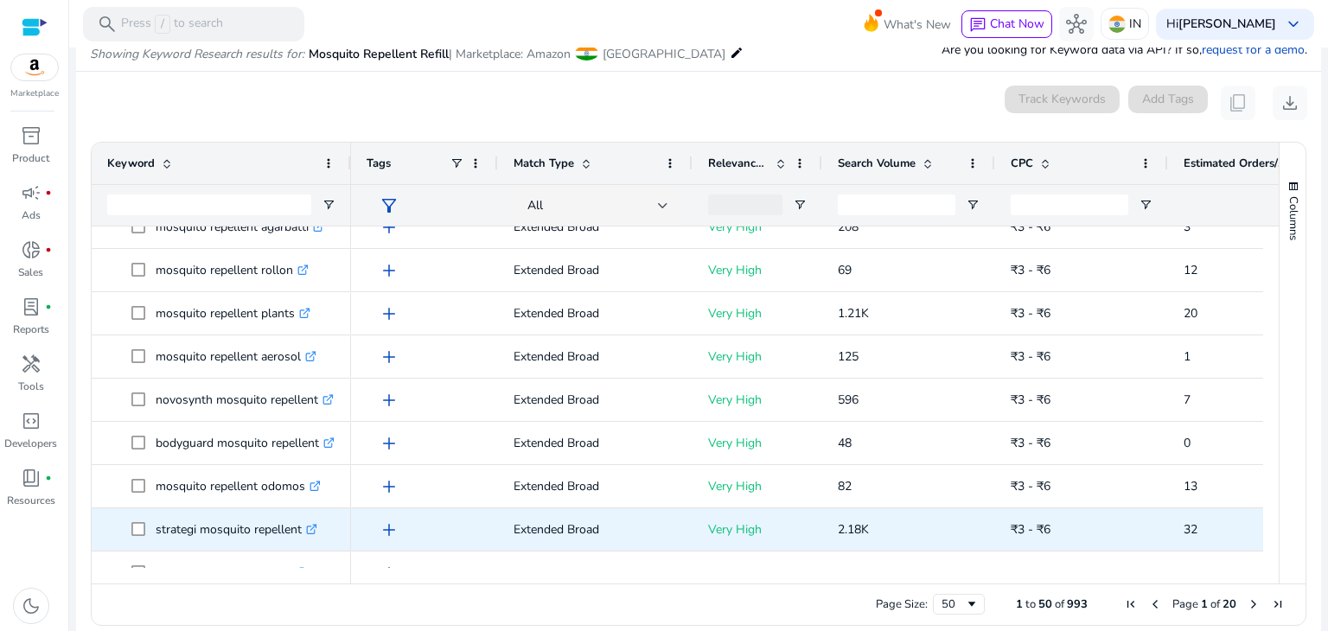
scroll to position [1487, 0]
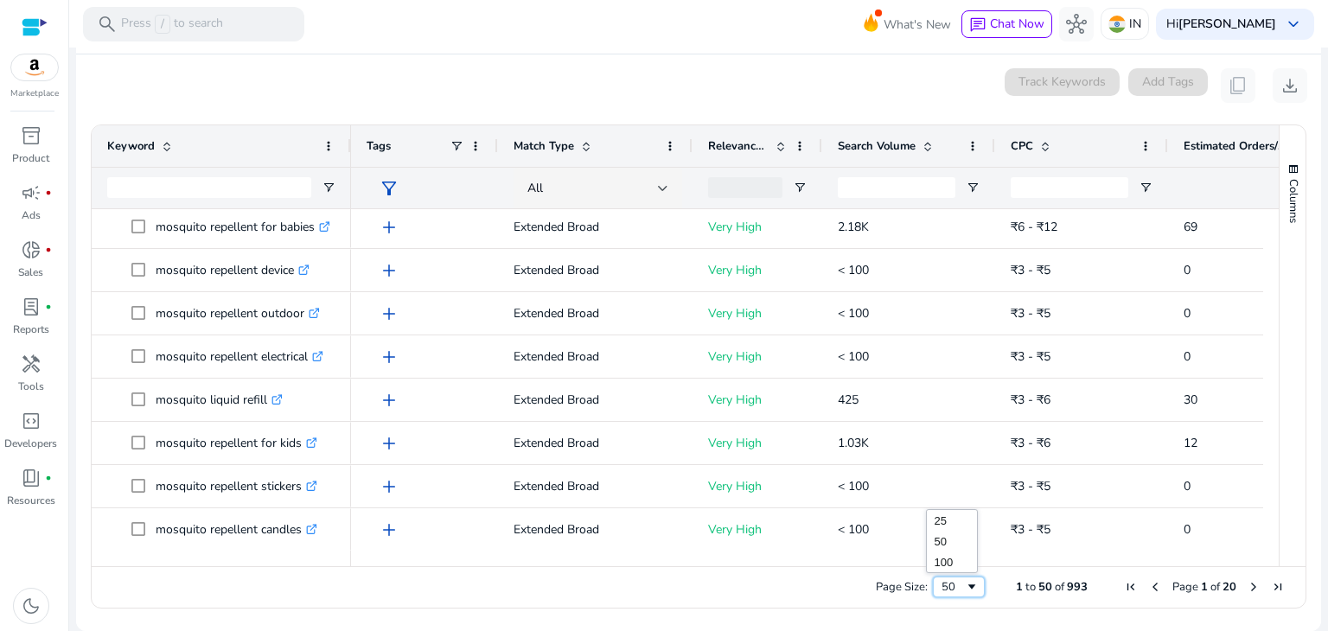
click at [965, 585] on span "Page Size" at bounding box center [972, 587] width 14 height 14
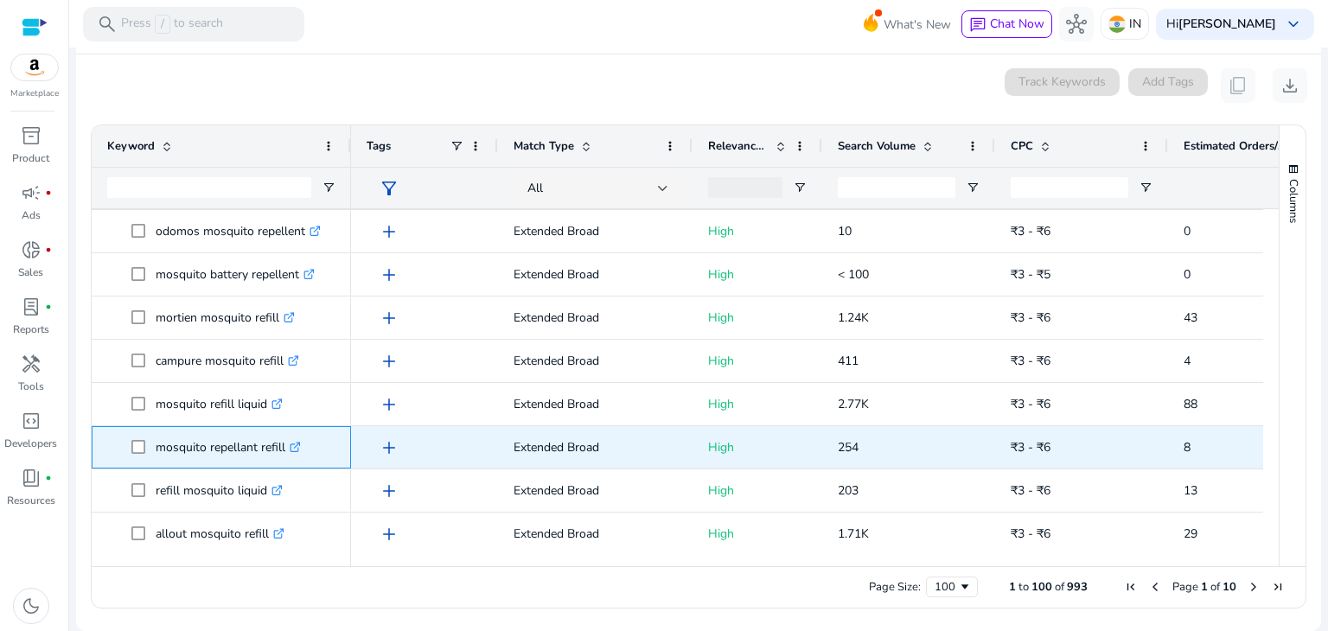
drag, startPoint x: 154, startPoint y: 447, endPoint x: 289, endPoint y: 444, distance: 134.9
click at [289, 444] on span "mosquito repellant refill .st0{fill:#2c8af8}" at bounding box center [233, 447] width 204 height 35
copy span "mosquito repellant refill"
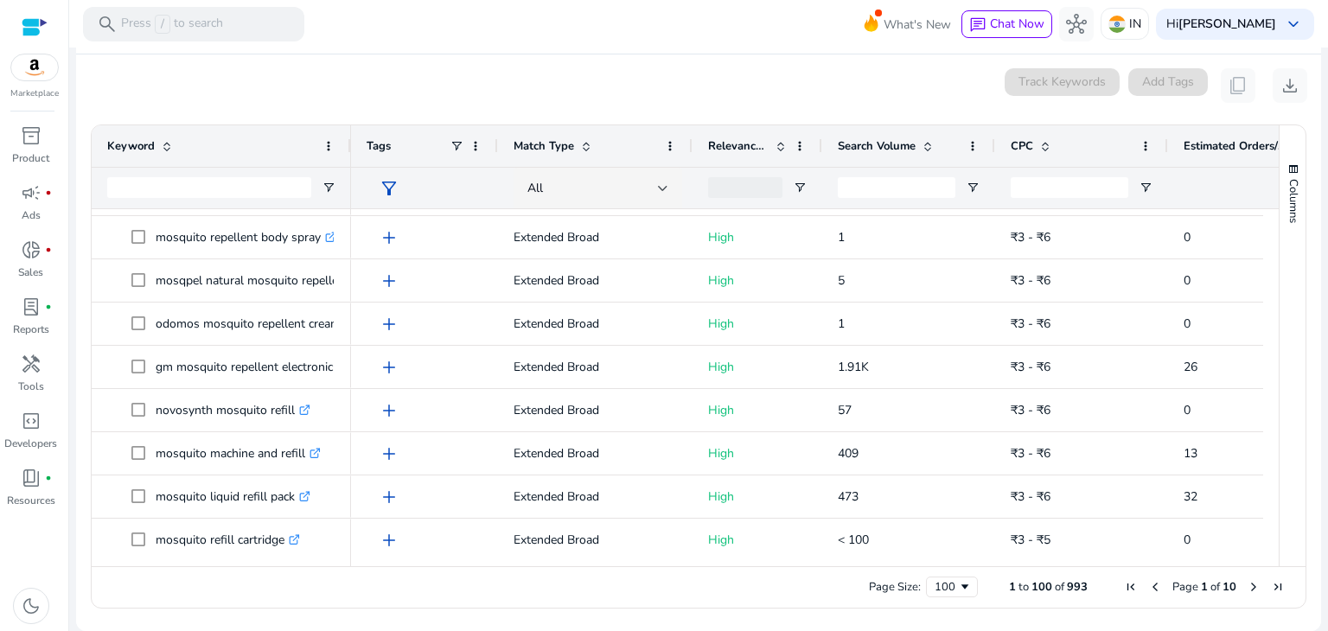
scroll to position [3817, 0]
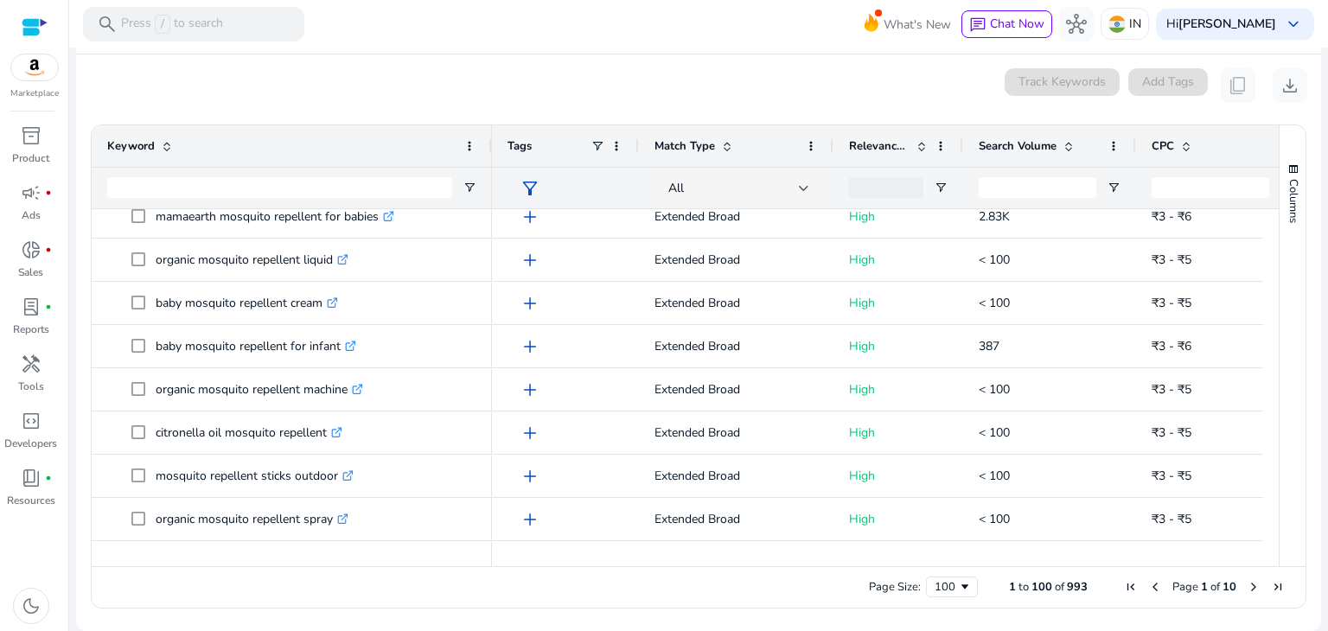
drag, startPoint x: 347, startPoint y: 143, endPoint x: 485, endPoint y: 149, distance: 138.4
click at [487, 149] on div at bounding box center [490, 145] width 7 height 41
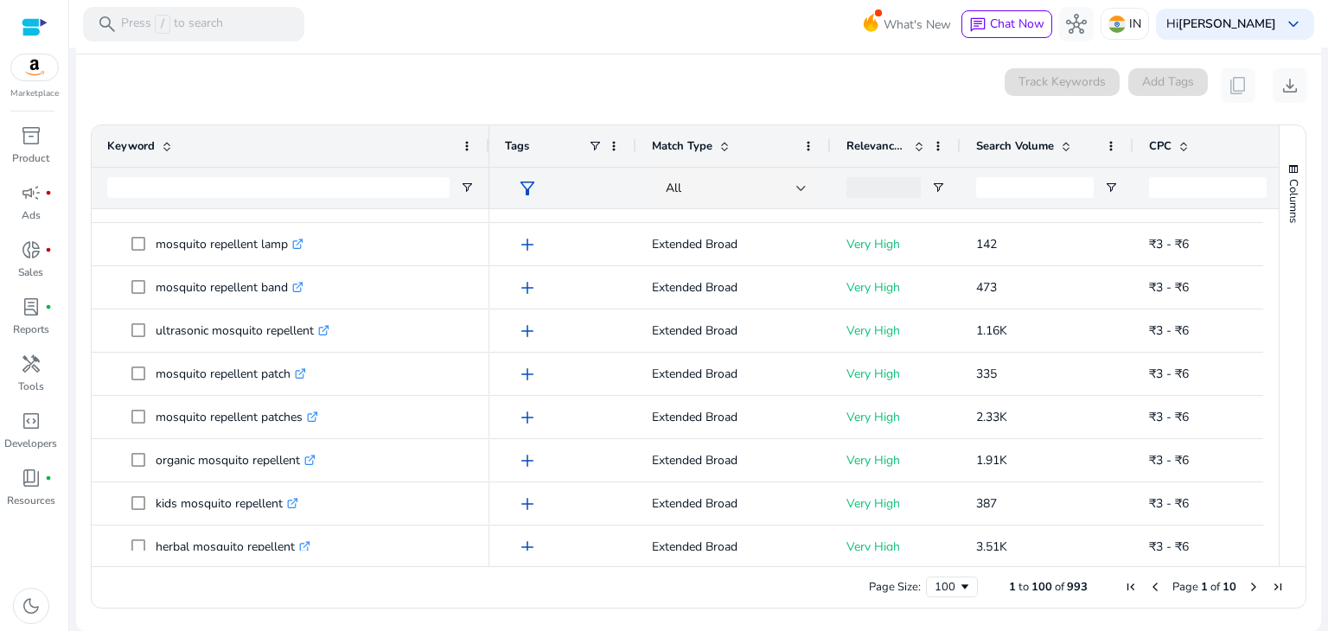
scroll to position [0, 0]
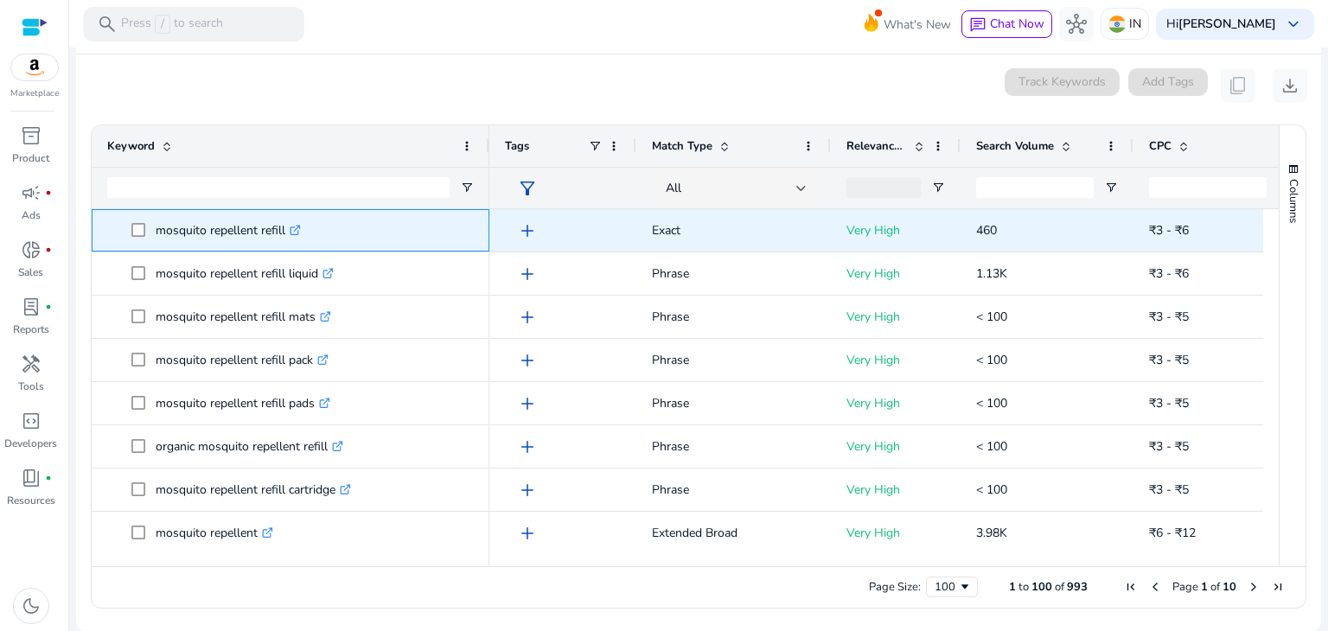
click at [434, 226] on span "mosquito repellent refill .st0{fill:#2c8af8}" at bounding box center [302, 230] width 342 height 35
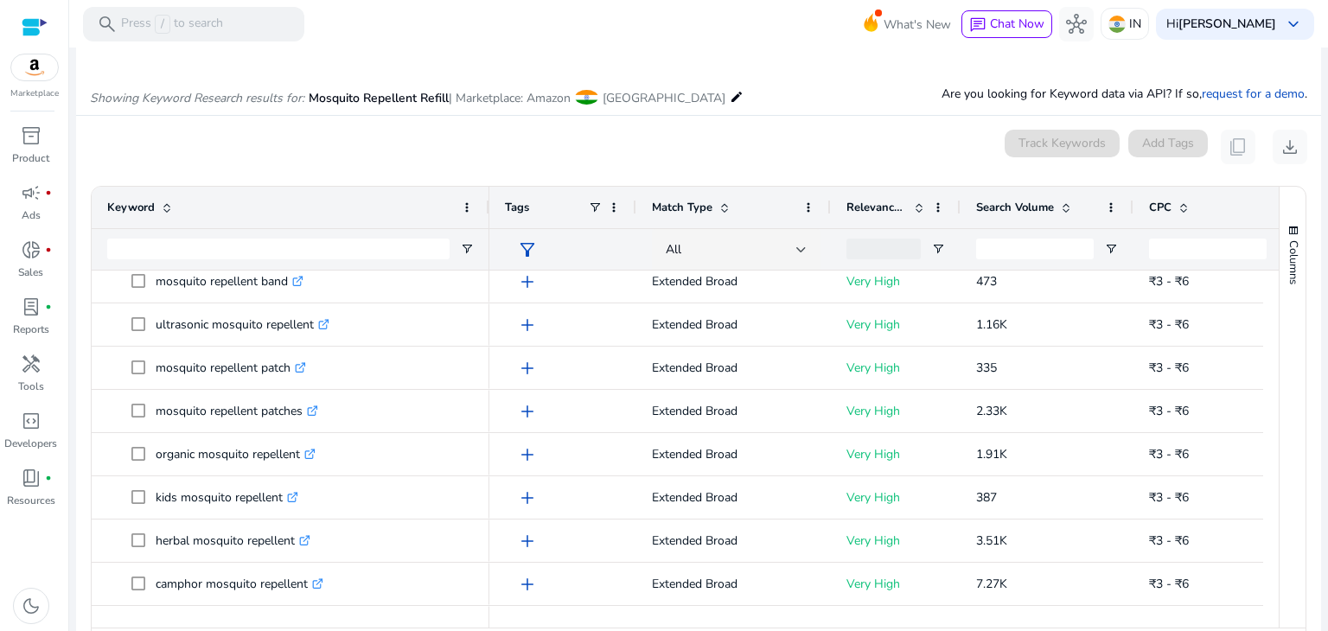
scroll to position [1300, 0]
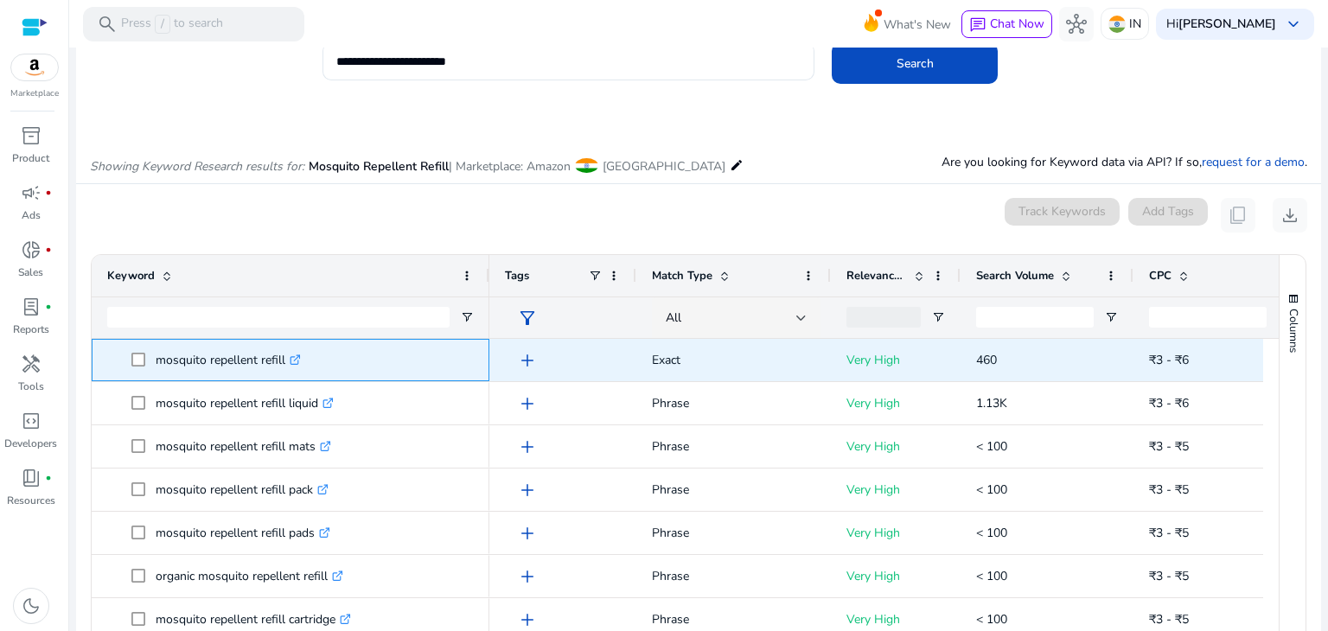
drag, startPoint x: 154, startPoint y: 360, endPoint x: 300, endPoint y: 357, distance: 146.1
click at [300, 357] on span "mosquito repellent refill .st0{fill:#2c8af8}" at bounding box center [302, 359] width 342 height 35
copy span "mosquito repellent refill"
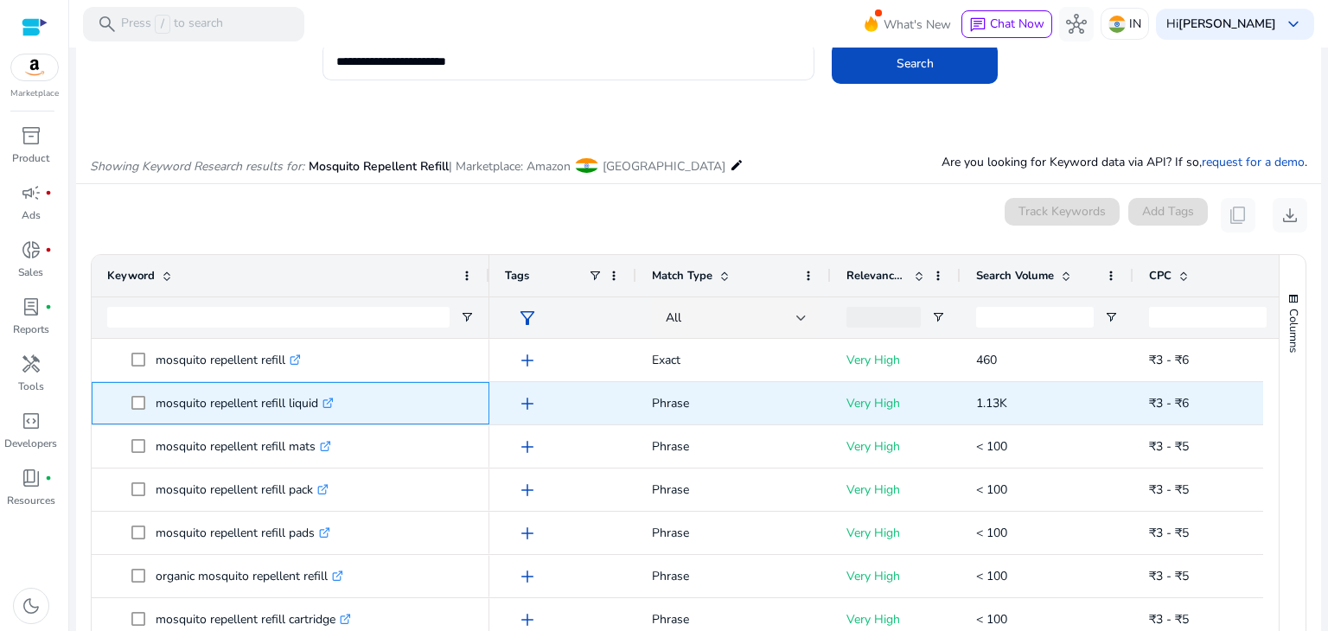
click at [468, 390] on span "mosquito repellent refill liquid .st0{fill:#2c8af8}" at bounding box center [302, 402] width 342 height 35
drag, startPoint x: 149, startPoint y: 399, endPoint x: 322, endPoint y: 394, distance: 173.8
click at [322, 394] on span "mosquito repellent refill liquid .st0{fill:#2c8af8}" at bounding box center [302, 402] width 342 height 35
copy span "mosquito repellent refill liquid"
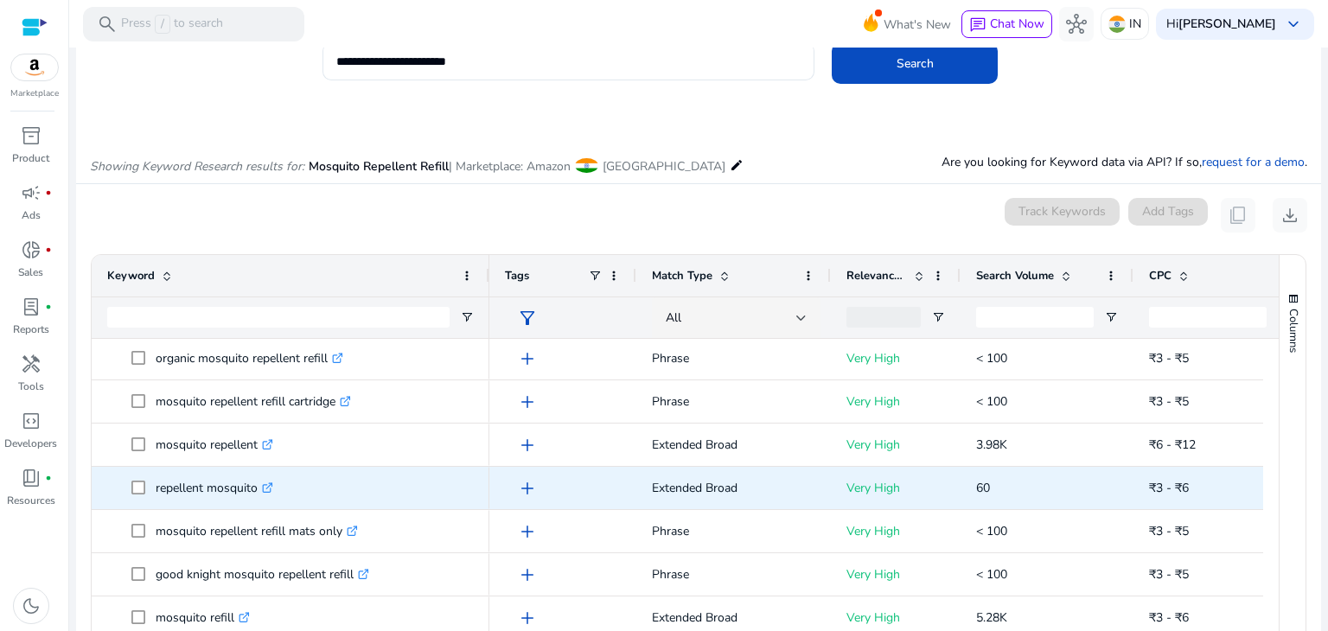
scroll to position [228, 0]
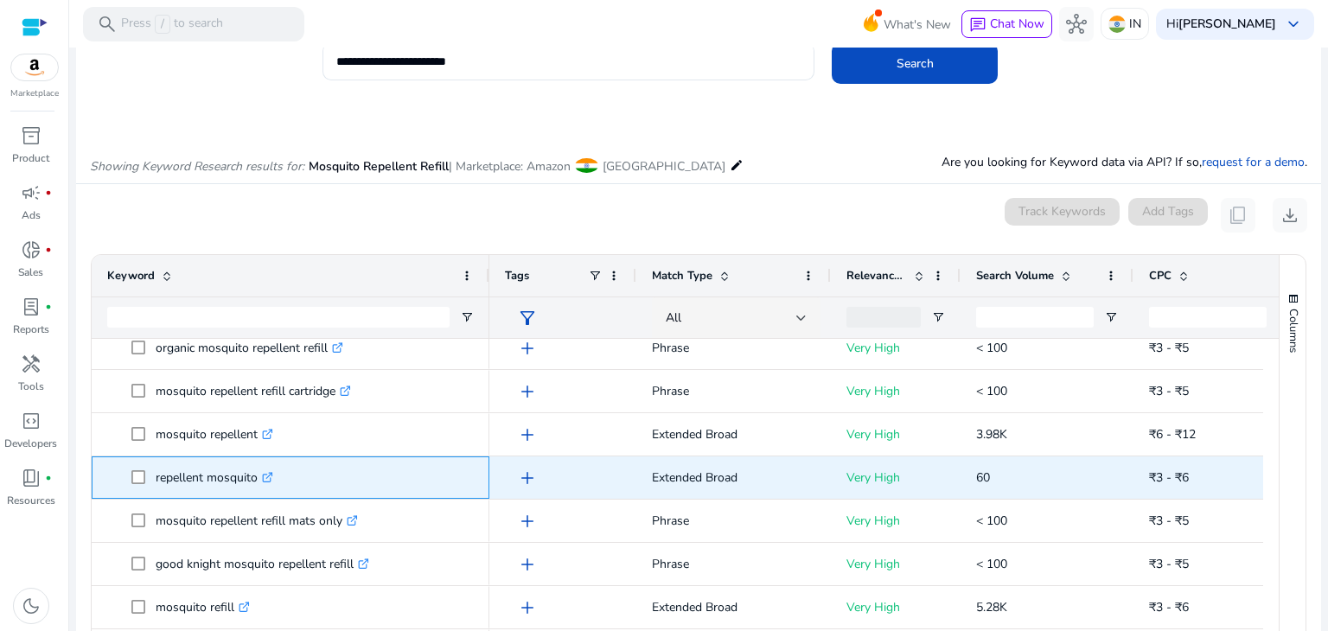
drag, startPoint x: 149, startPoint y: 477, endPoint x: 279, endPoint y: 485, distance: 130.7
click at [279, 485] on span "repellent mosquito .st0{fill:#2c8af8}" at bounding box center [302, 477] width 342 height 35
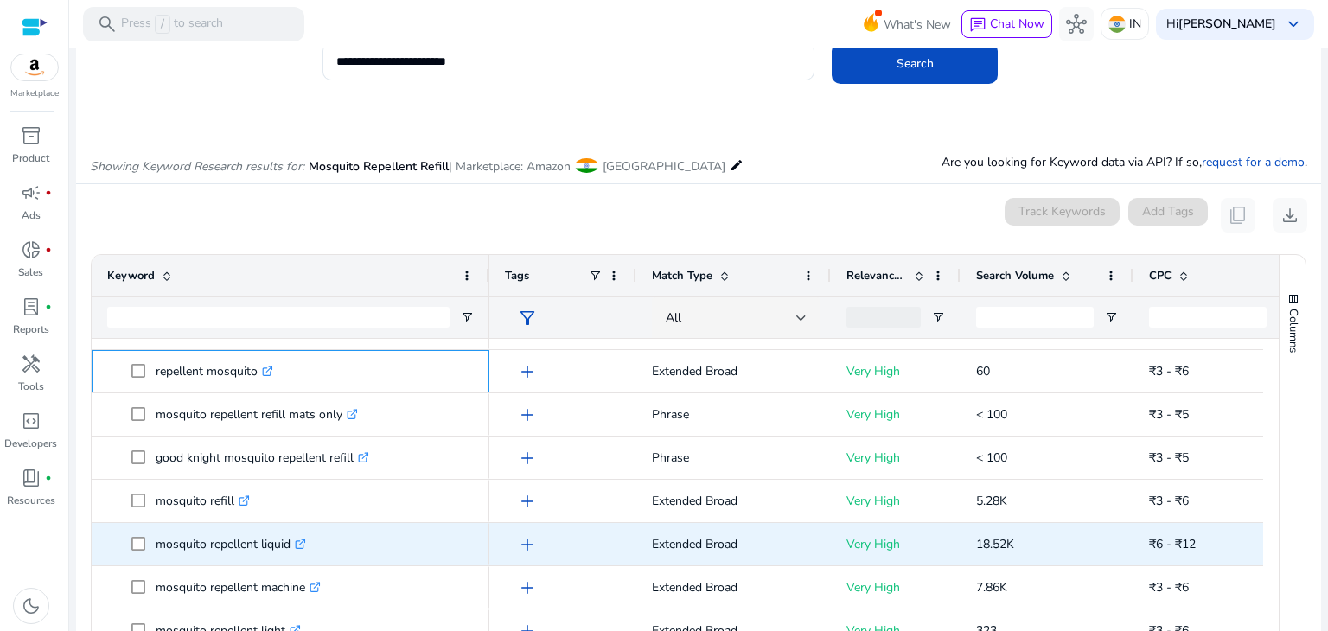
scroll to position [337, 0]
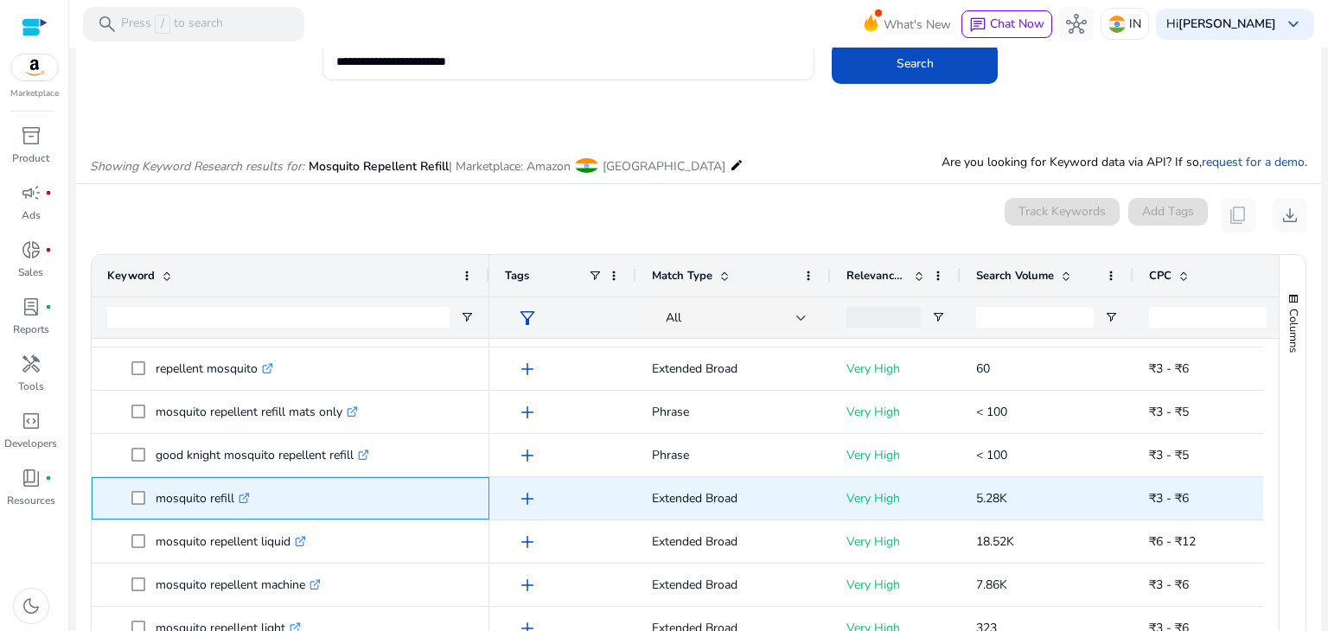
drag, startPoint x: 152, startPoint y: 500, endPoint x: 249, endPoint y: 501, distance: 96.8
click at [249, 501] on span "mosquito refill .st0{fill:#2c8af8}" at bounding box center [302, 498] width 342 height 35
copy span "mosquito refill"
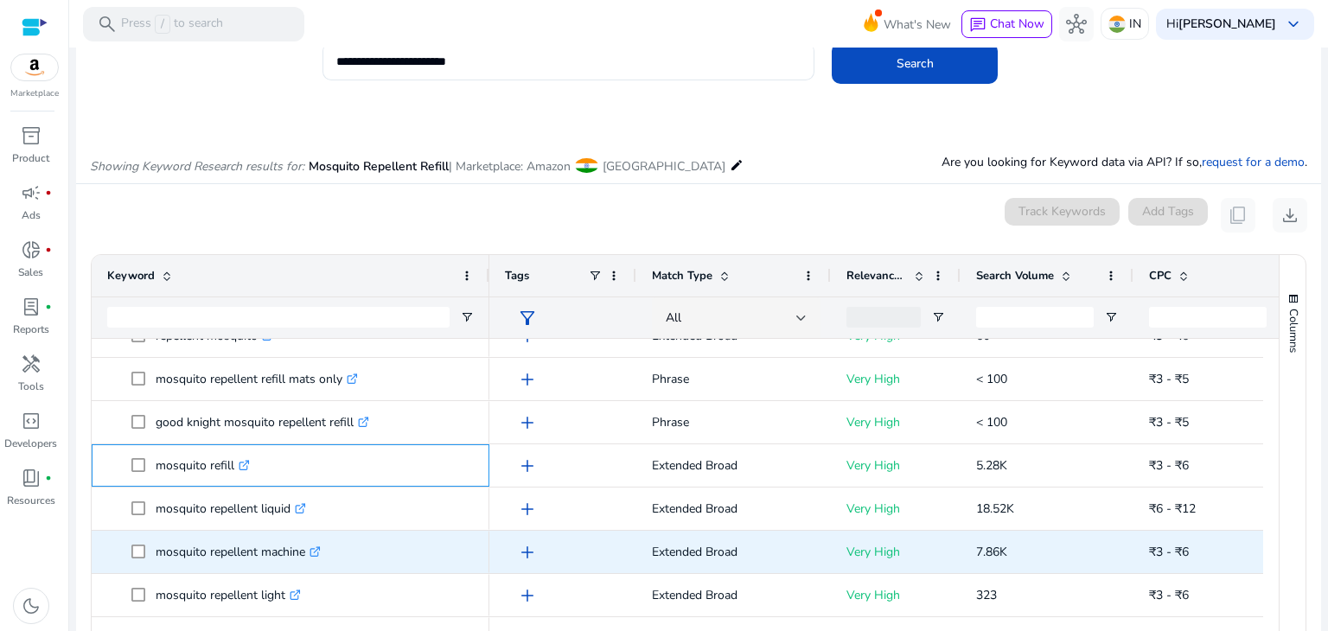
scroll to position [372, 0]
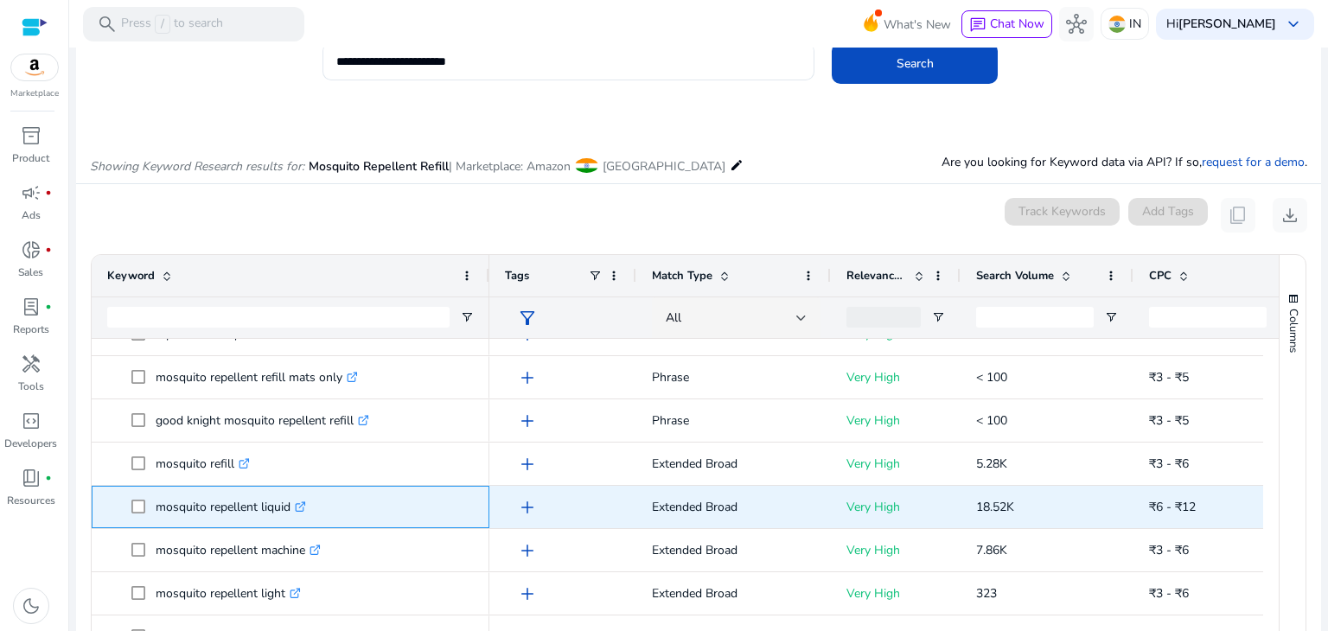
drag, startPoint x: 149, startPoint y: 503, endPoint x: 290, endPoint y: 506, distance: 141.8
click at [290, 506] on span "mosquito repellent liquid .st0{fill:#2c8af8}" at bounding box center [302, 506] width 342 height 35
copy span "mosquito repellent liquid"
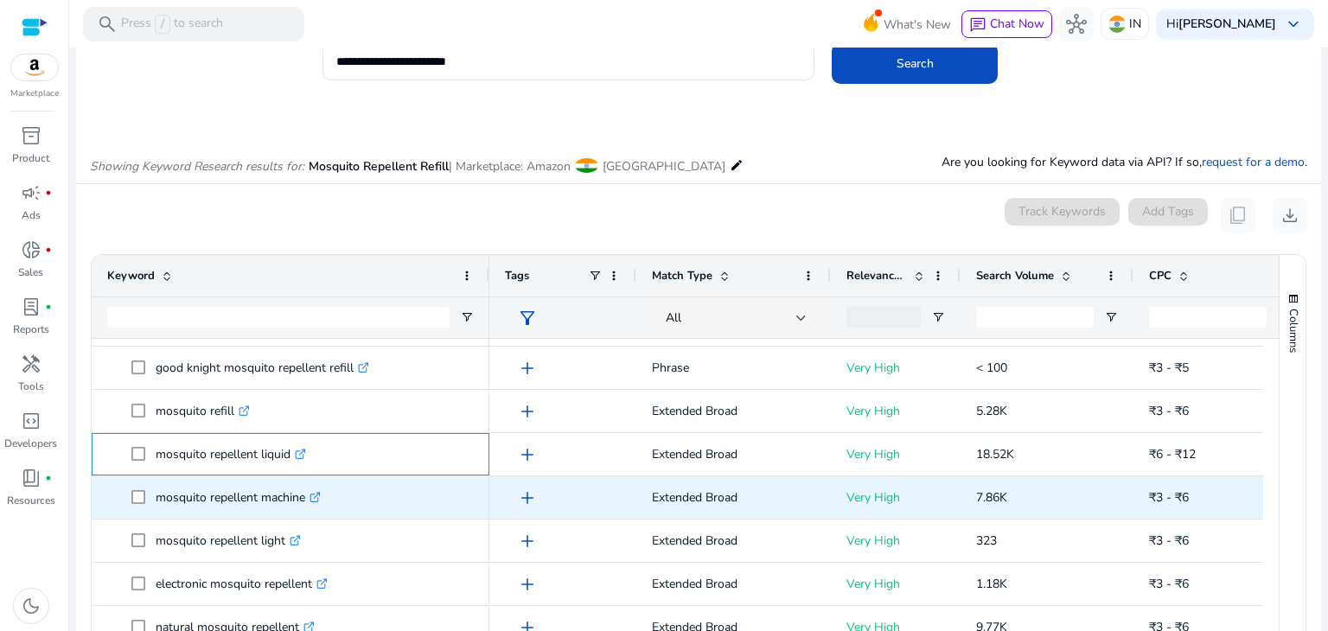
scroll to position [427, 0]
click at [229, 489] on p "mosquito repellent machine .st0{fill:#2c8af8}" at bounding box center [238, 494] width 165 height 35
copy p "mosquito repellent machine"
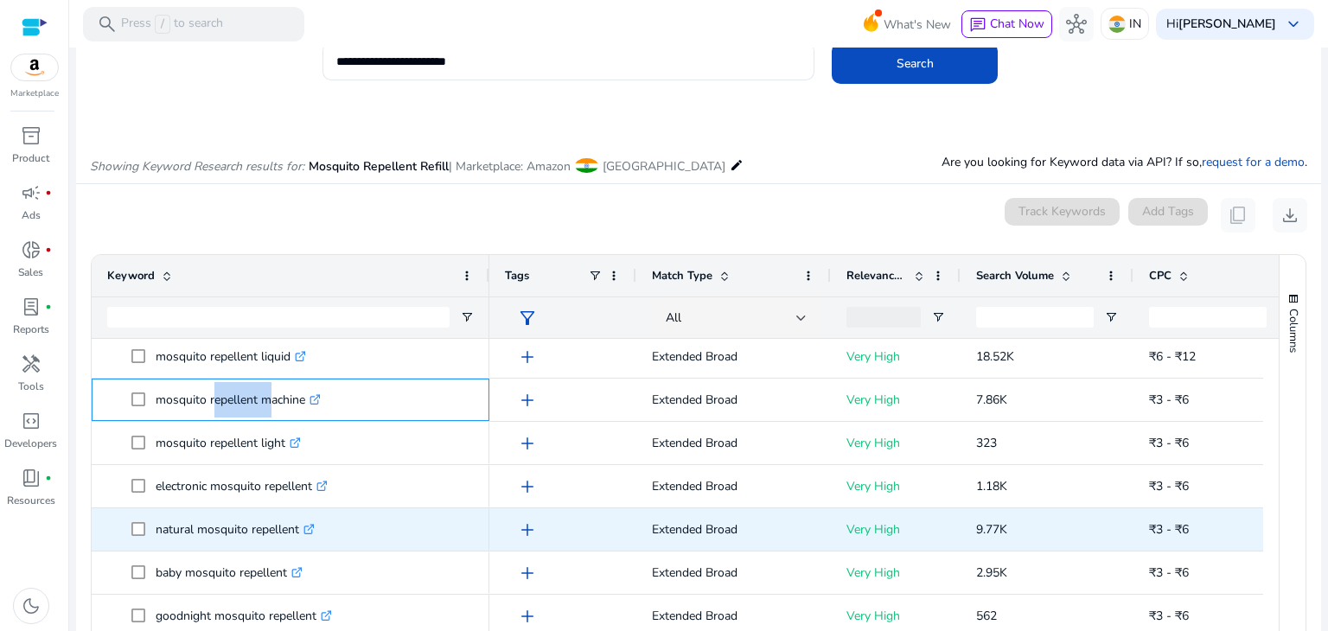
scroll to position [522, 0]
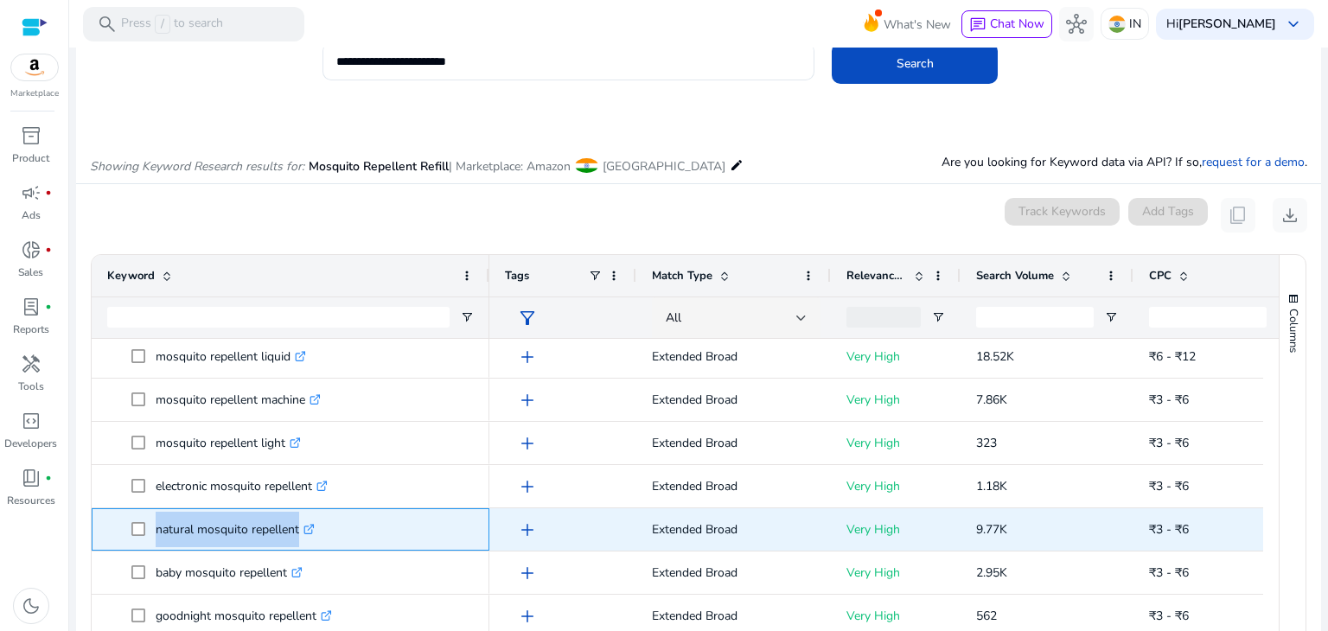
drag, startPoint x: 149, startPoint y: 521, endPoint x: 335, endPoint y: 532, distance: 187.0
click at [335, 532] on span "natural mosquito repellent .st0{fill:#2c8af8}" at bounding box center [302, 529] width 342 height 35
copy span "natural mosquito repellent .st0{fill:#2c8af8}"
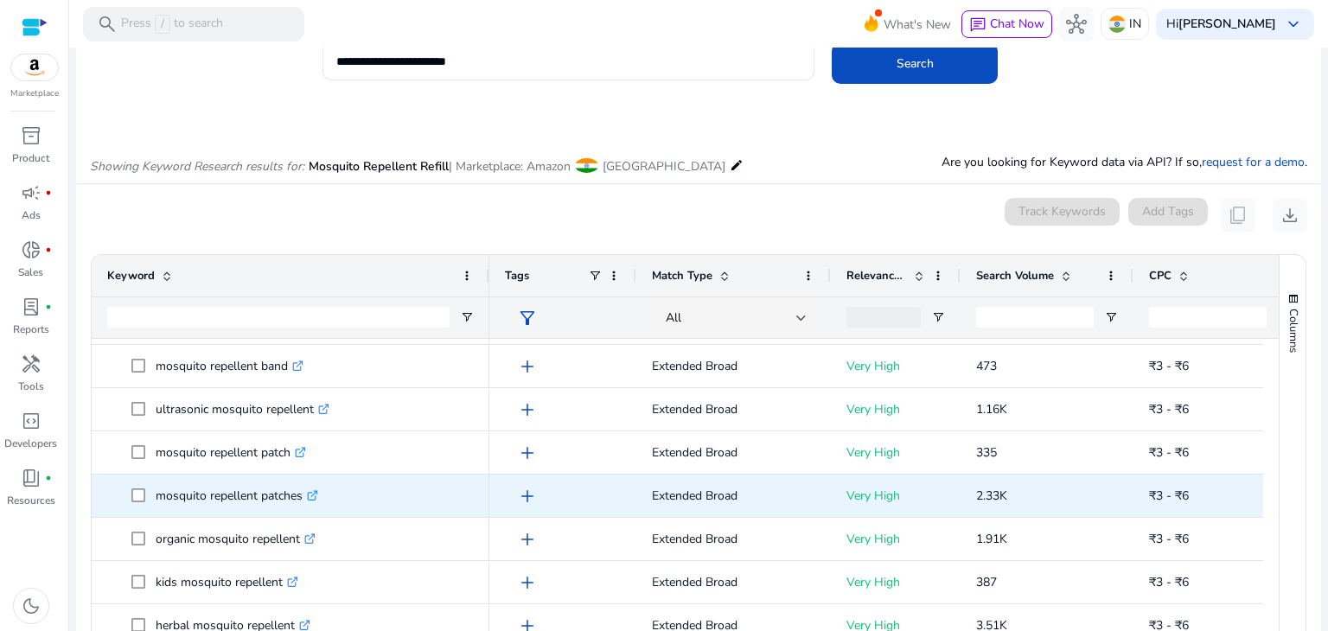
scroll to position [974, 0]
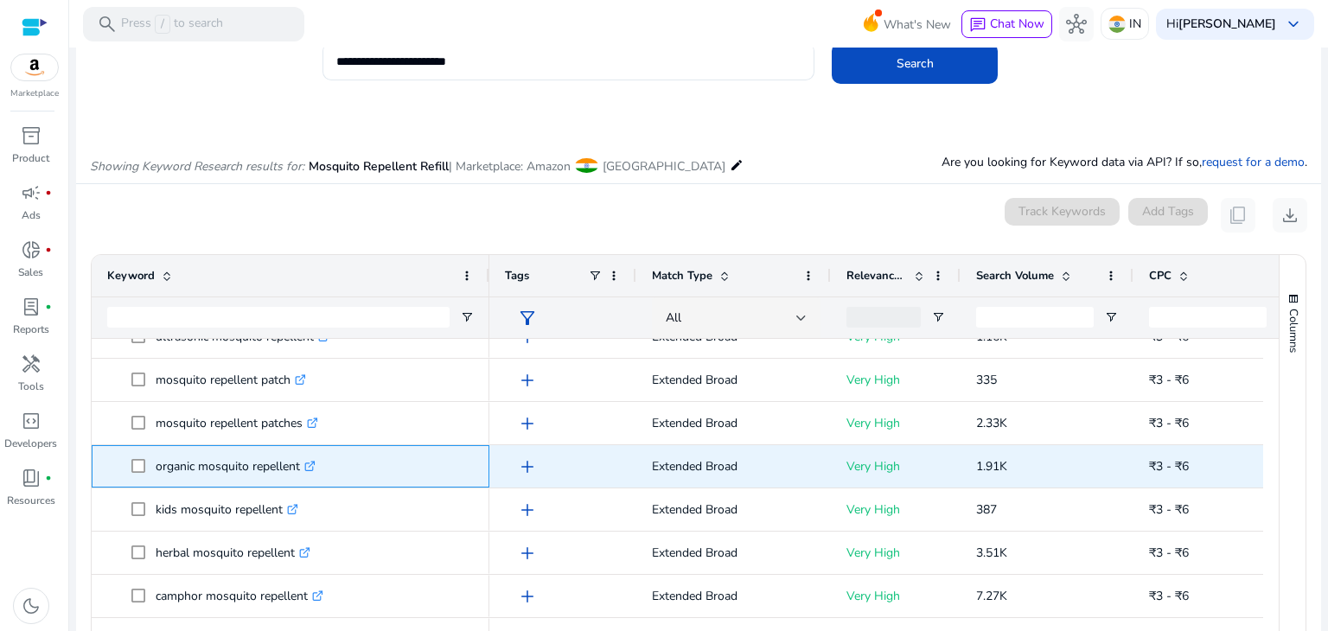
drag, startPoint x: 149, startPoint y: 463, endPoint x: 308, endPoint y: 464, distance: 159.0
click at [308, 464] on span "organic mosquito repellent .st0{fill:#2c8af8}" at bounding box center [302, 466] width 342 height 35
copy span "organic mosquito repellent"
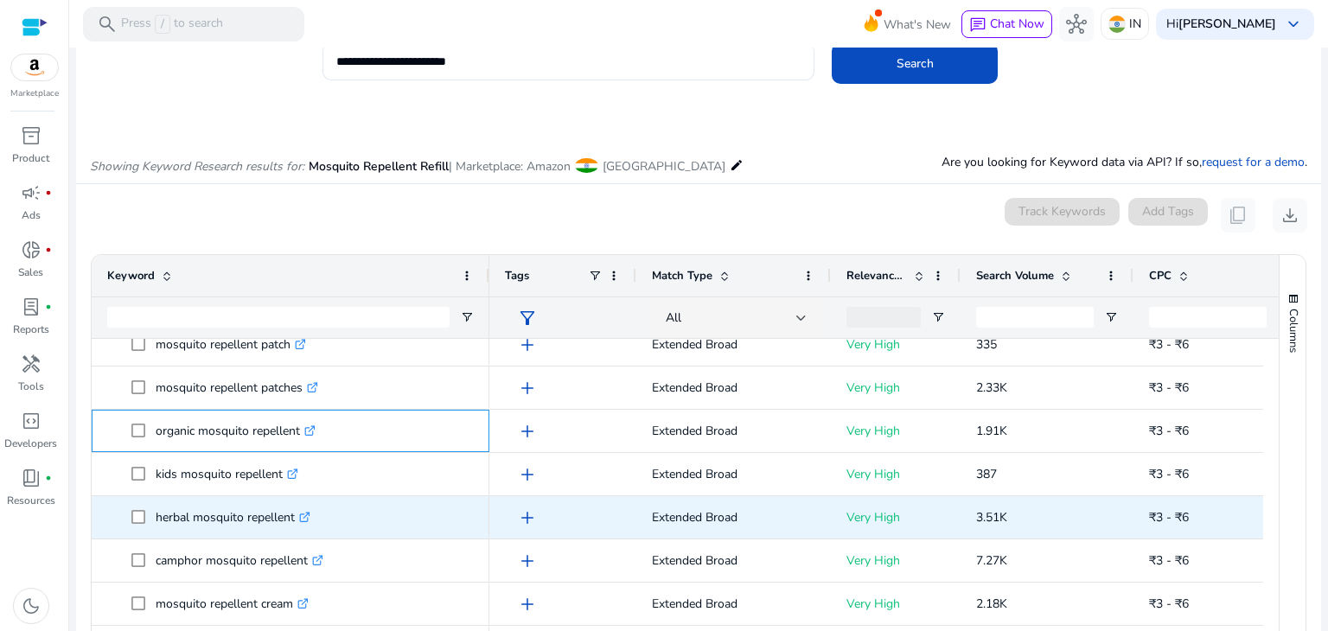
scroll to position [1012, 0]
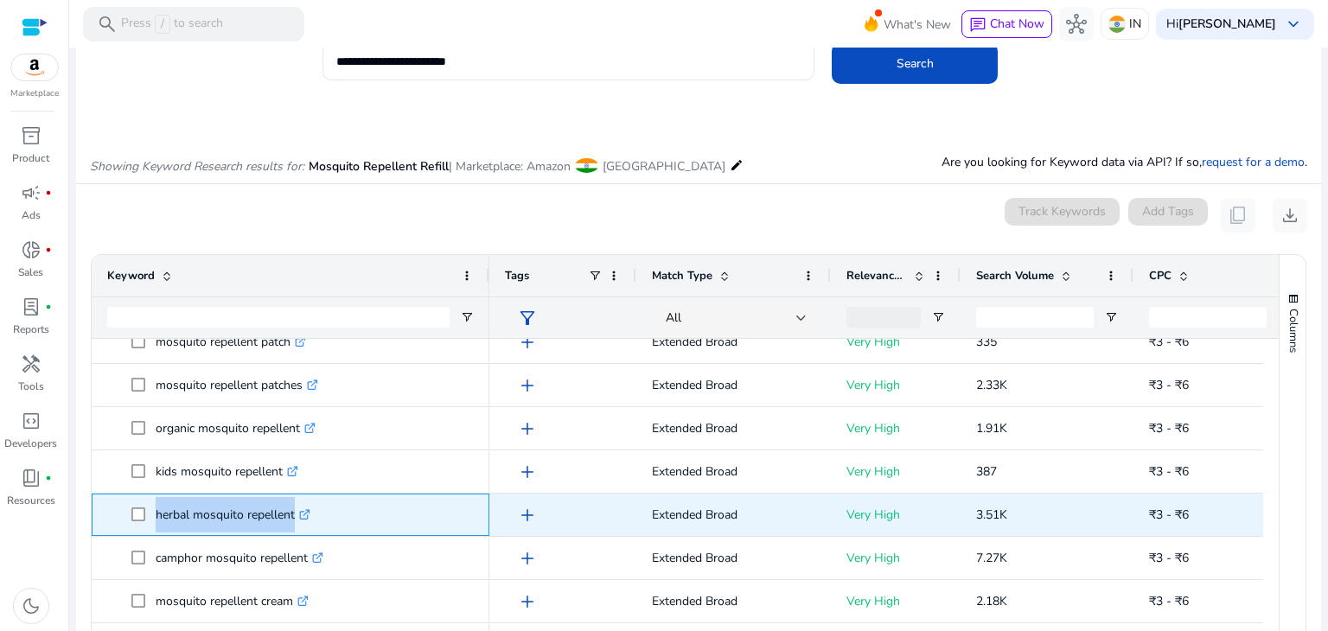
drag, startPoint x: 145, startPoint y: 507, endPoint x: 293, endPoint y: 509, distance: 147.8
click at [293, 509] on span "herbal mosquito repellent .st0{fill:#2c8af8}" at bounding box center [302, 514] width 342 height 35
copy span "herbal mosquito repellen"
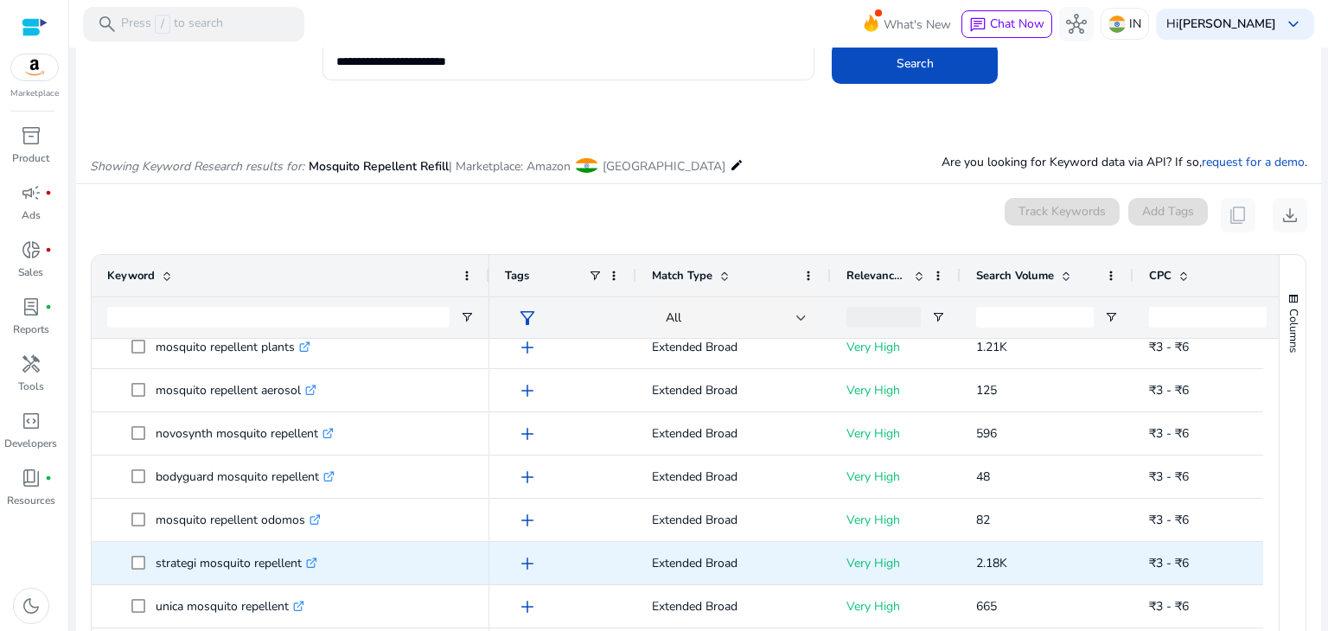
scroll to position [1521, 0]
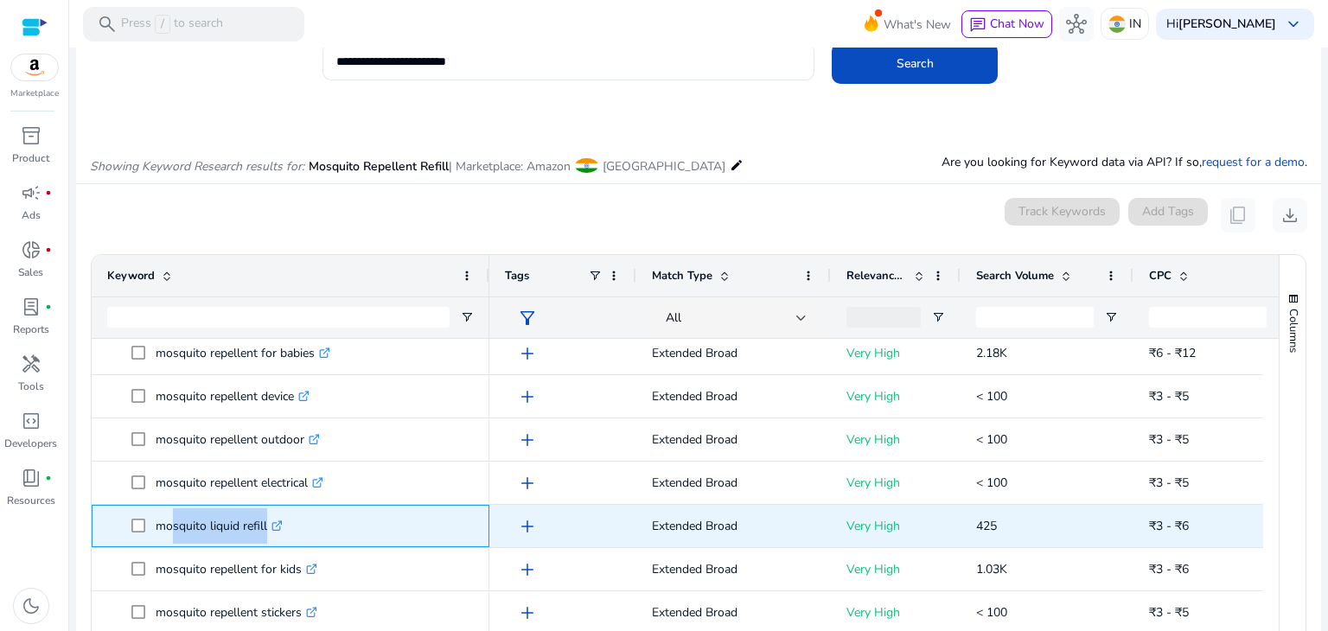
drag, startPoint x: 161, startPoint y: 526, endPoint x: 264, endPoint y: 522, distance: 102.9
click at [264, 522] on p "mosquito liquid refill .st0{fill:#2c8af8}" at bounding box center [219, 525] width 127 height 35
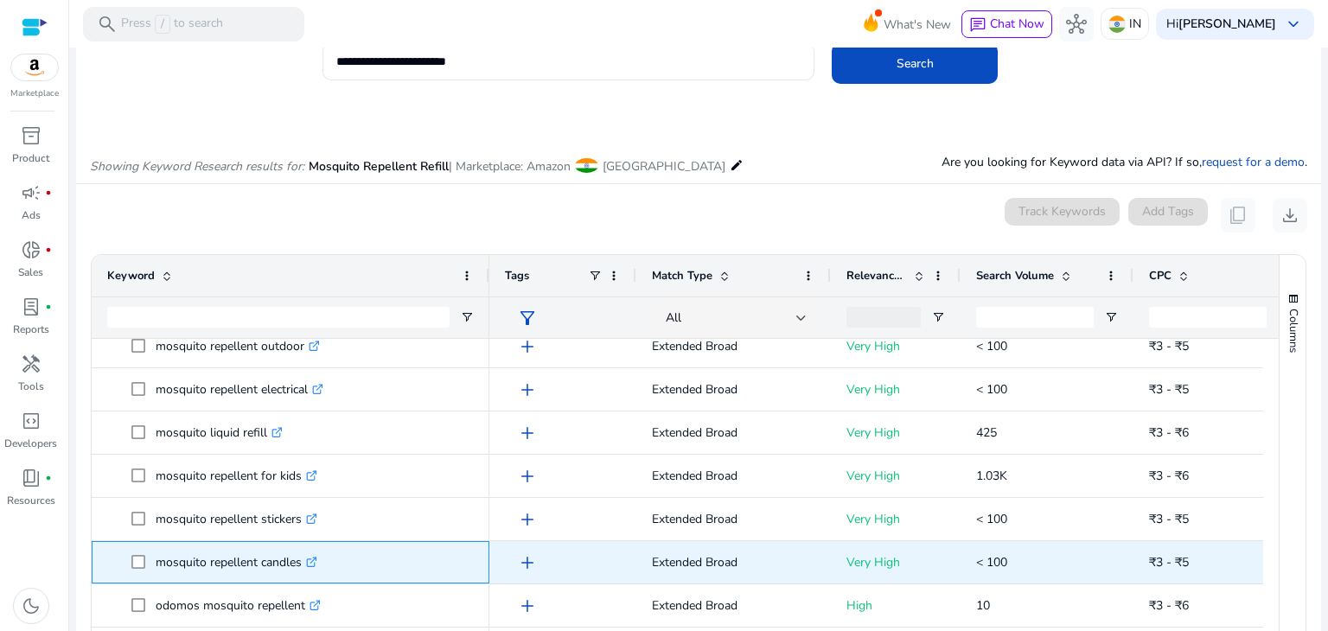
click at [221, 561] on p "mosquito repellent candles .st0{fill:#2c8af8}" at bounding box center [237, 562] width 162 height 35
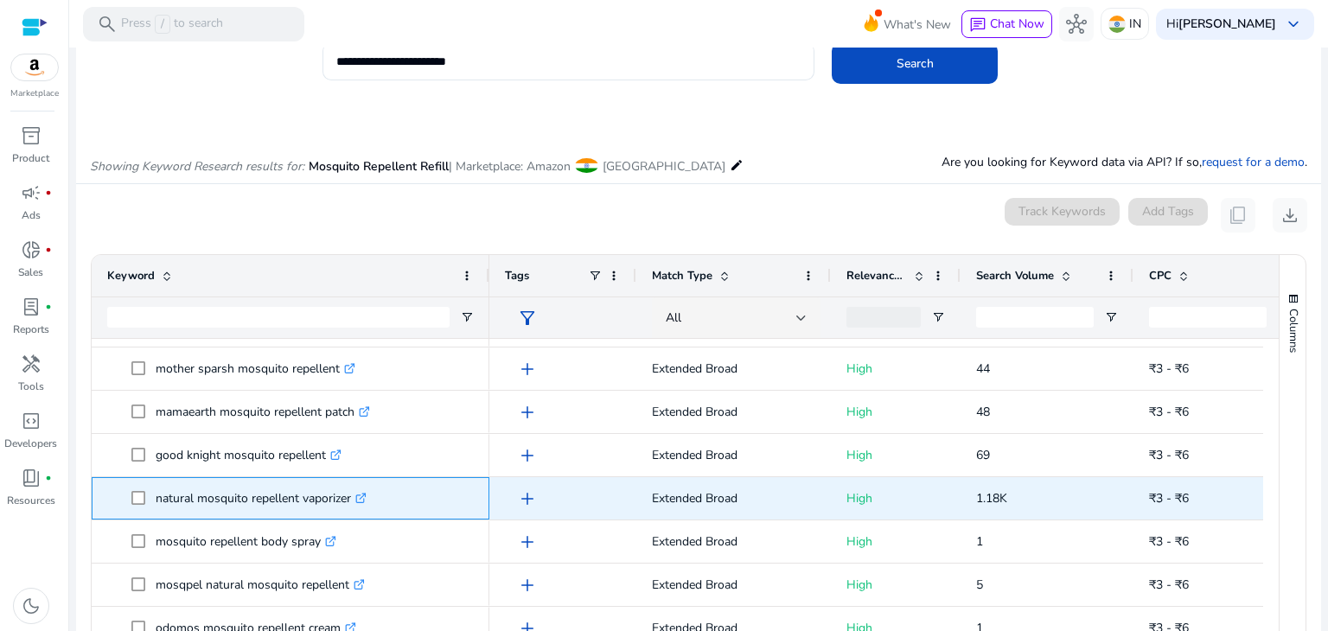
drag, startPoint x: 152, startPoint y: 492, endPoint x: 354, endPoint y: 492, distance: 201.4
click at [354, 492] on span "natural mosquito repellent vaporizer .st0{fill:#2c8af8}" at bounding box center [302, 498] width 342 height 35
copy span "natural mosquito repellent vaporizer"
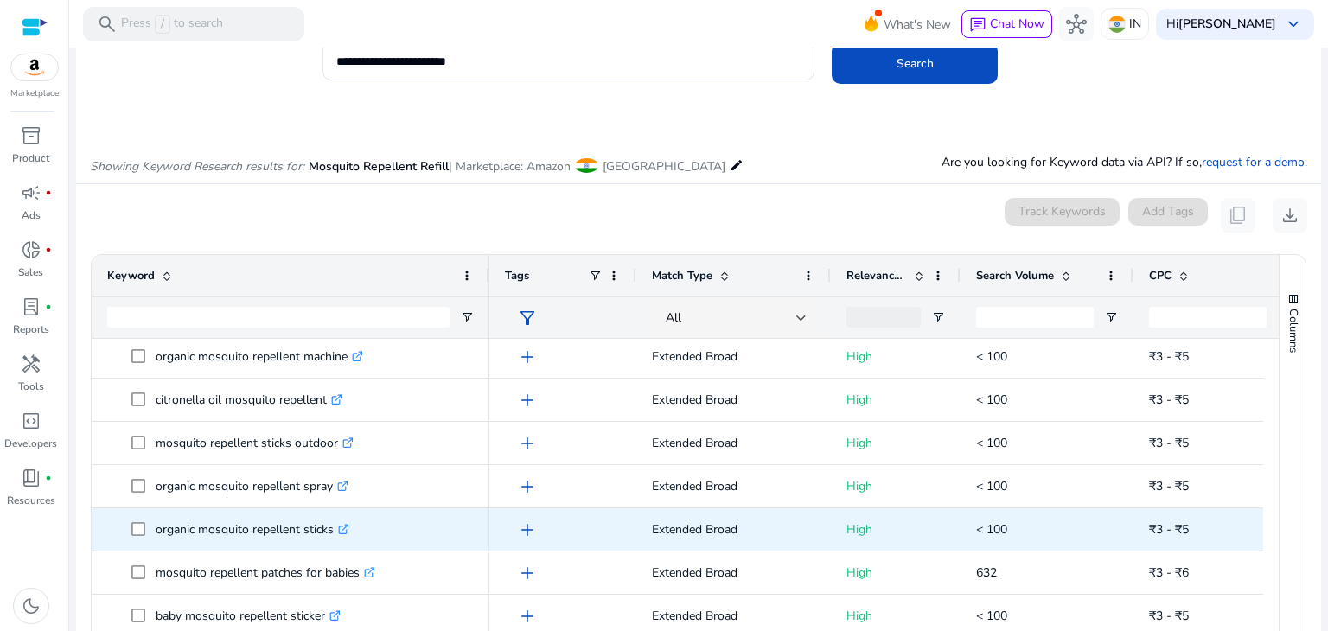
scroll to position [223, 0]
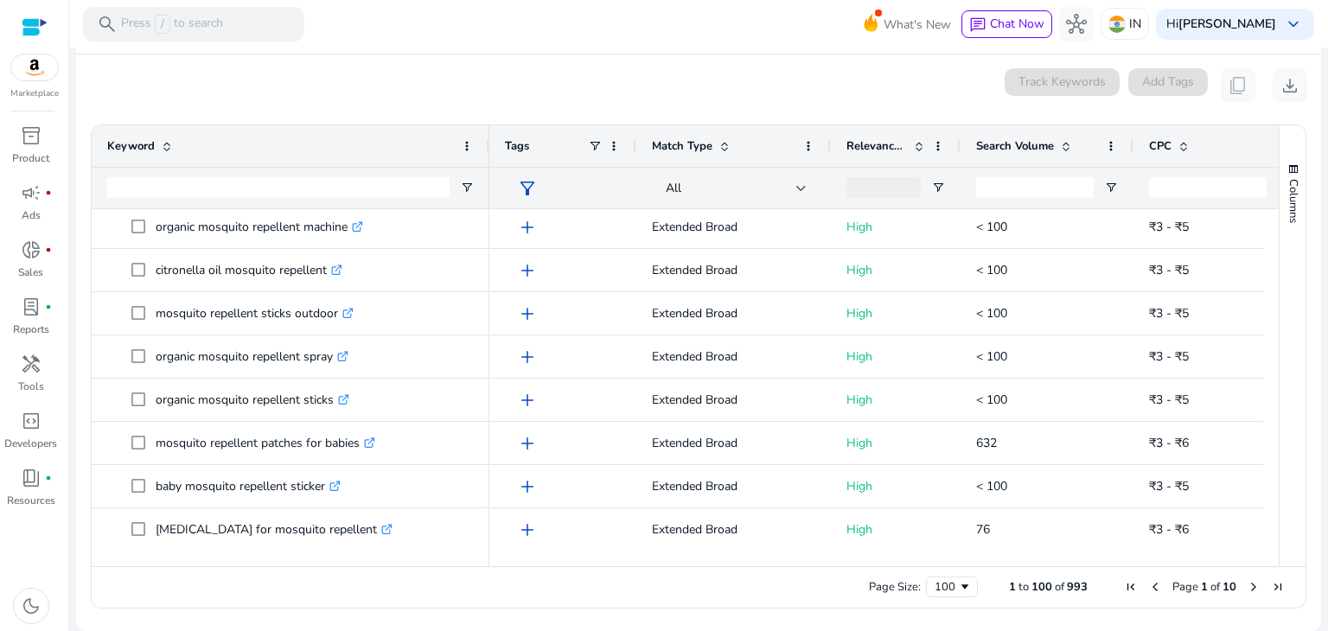
click at [1246, 583] on span "Next Page" at bounding box center [1253, 587] width 14 height 14
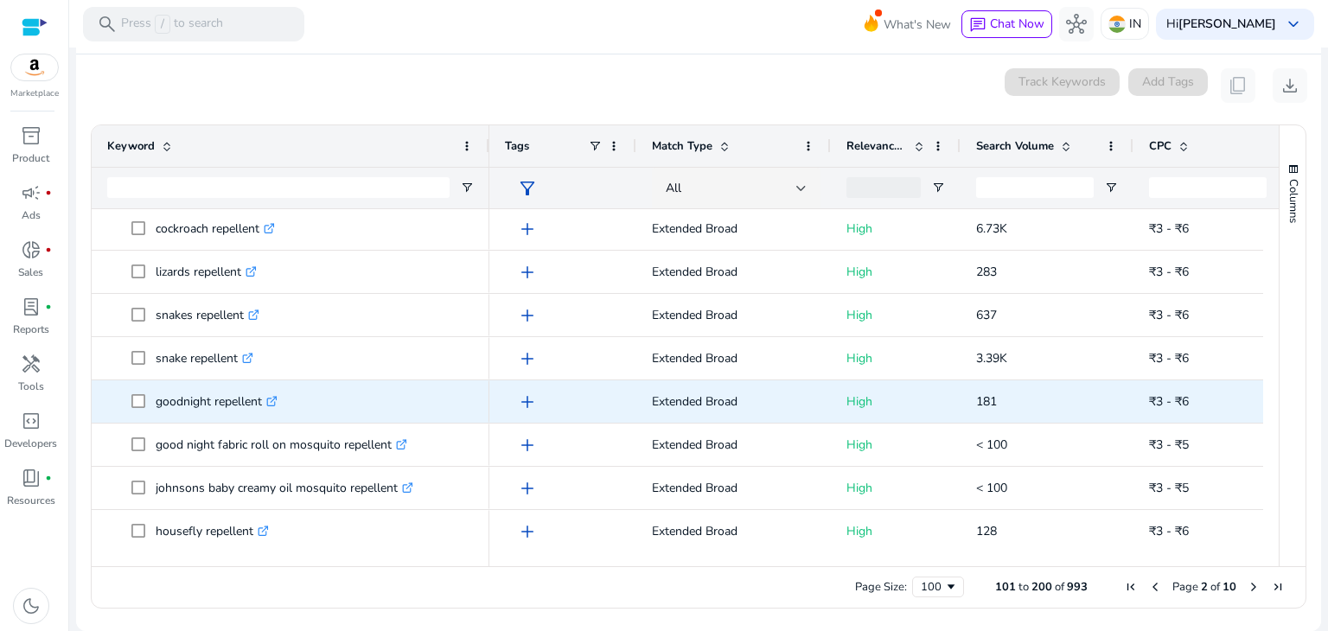
scroll to position [0, 0]
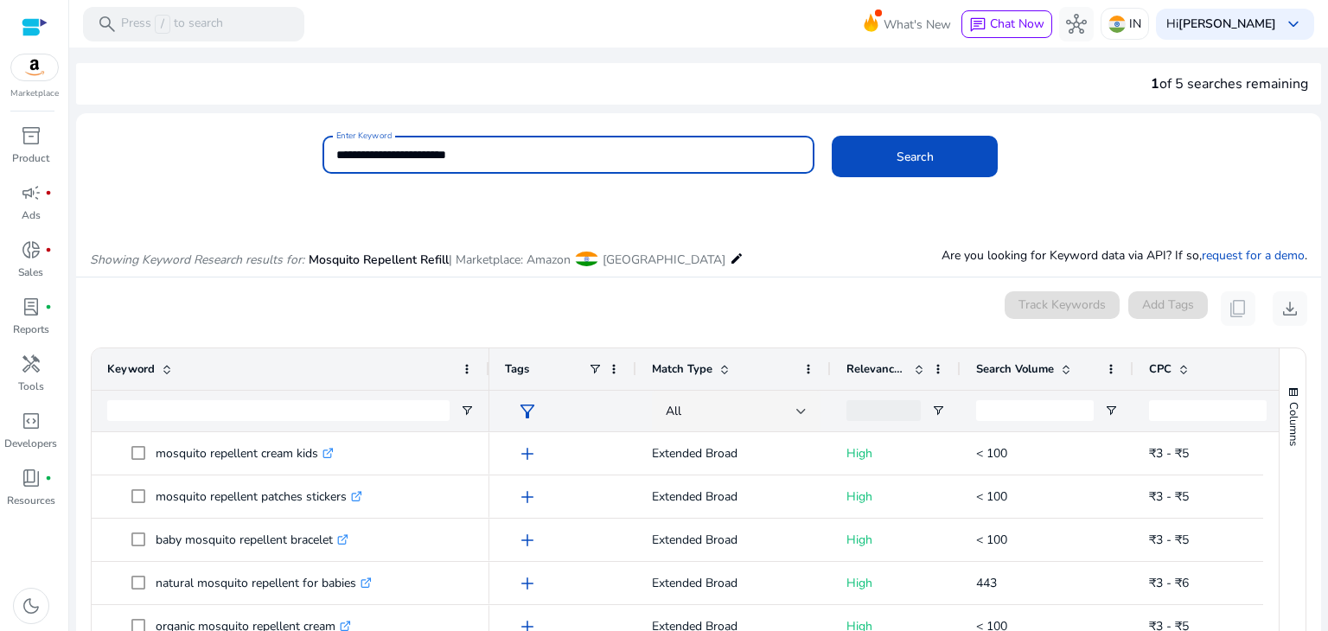
drag, startPoint x: 446, startPoint y: 151, endPoint x: 575, endPoint y: 160, distance: 129.1
click at [575, 160] on input "**********" at bounding box center [568, 154] width 465 height 19
click at [831, 136] on button "Search" at bounding box center [914, 156] width 166 height 41
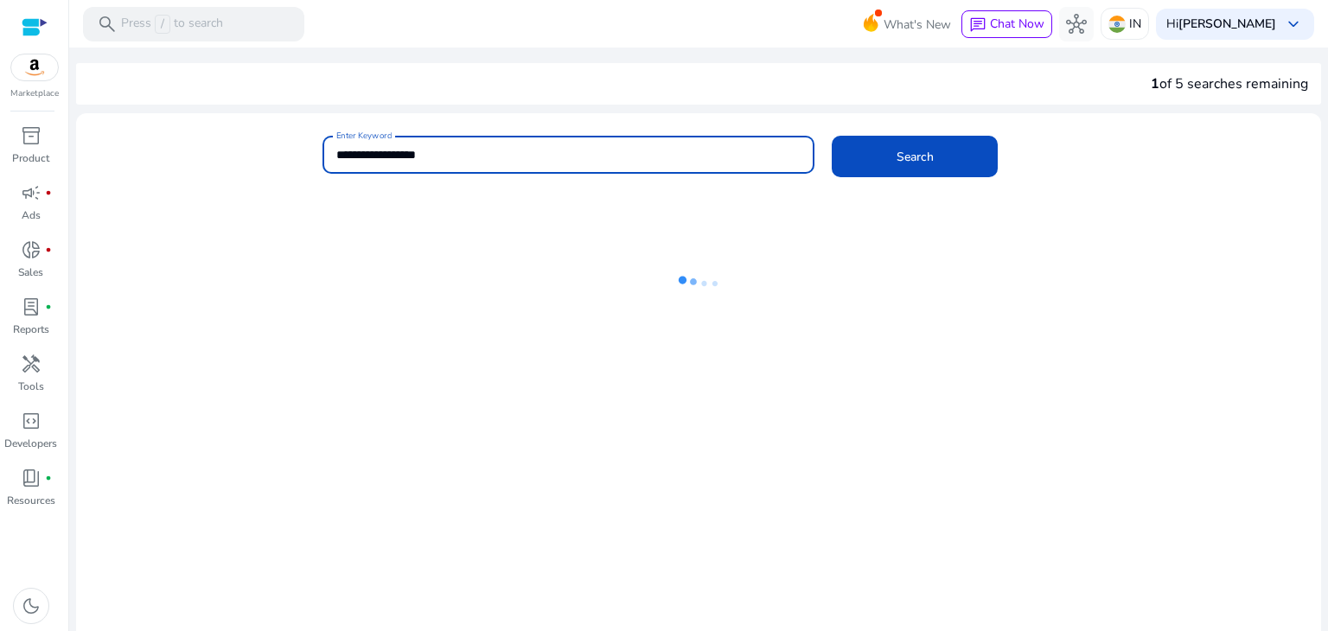
click at [831, 136] on button "Search" at bounding box center [914, 156] width 166 height 41
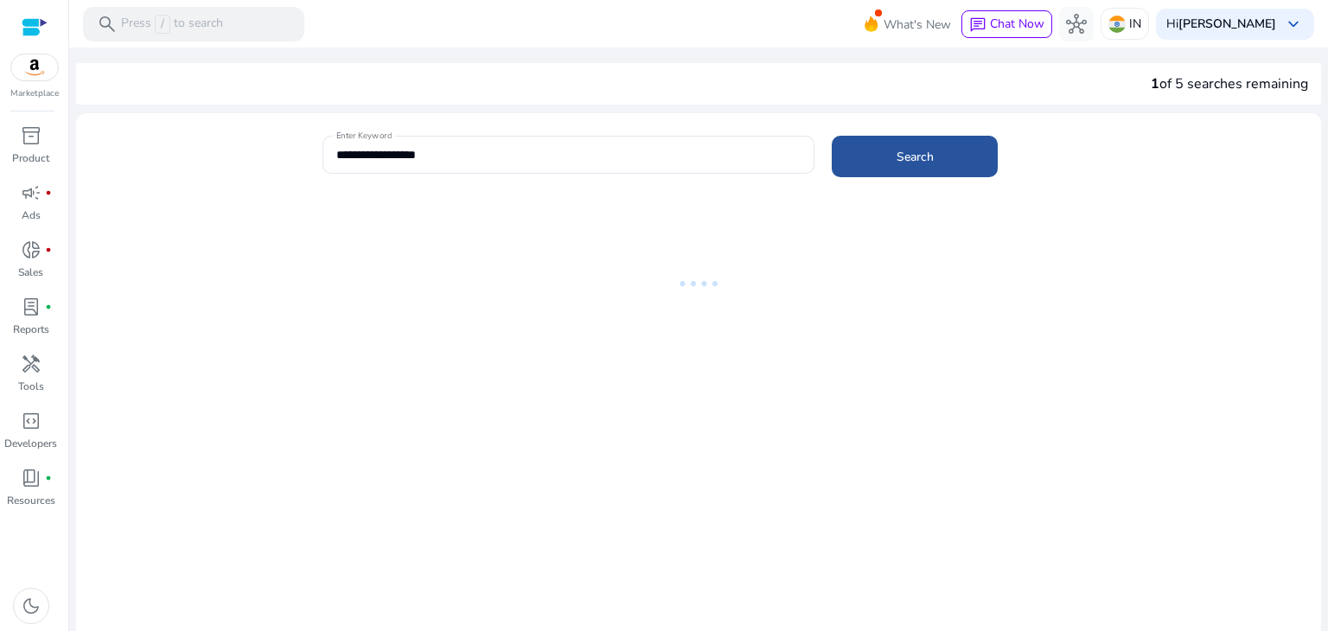
click at [908, 148] on span "Search" at bounding box center [914, 157] width 37 height 18
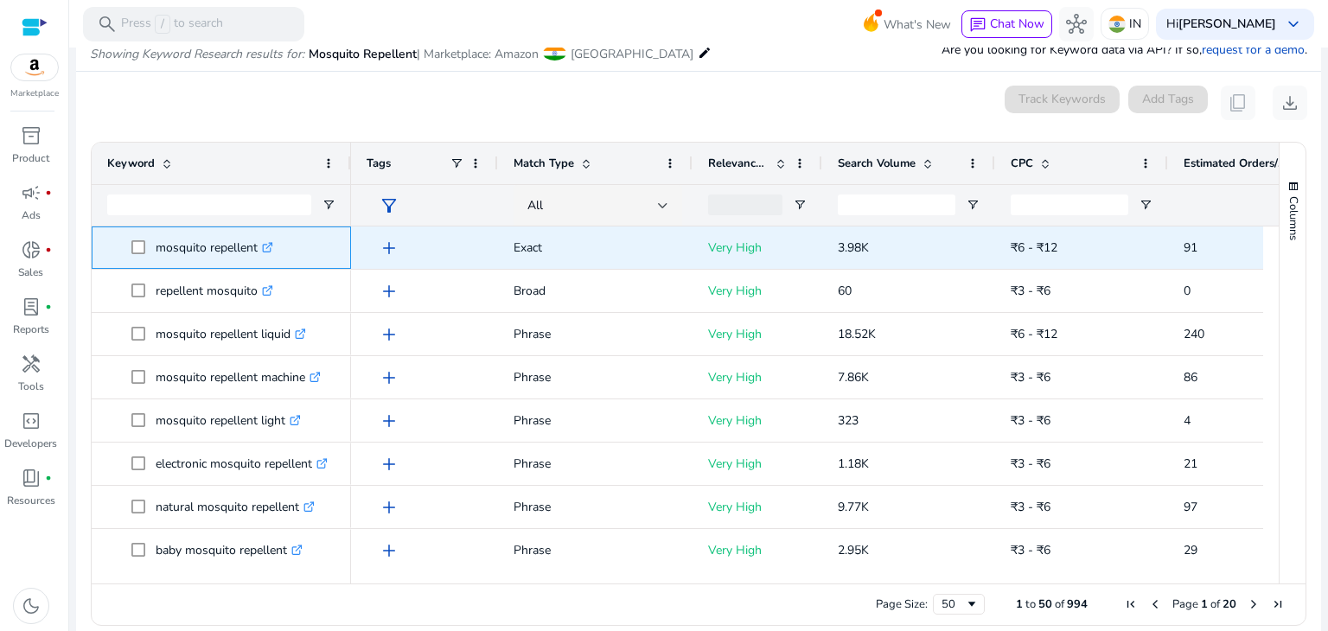
drag, startPoint x: 153, startPoint y: 242, endPoint x: 256, endPoint y: 238, distance: 102.9
click at [256, 238] on span "mosquito repellent .st0{fill:#2c8af8}" at bounding box center [233, 247] width 204 height 35
copy span "mosquito repellent"
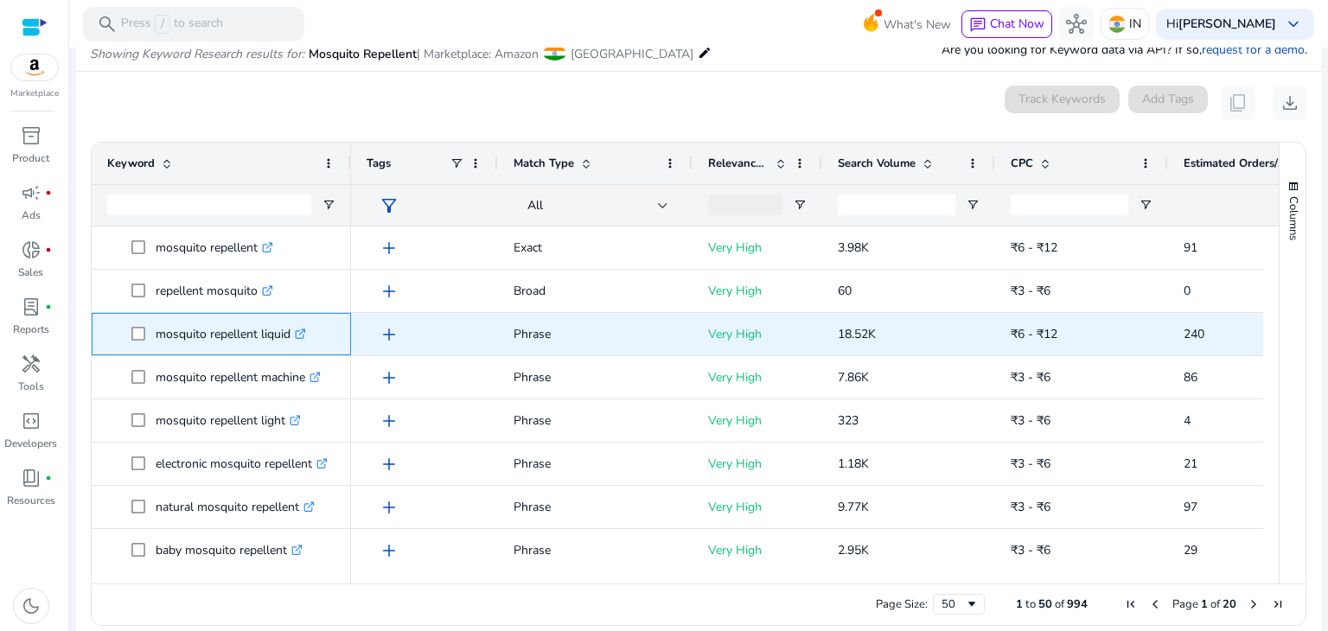
drag, startPoint x: 153, startPoint y: 327, endPoint x: 289, endPoint y: 330, distance: 135.7
click at [289, 330] on span "mosquito repellent liquid .st0{fill:#2c8af8}" at bounding box center [233, 333] width 204 height 35
copy span "mosquito repellent liquid"
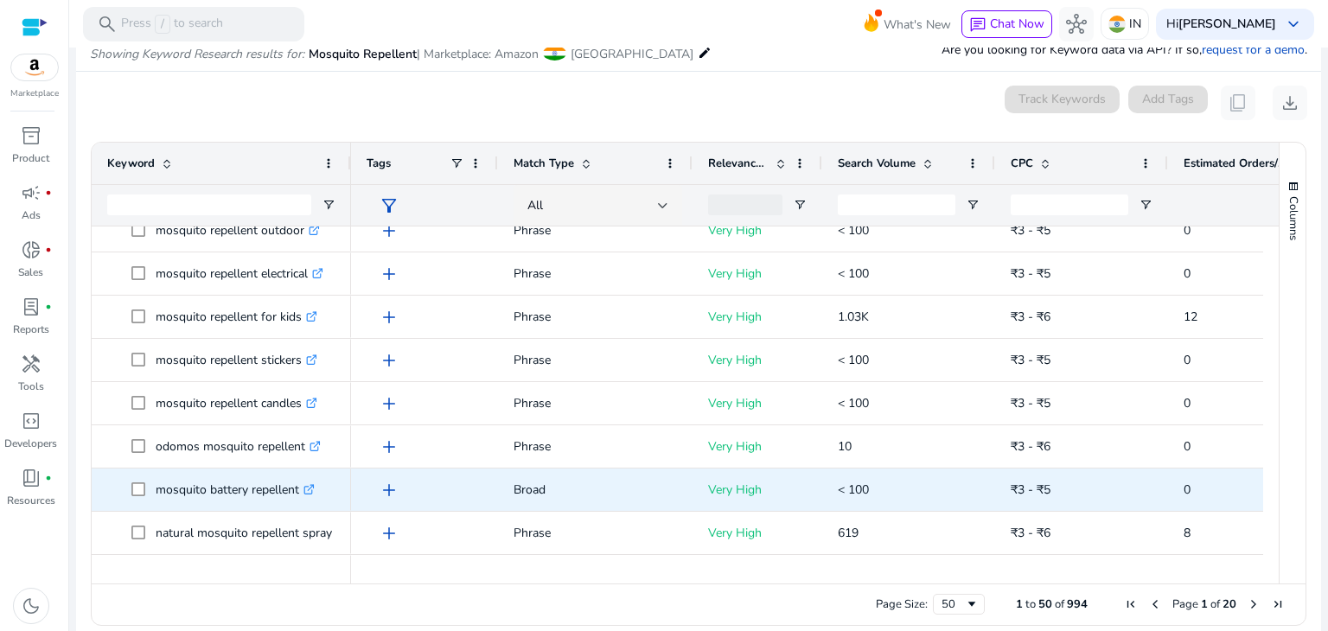
scroll to position [1587, 0]
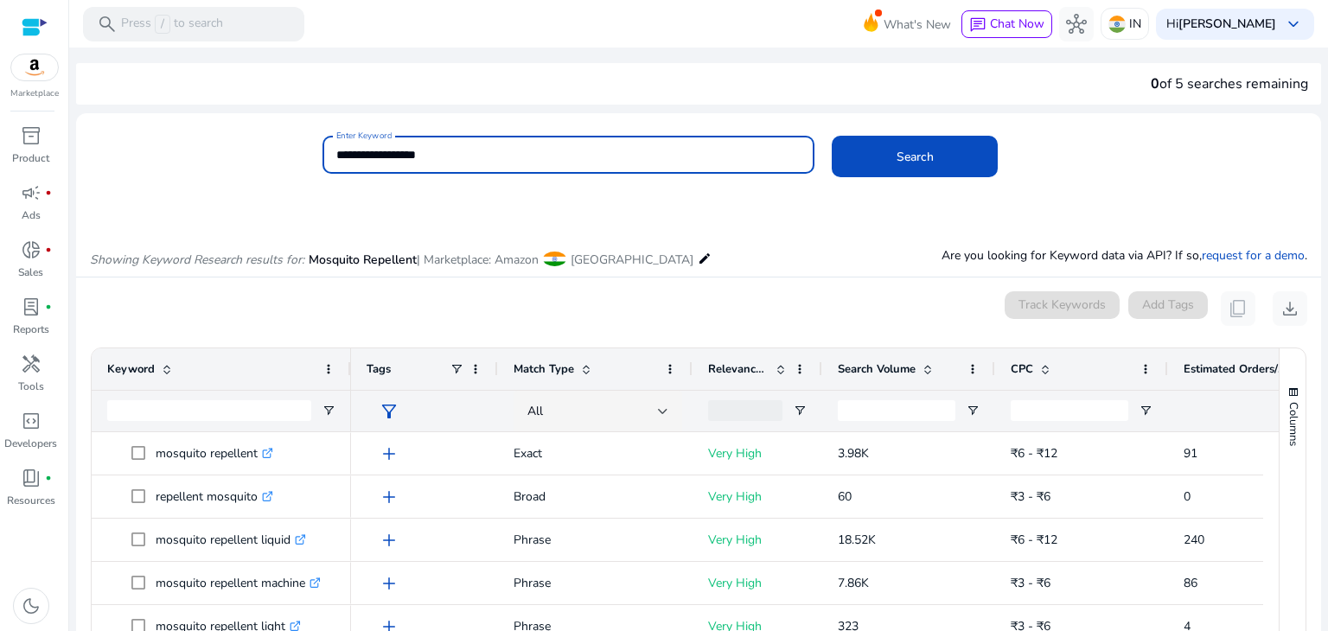
click at [473, 159] on input "**********" at bounding box center [568, 154] width 465 height 19
type input "**********"
click at [831, 136] on button "Search" at bounding box center [914, 156] width 166 height 41
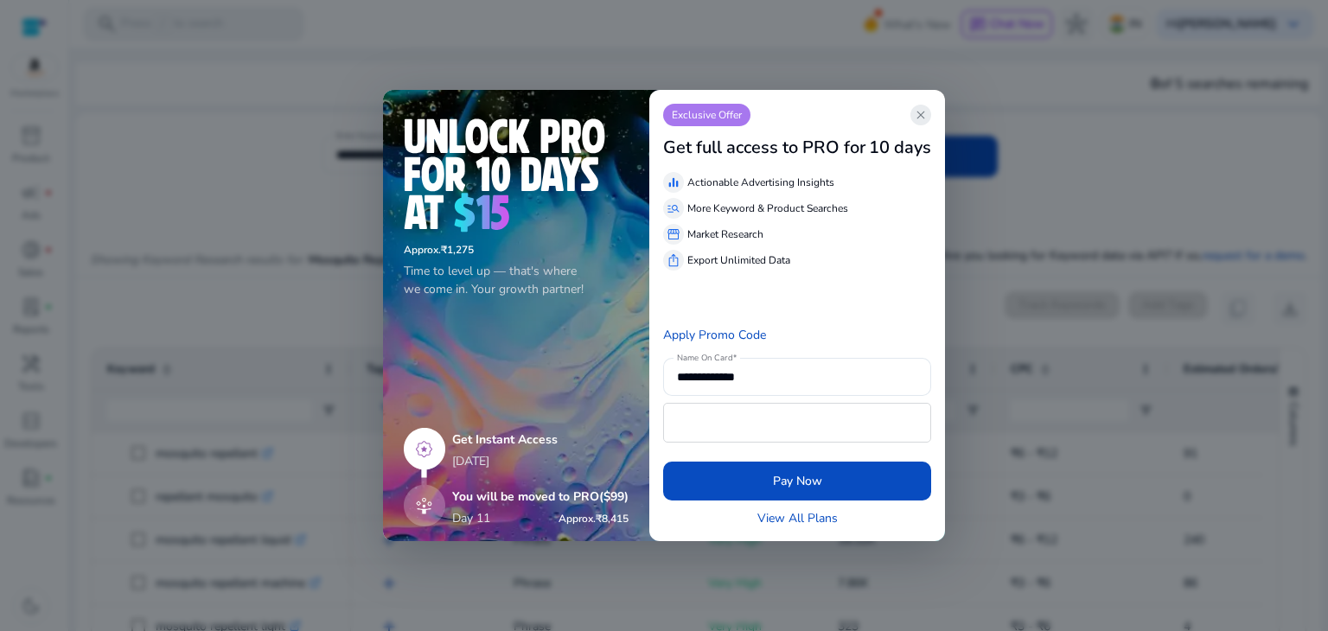
click at [924, 118] on span "close" at bounding box center [921, 115] width 14 height 14
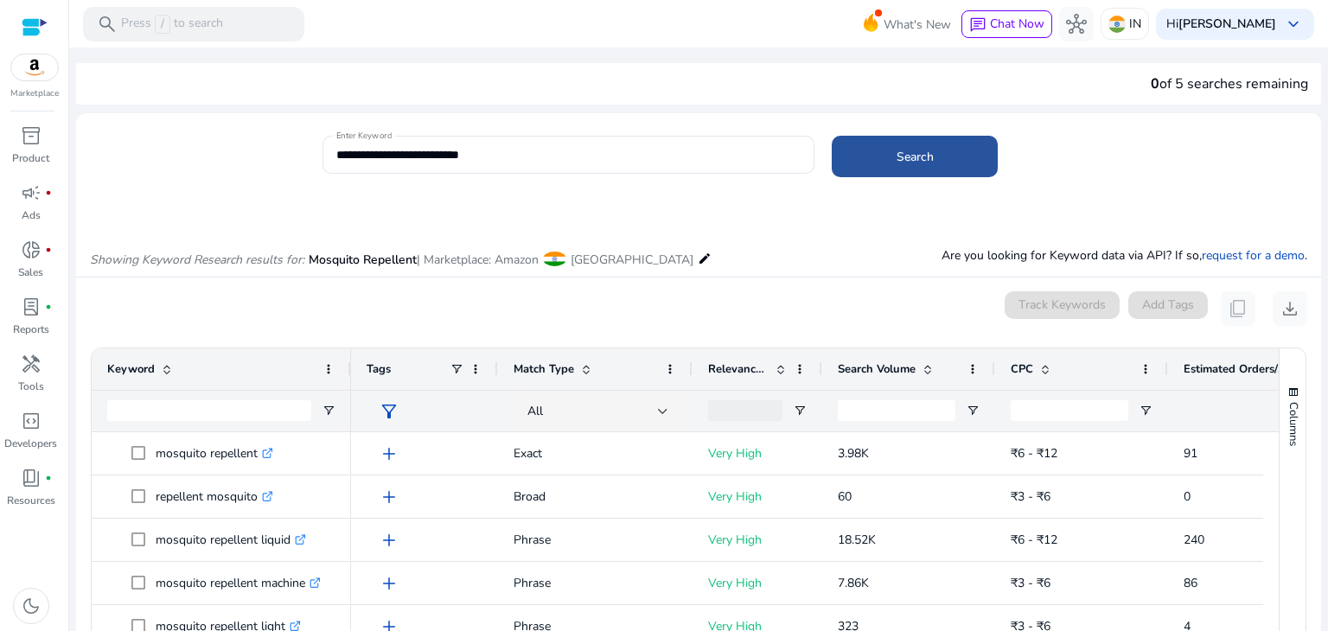
click at [915, 162] on span "Search" at bounding box center [914, 157] width 37 height 18
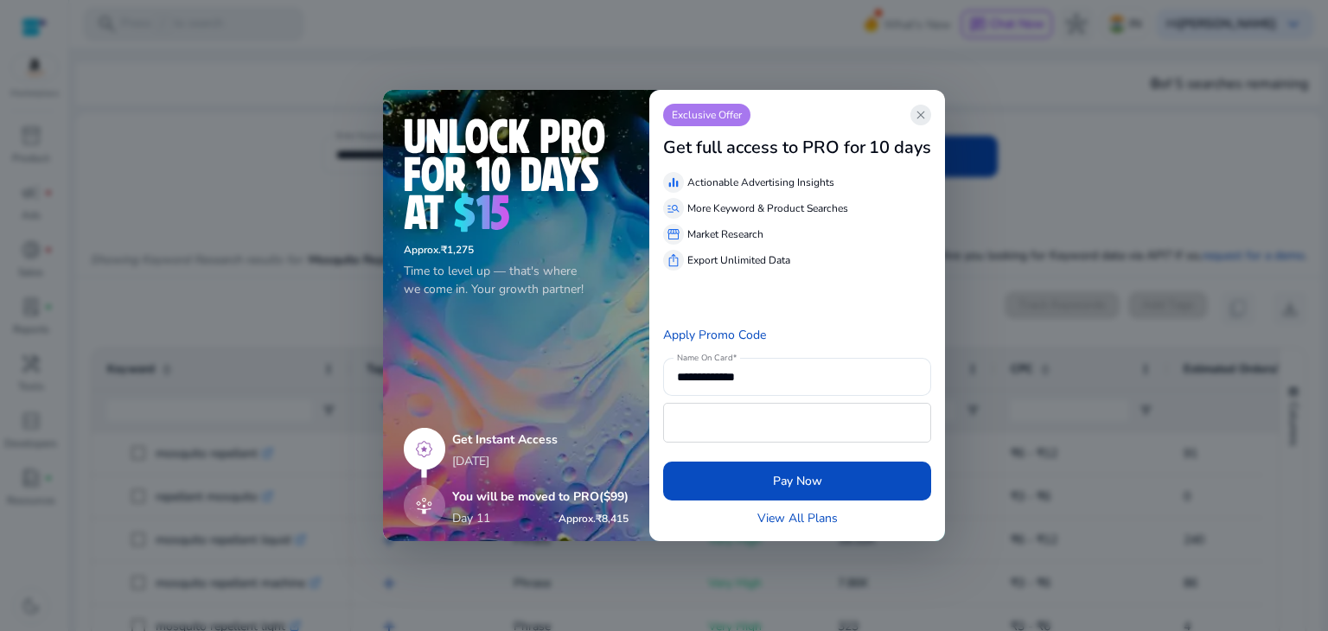
click at [927, 121] on span "close" at bounding box center [921, 115] width 14 height 14
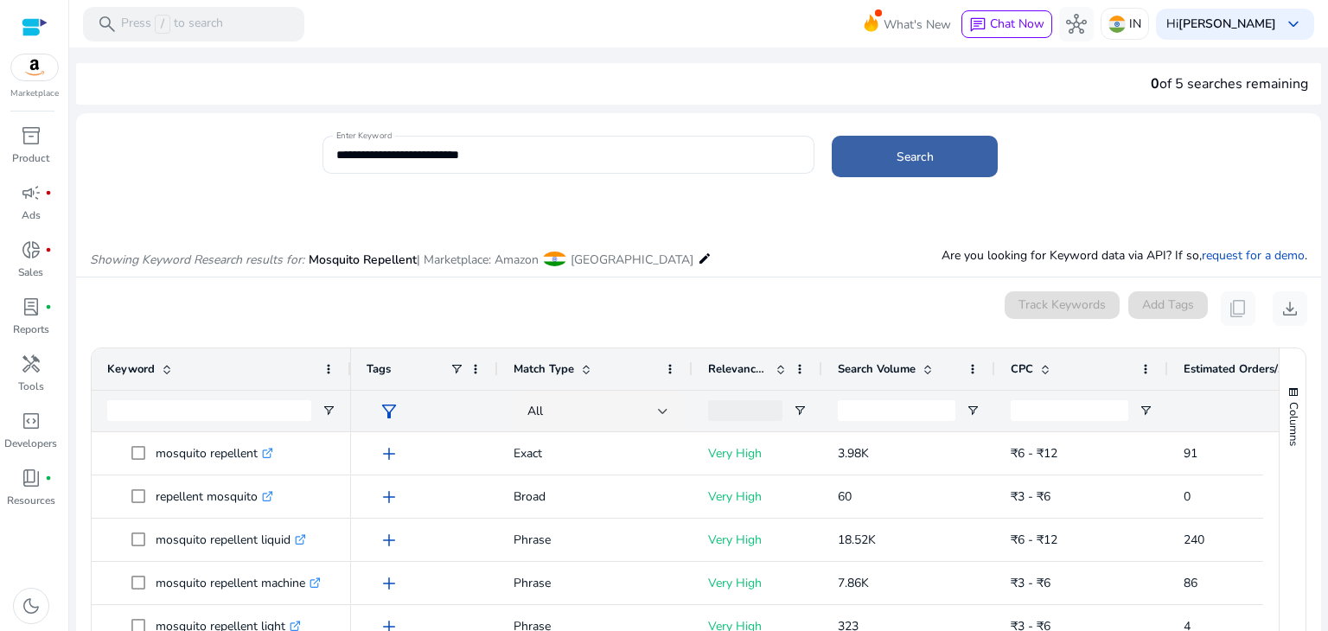
click at [924, 148] on span "Search" at bounding box center [914, 157] width 37 height 18
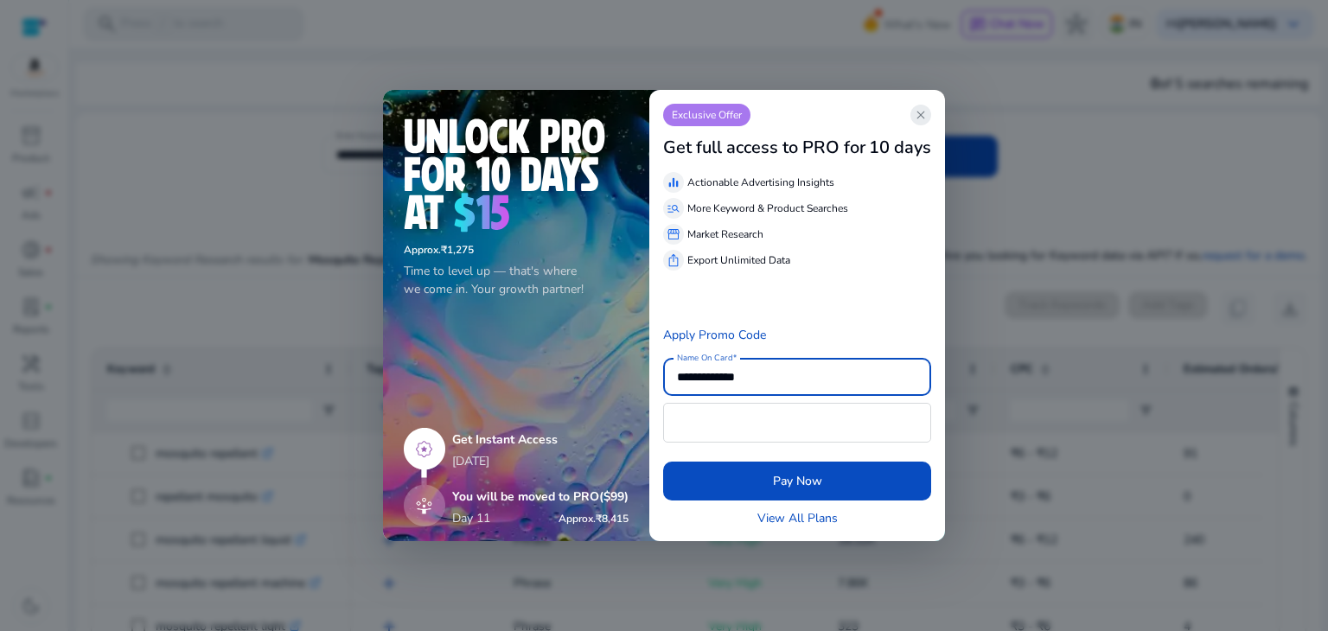
click at [925, 118] on span "close" at bounding box center [921, 115] width 14 height 14
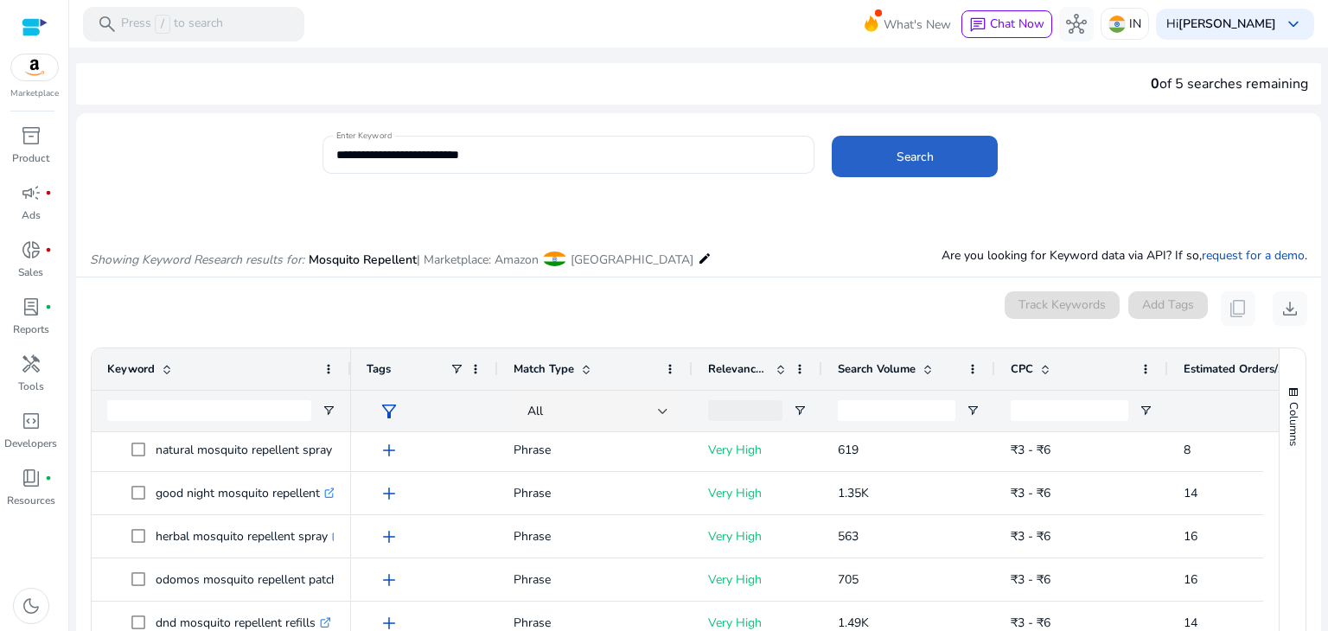
scroll to position [223, 0]
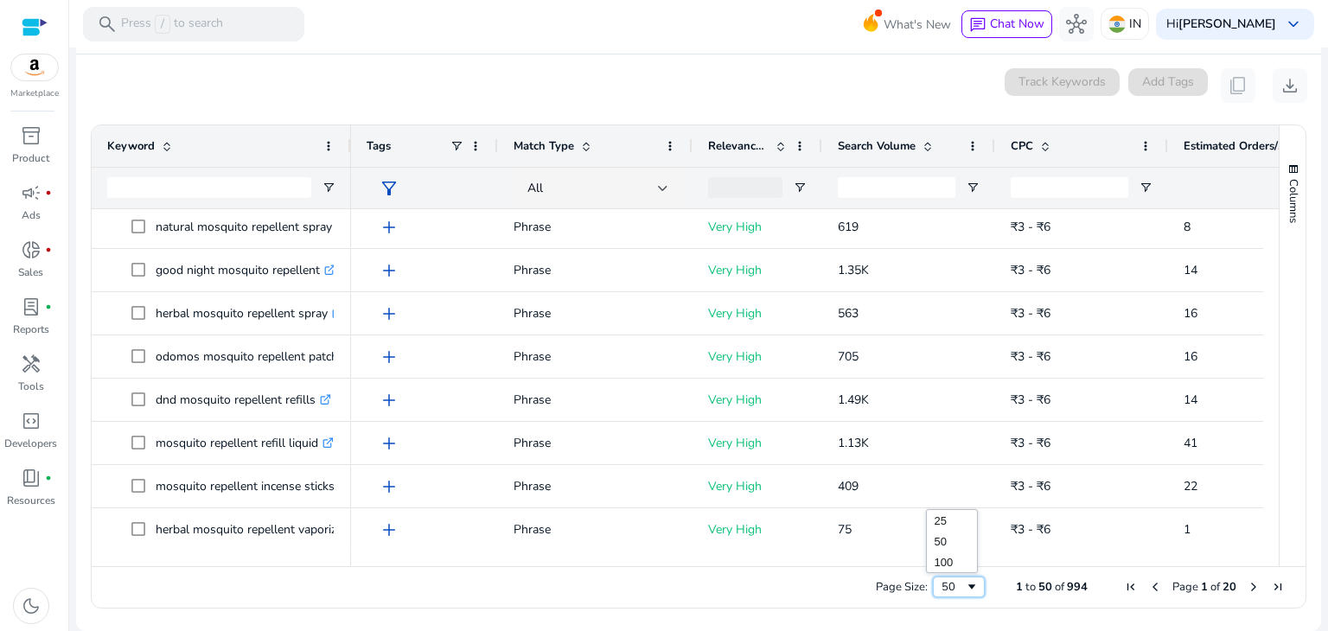
click at [951, 583] on div "50" at bounding box center [952, 587] width 23 height 16
click at [1246, 583] on span "Next Page" at bounding box center [1253, 587] width 14 height 14
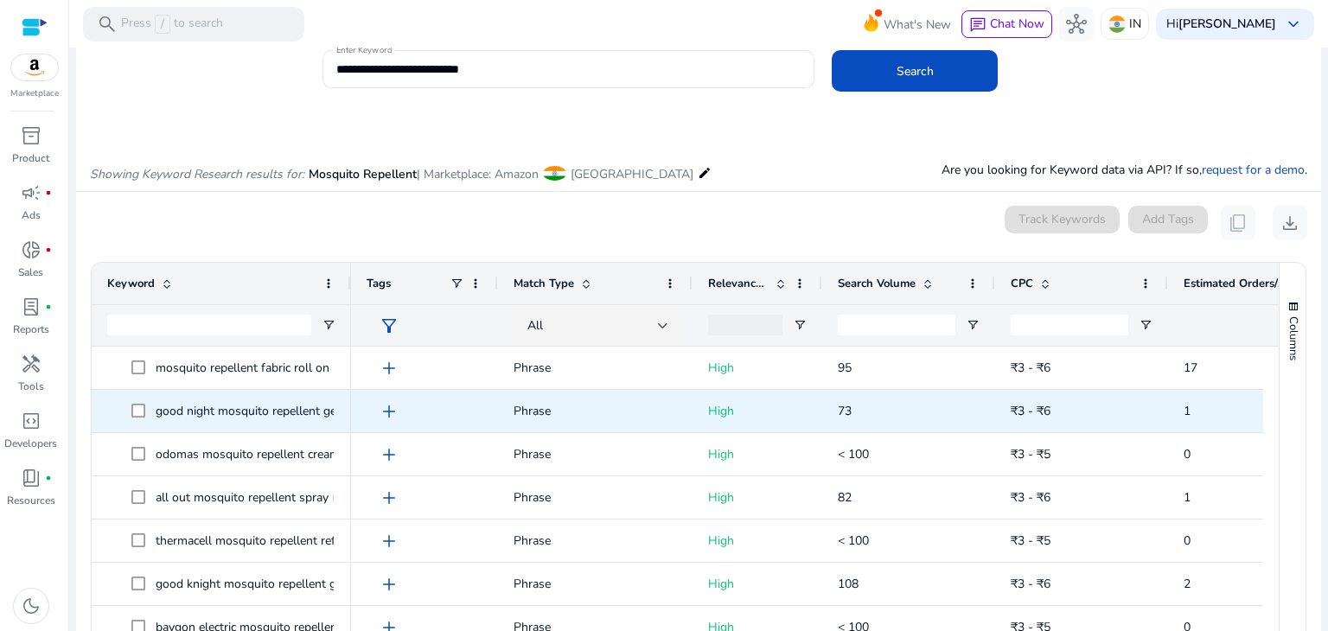
scroll to position [86, 0]
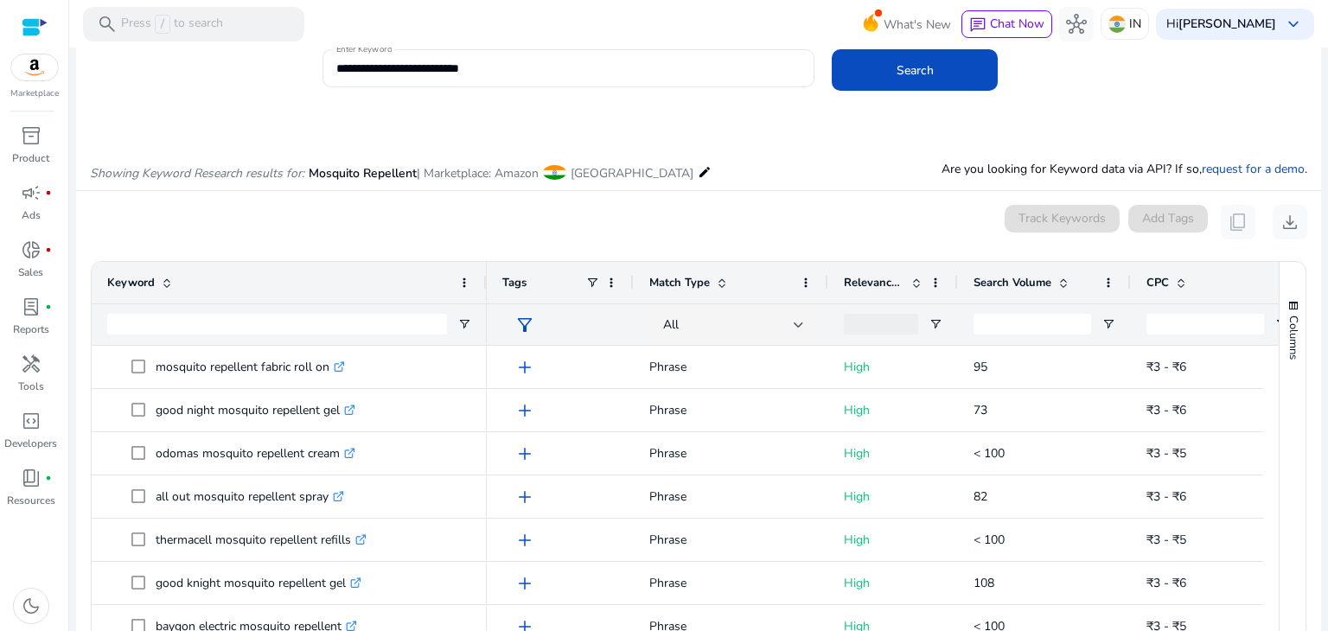
drag, startPoint x: 347, startPoint y: 281, endPoint x: 488, endPoint y: 284, distance: 141.8
click at [488, 284] on div at bounding box center [485, 282] width 7 height 41
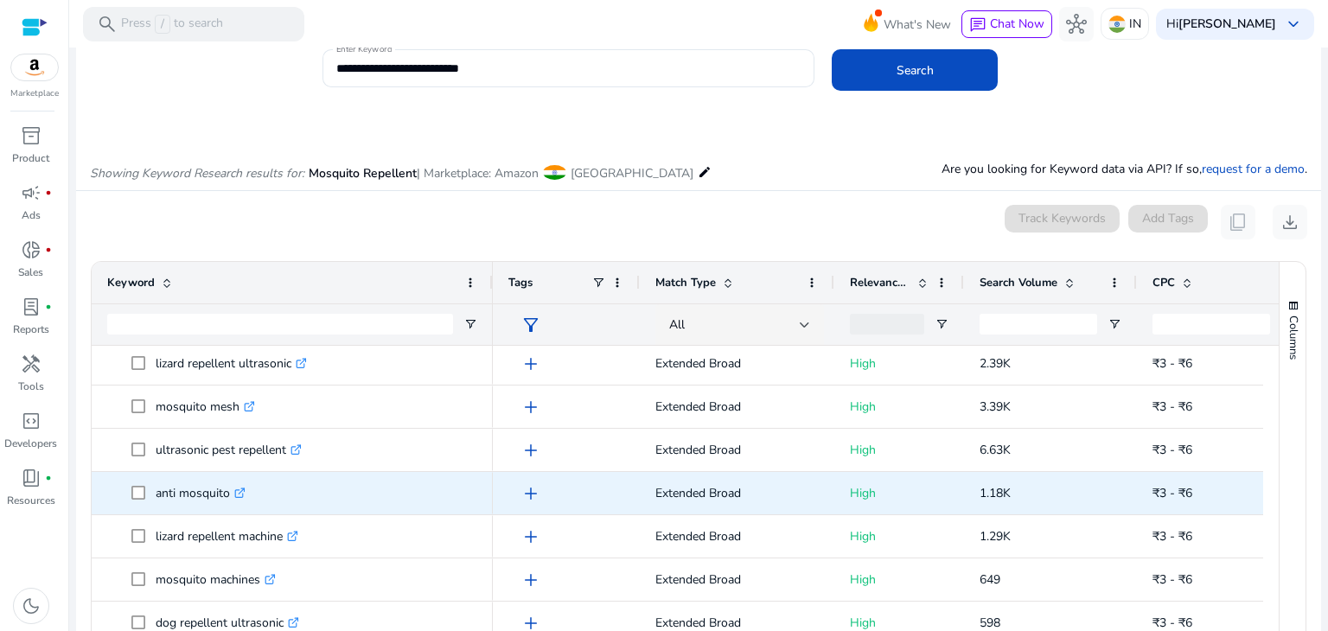
scroll to position [223, 0]
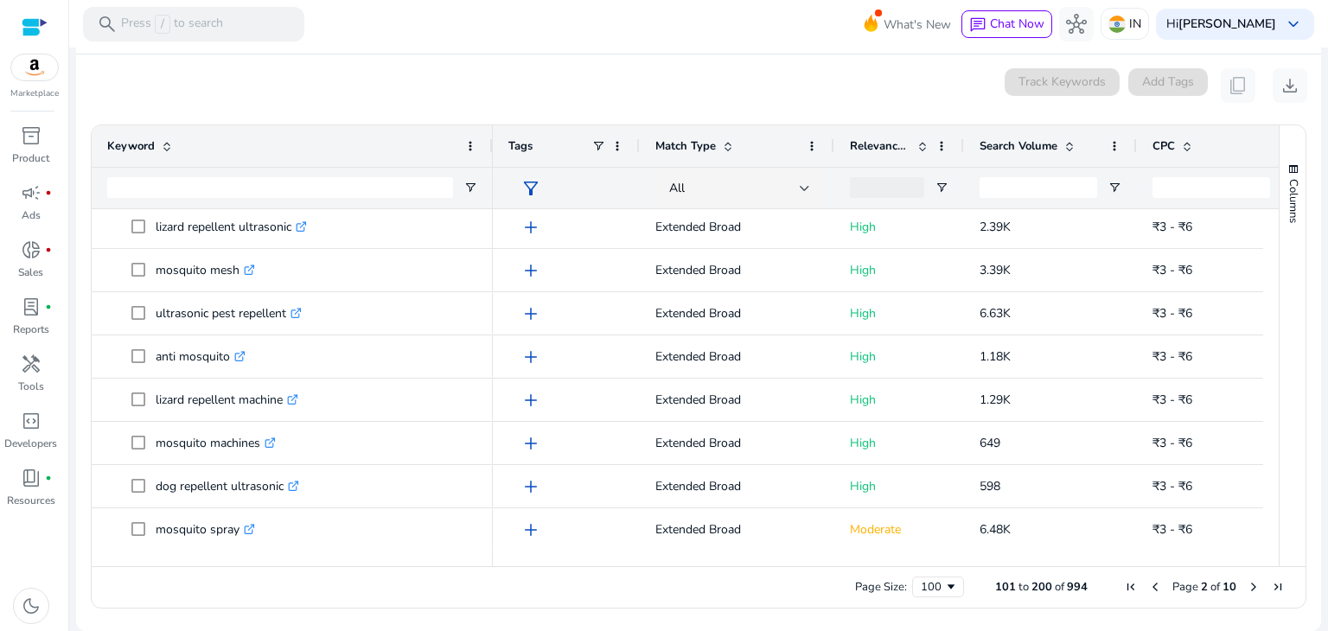
click at [1246, 585] on span "Next Page" at bounding box center [1253, 587] width 14 height 14
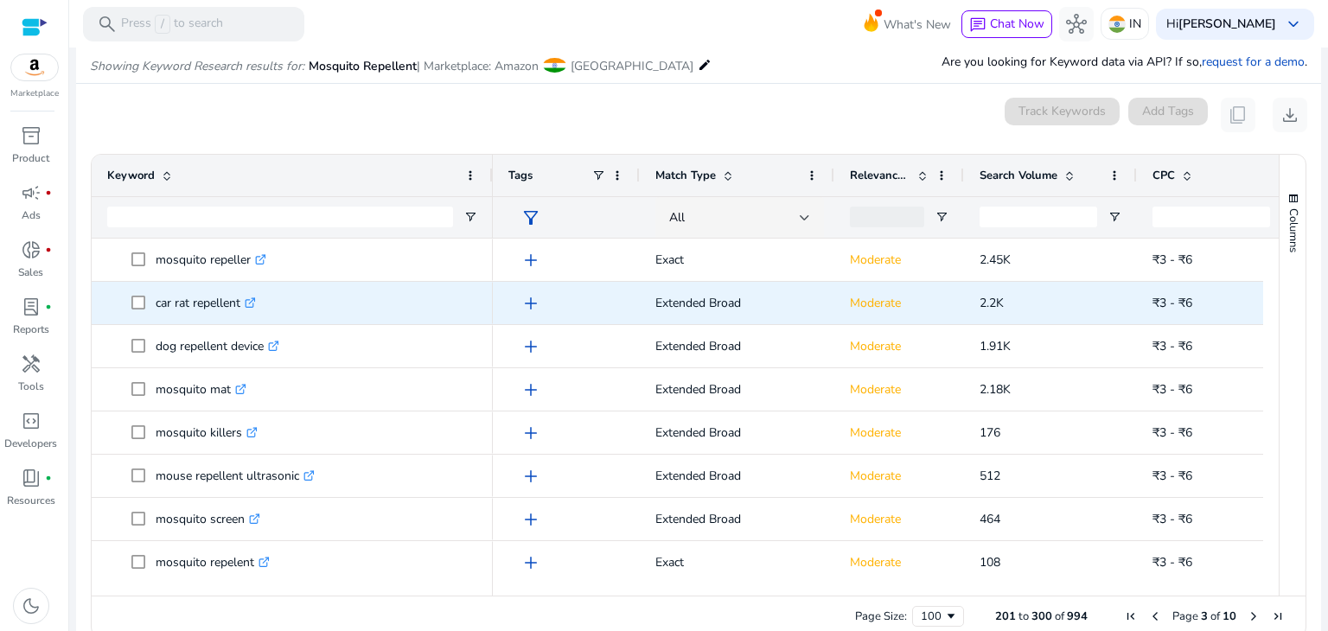
scroll to position [193, 0]
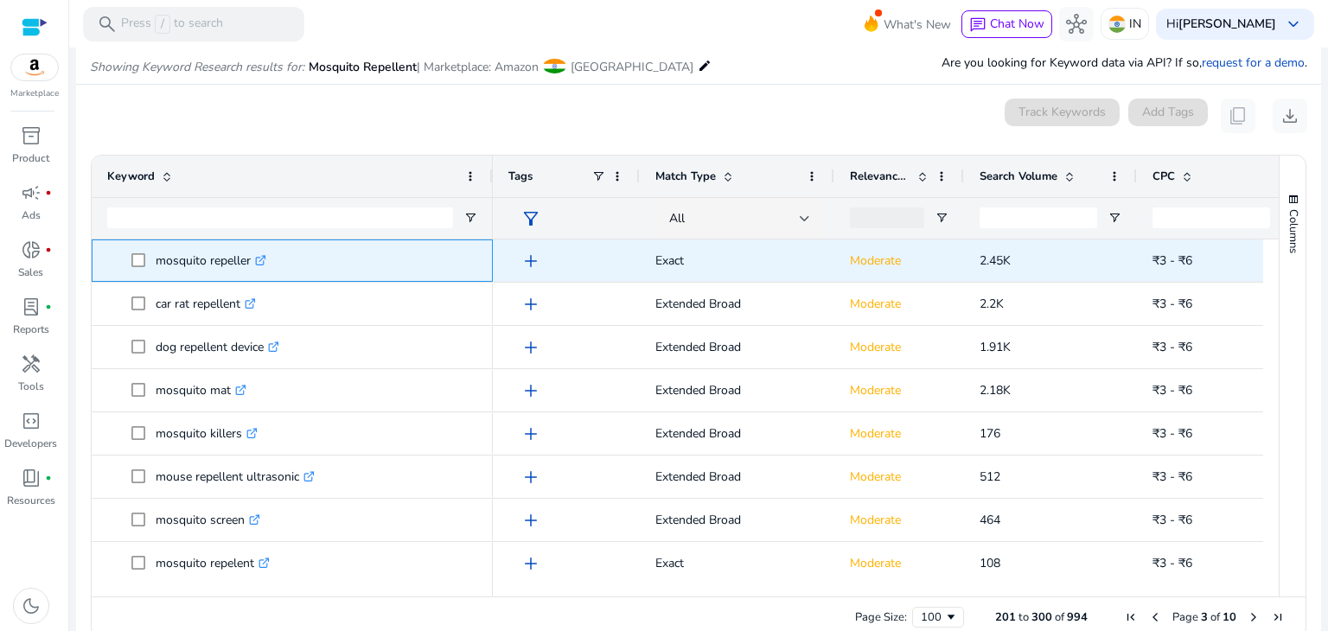
drag, startPoint x: 148, startPoint y: 267, endPoint x: 250, endPoint y: 258, distance: 102.4
click at [250, 258] on span "mosquito repeller .st0{fill:#2c8af8}" at bounding box center [304, 260] width 346 height 35
copy span "mosquito repeller"
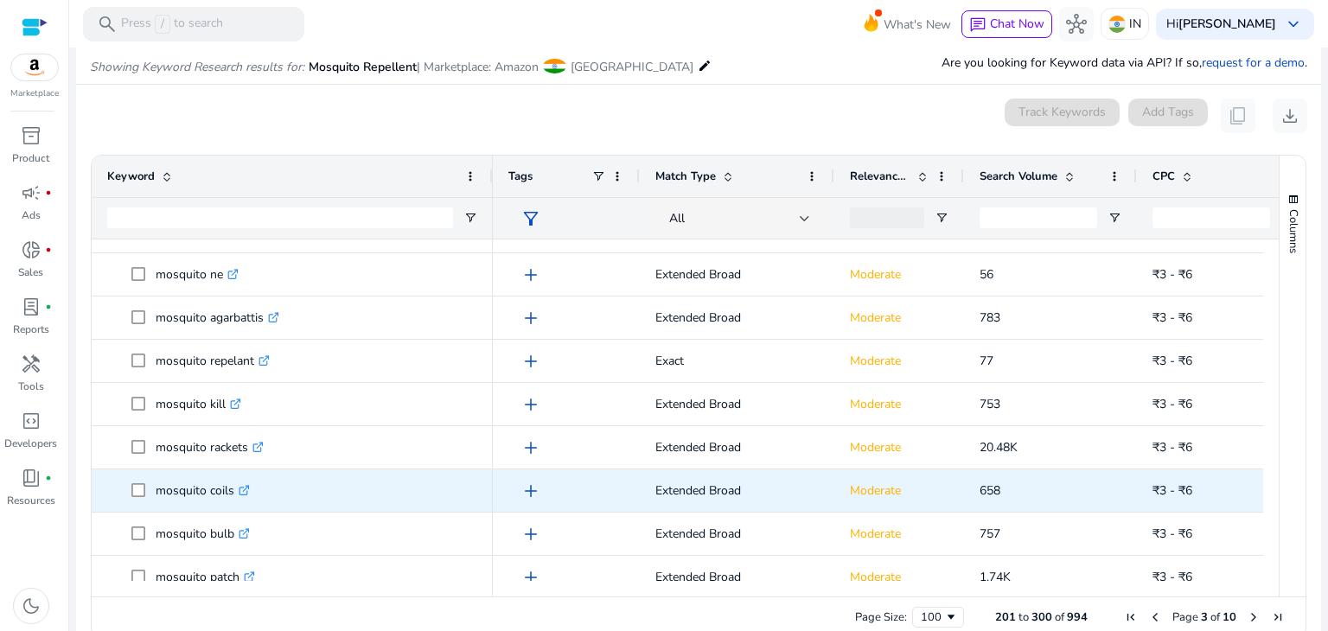
scroll to position [334, 0]
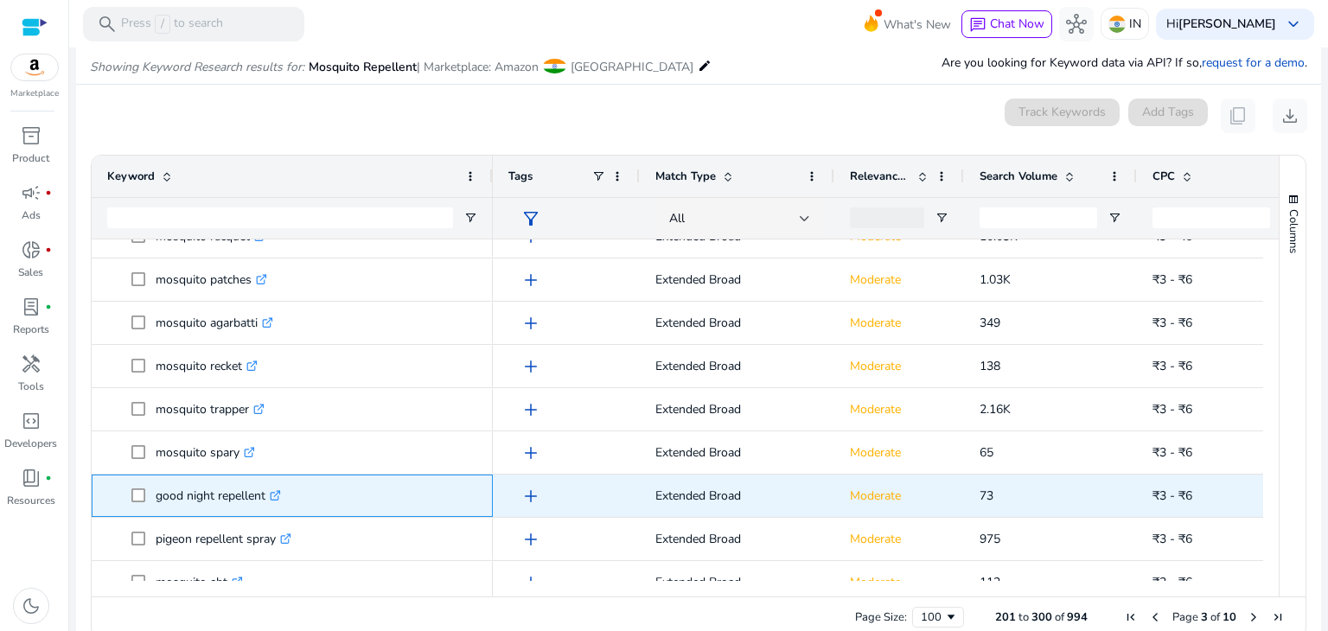
click at [220, 495] on p "good night repellent .st0{fill:#2c8af8}" at bounding box center [218, 495] width 125 height 35
copy p "good night repellent"
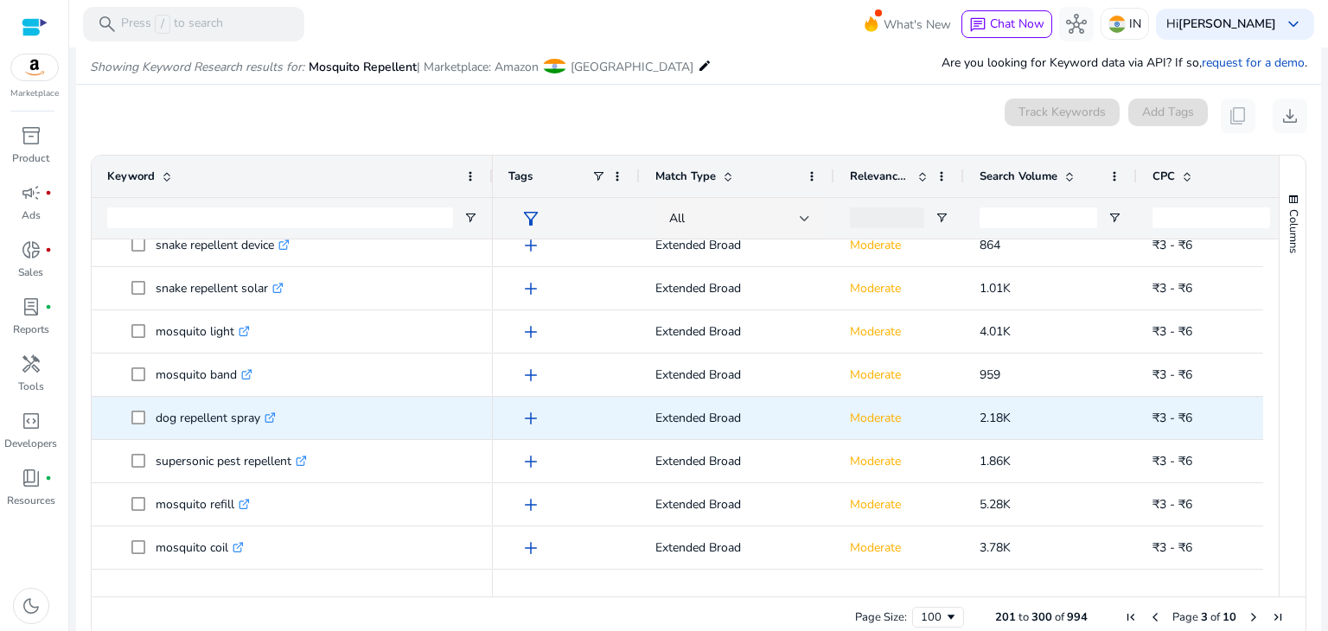
scroll to position [1054, 0]
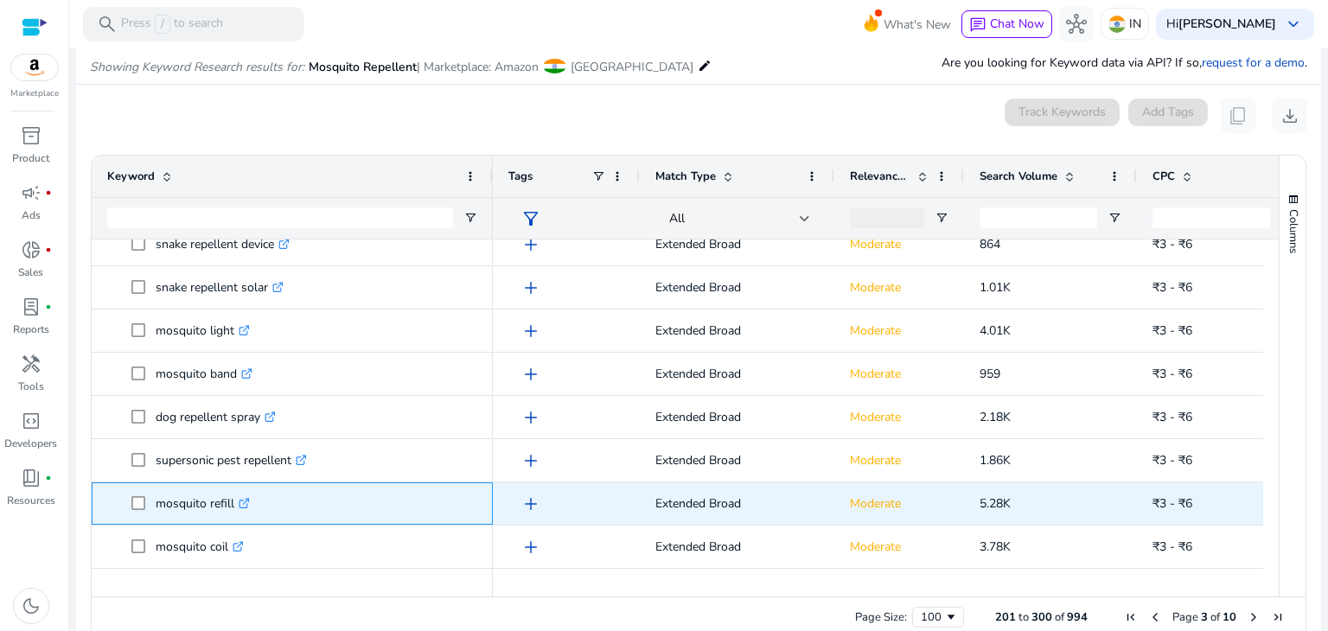
drag, startPoint x: 150, startPoint y: 505, endPoint x: 238, endPoint y: 505, distance: 87.3
click at [238, 505] on span "mosquito refill .st0{fill:#2c8af8}" at bounding box center [304, 503] width 346 height 35
copy span "mosquito refill"
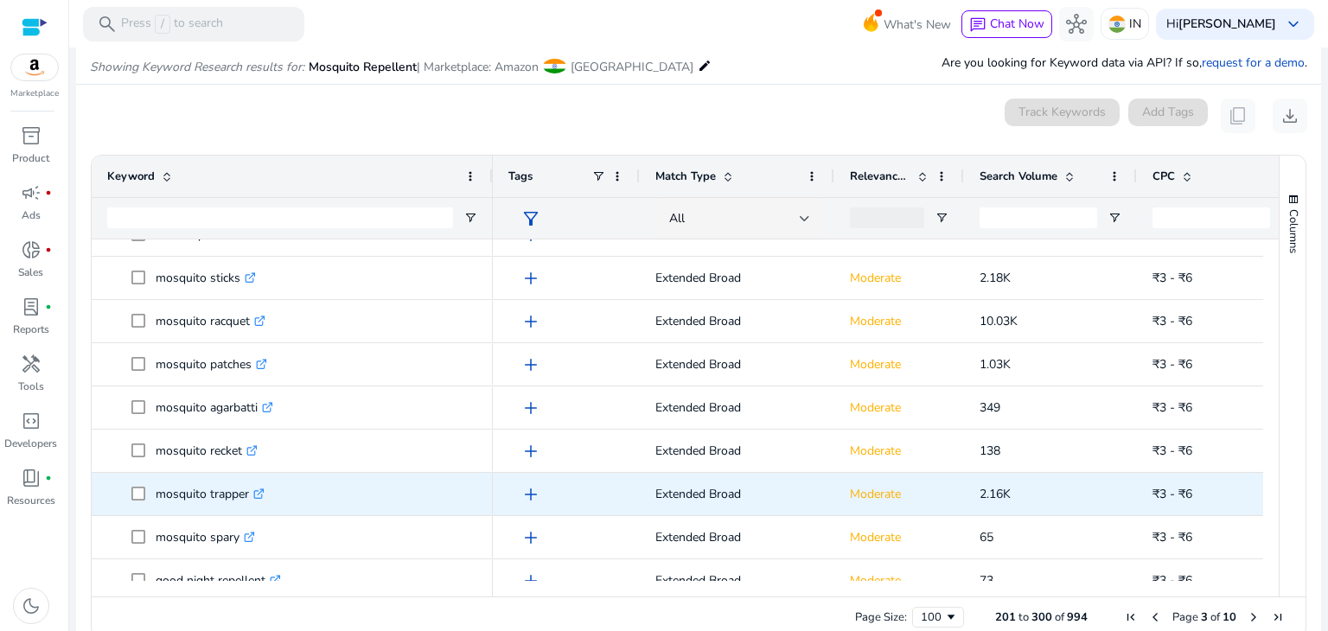
scroll to position [1521, 0]
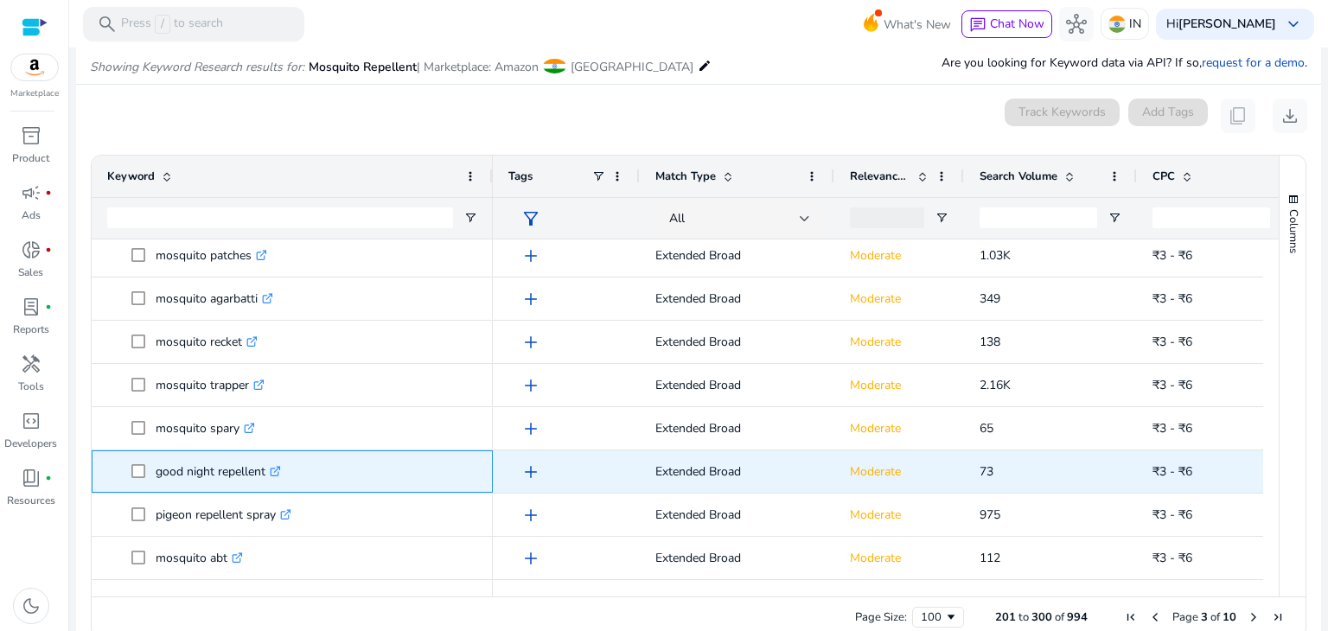
drag, startPoint x: 151, startPoint y: 466, endPoint x: 277, endPoint y: 474, distance: 125.6
click at [277, 474] on span "good night repellent .st0{fill:#2c8af8}" at bounding box center [304, 471] width 346 height 35
copy span "good night repellent"
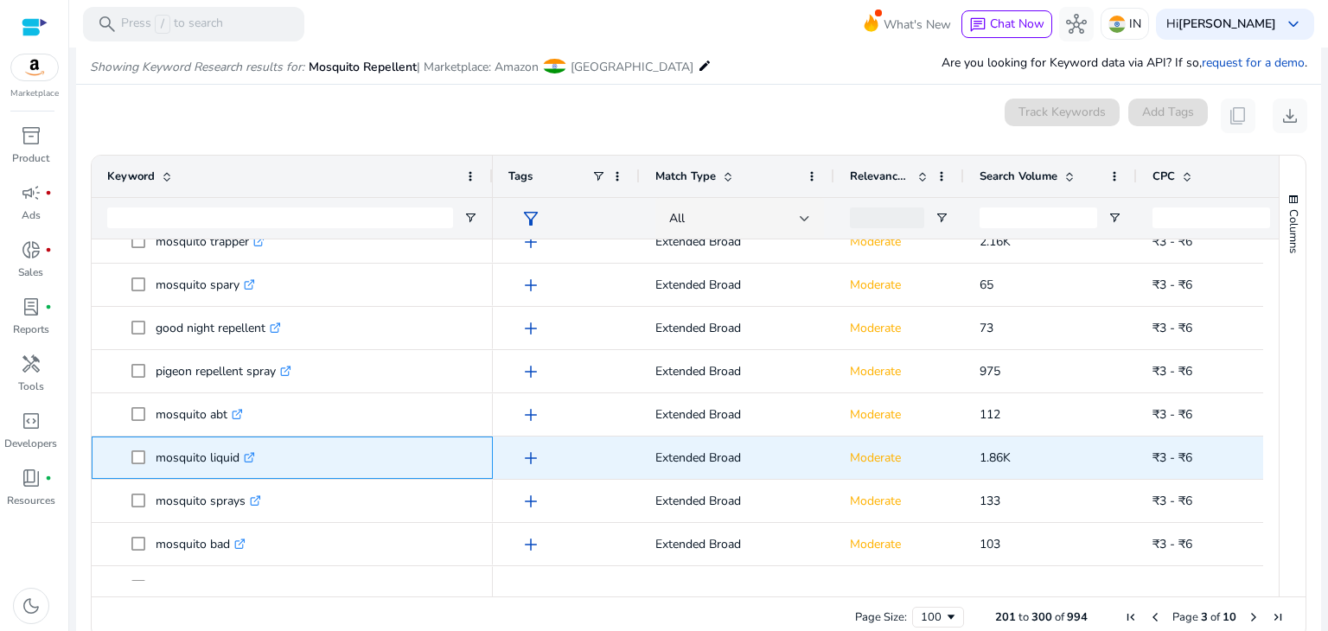
drag, startPoint x: 146, startPoint y: 455, endPoint x: 247, endPoint y: 455, distance: 101.1
click at [247, 455] on span "mosquito liquid .st0{fill:#2c8af8}" at bounding box center [304, 457] width 346 height 35
copy span "mosquito liquid"
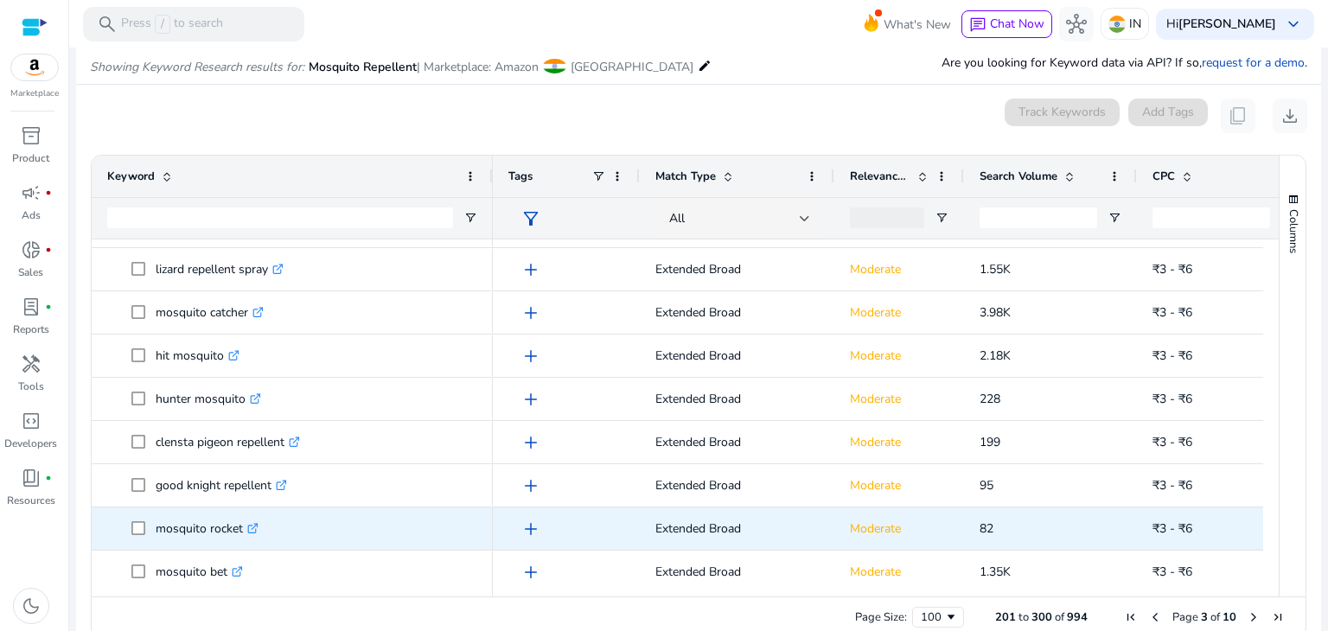
scroll to position [2194, 0]
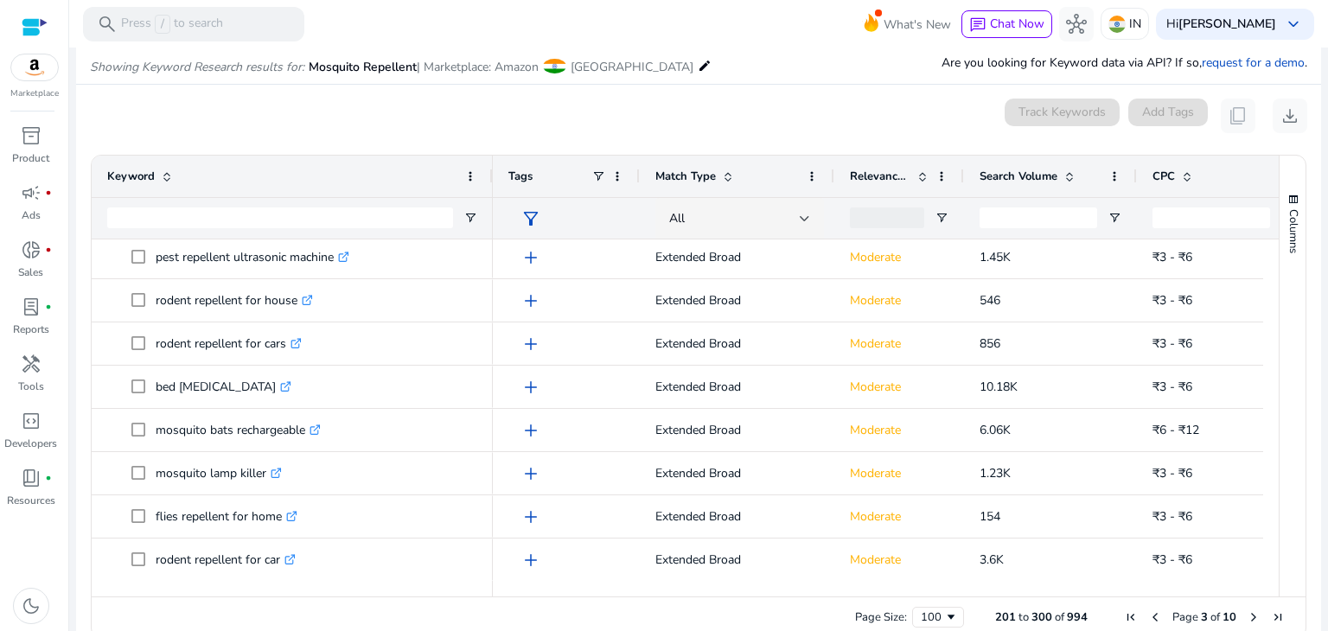
click at [1246, 616] on span "Next Page" at bounding box center [1253, 617] width 14 height 14
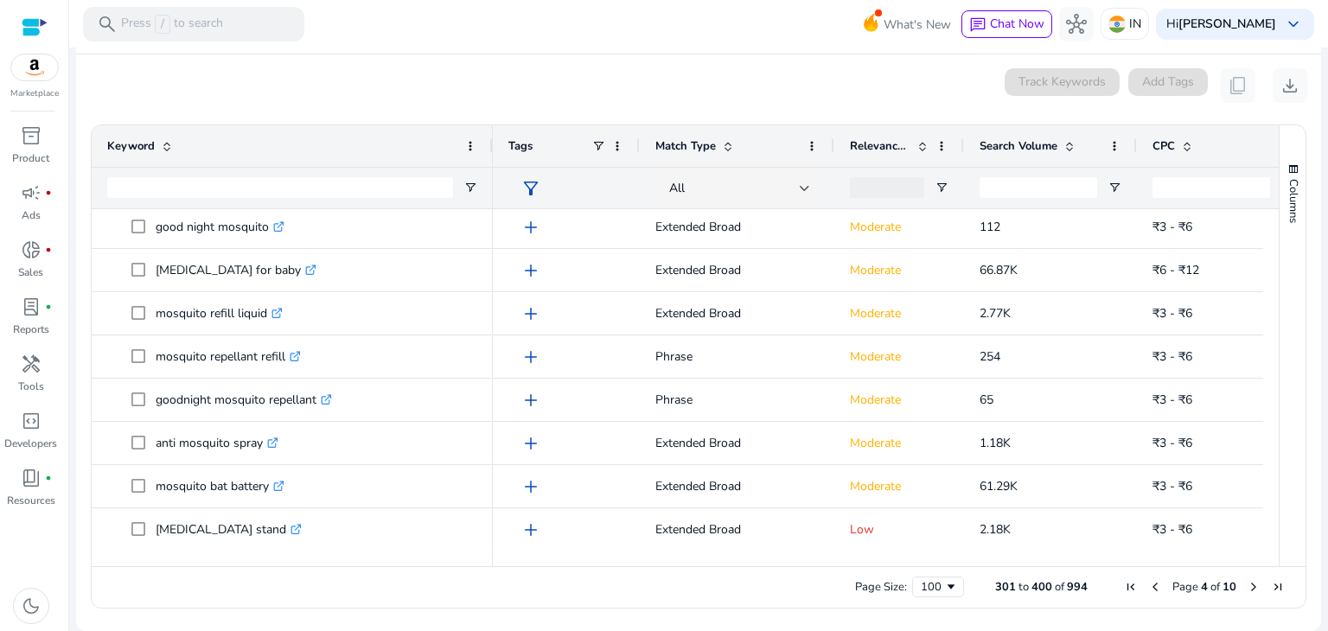
click at [1248, 584] on span "Next Page" at bounding box center [1253, 587] width 14 height 14
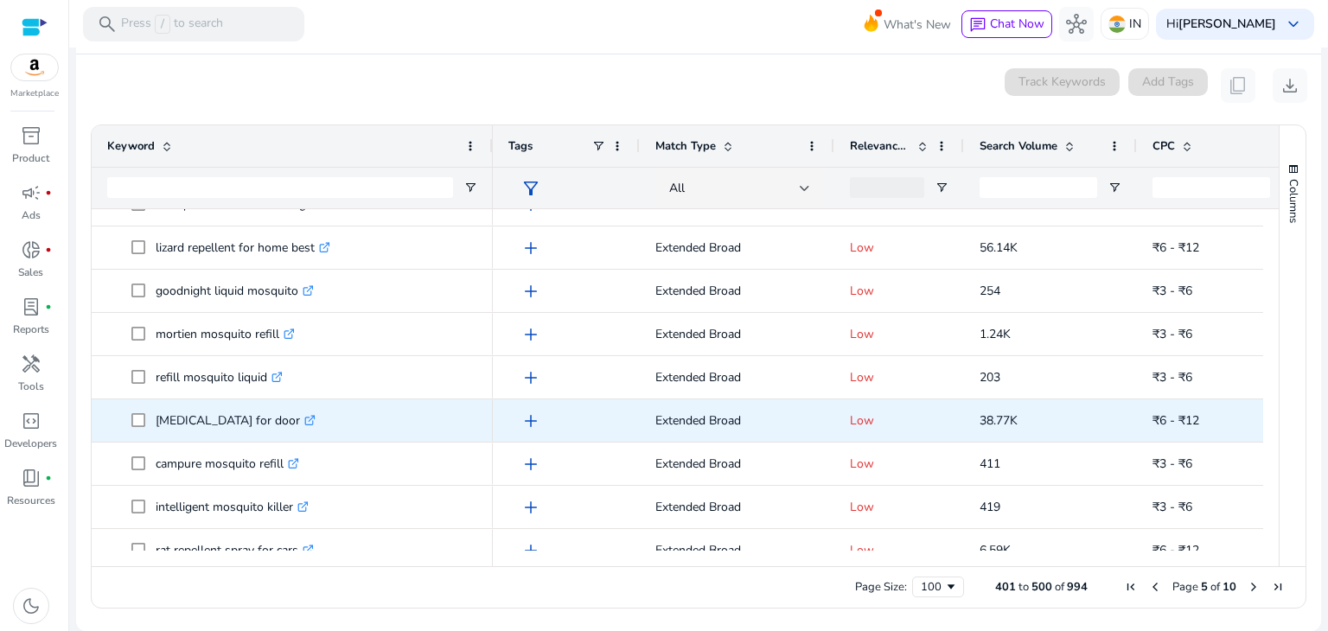
click at [211, 420] on p "mosquito net for door .st0{fill:#2c8af8}" at bounding box center [236, 420] width 160 height 35
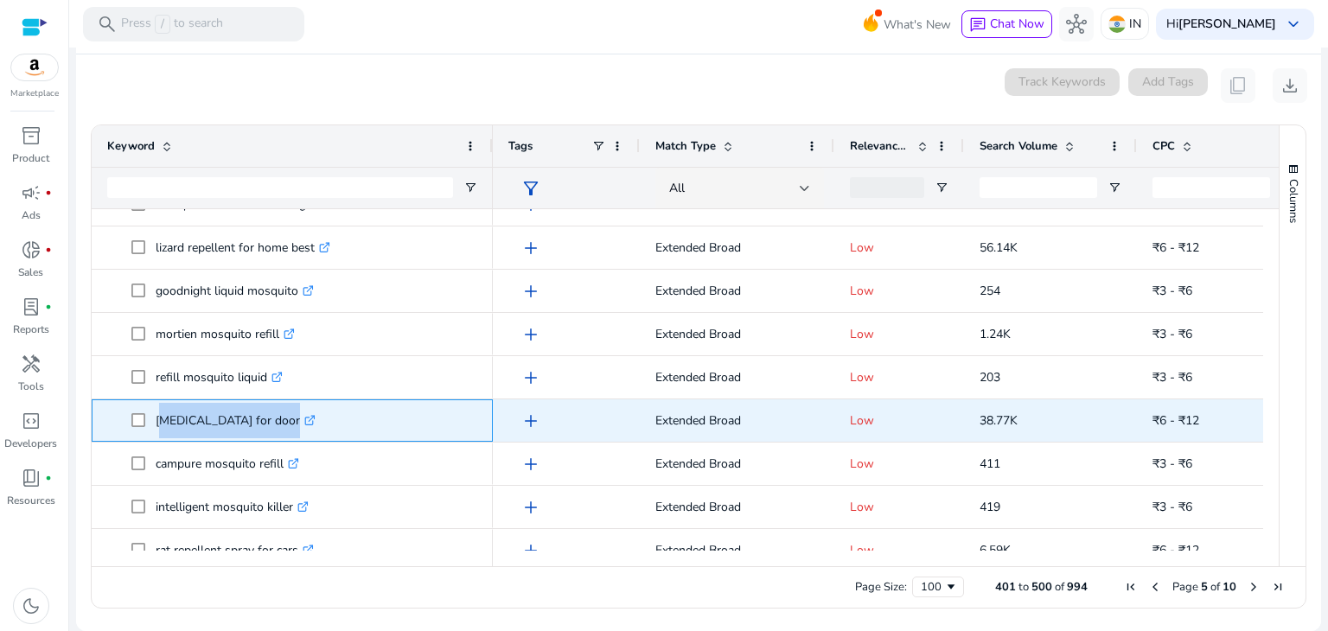
click at [211, 420] on p "mosquito net for door .st0{fill:#2c8af8}" at bounding box center [236, 420] width 160 height 35
copy p "mosquito net for door"
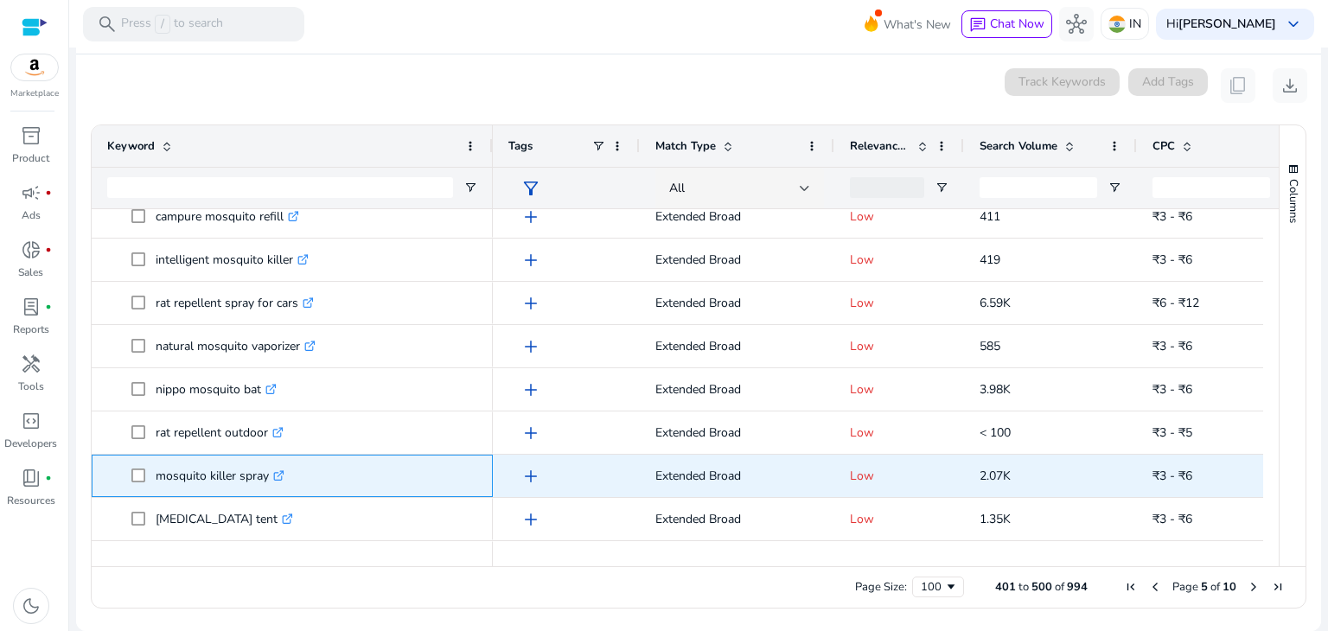
click at [212, 475] on p "mosquito killer spray .st0{fill:#2c8af8}" at bounding box center [220, 475] width 129 height 35
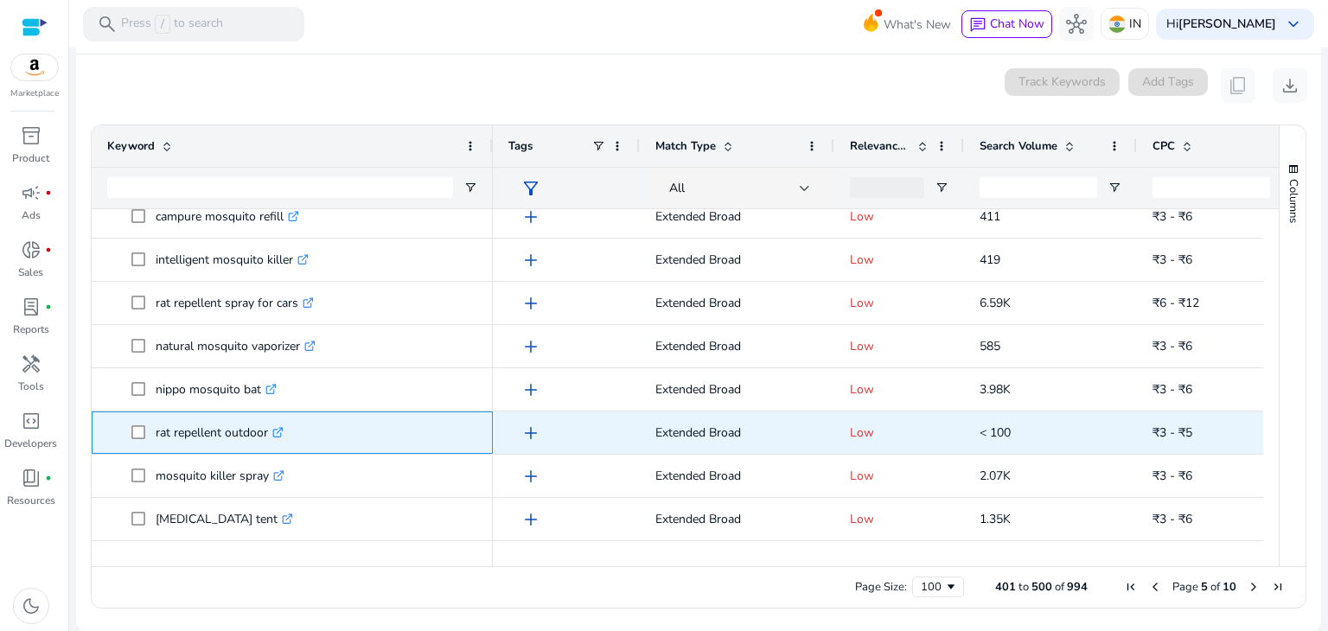
click at [356, 412] on div "rat repellent outdoor .st0{fill:#2c8af8}" at bounding box center [292, 432] width 370 height 41
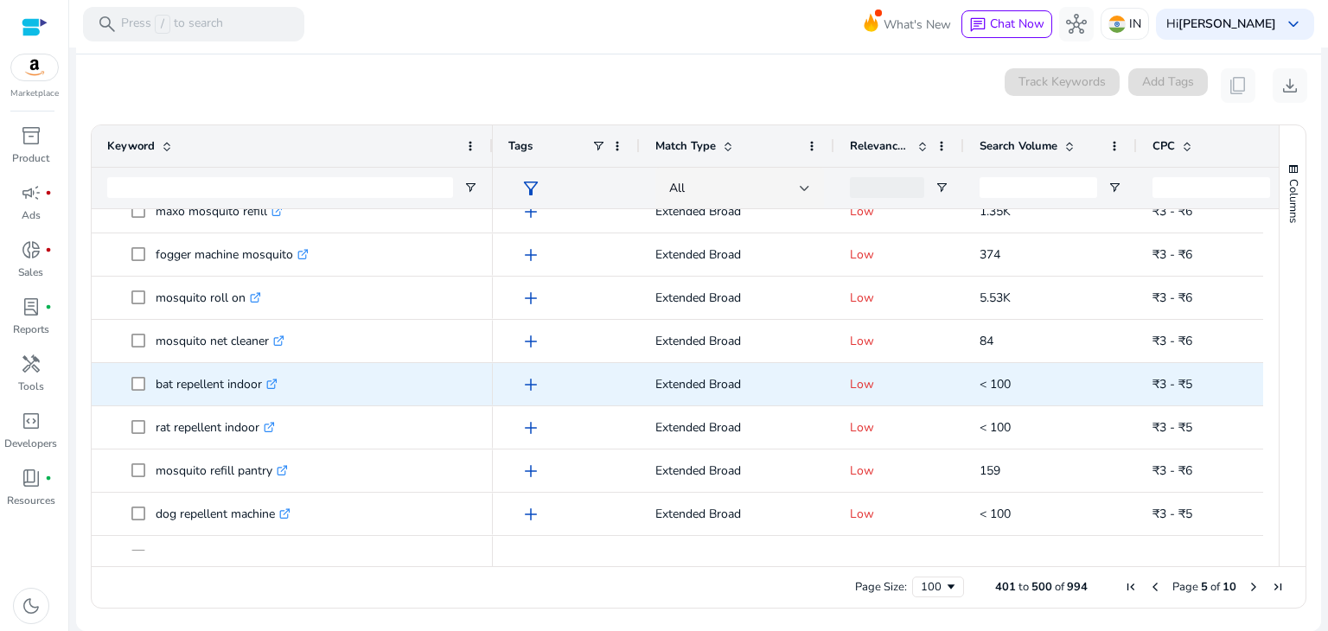
scroll to position [1319, 0]
